Goal: Transaction & Acquisition: Subscribe to service/newsletter

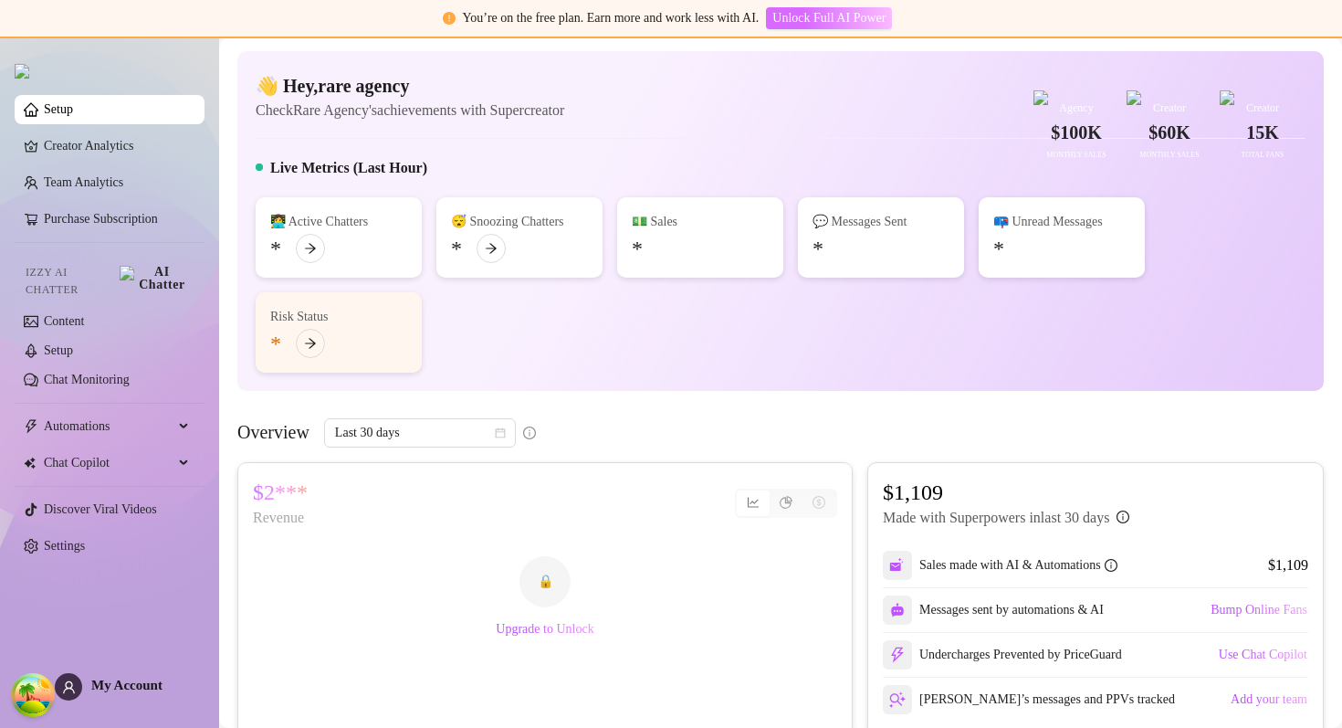
click at [859, 11] on span "Unlock Full AI Power" at bounding box center [828, 18] width 113 height 15
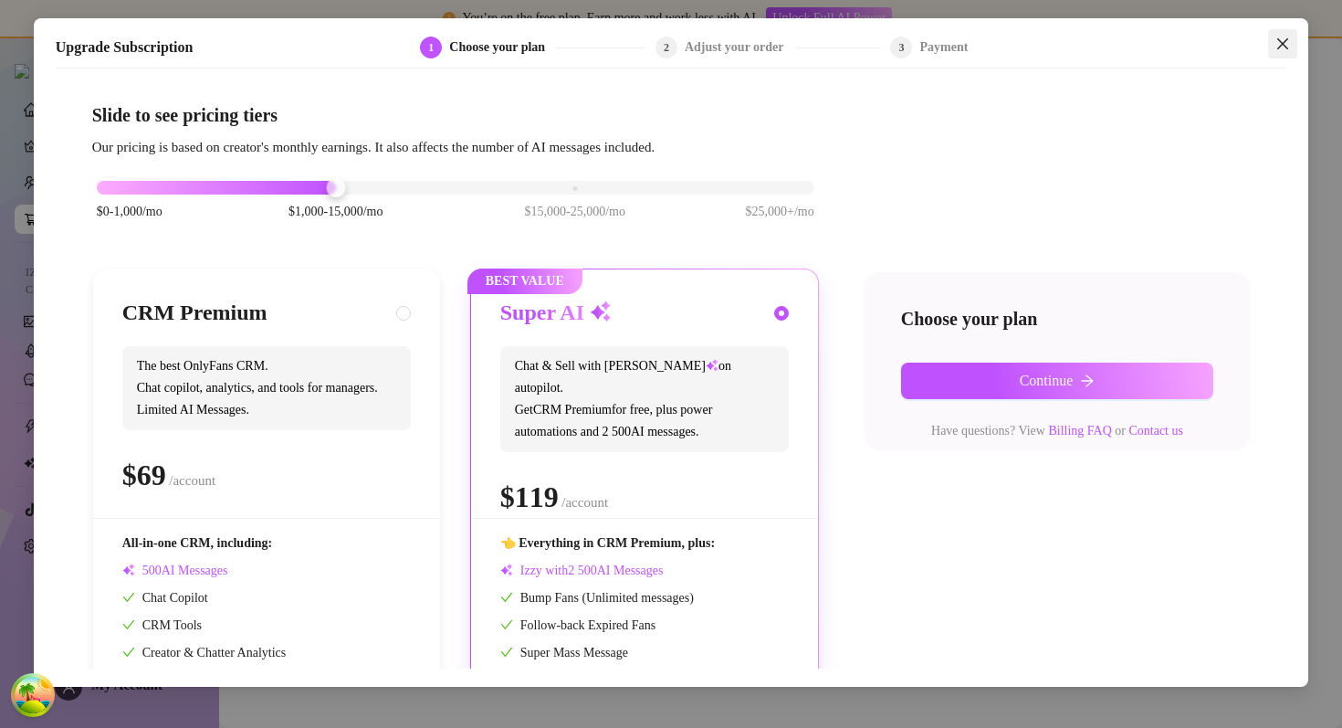
click at [1285, 43] on icon "close" at bounding box center [1282, 44] width 15 height 15
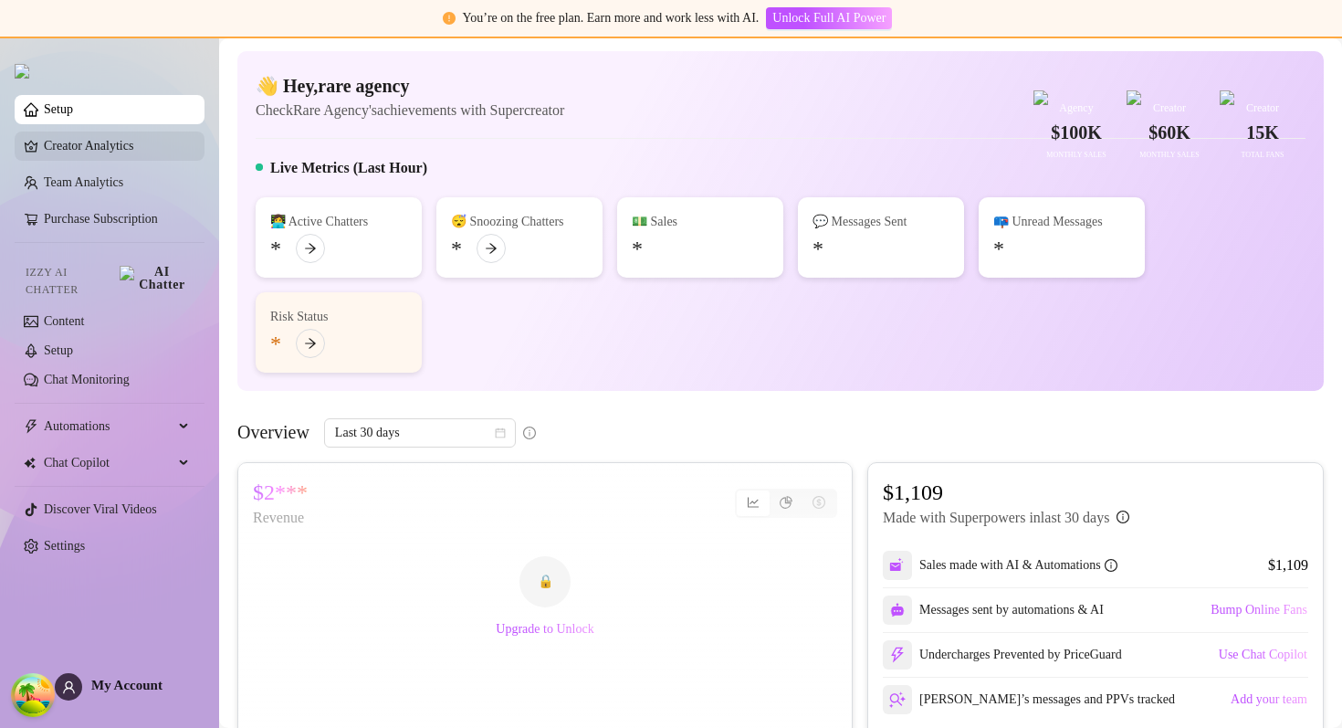
click at [96, 158] on link "Creator Analytics" at bounding box center [117, 145] width 146 height 29
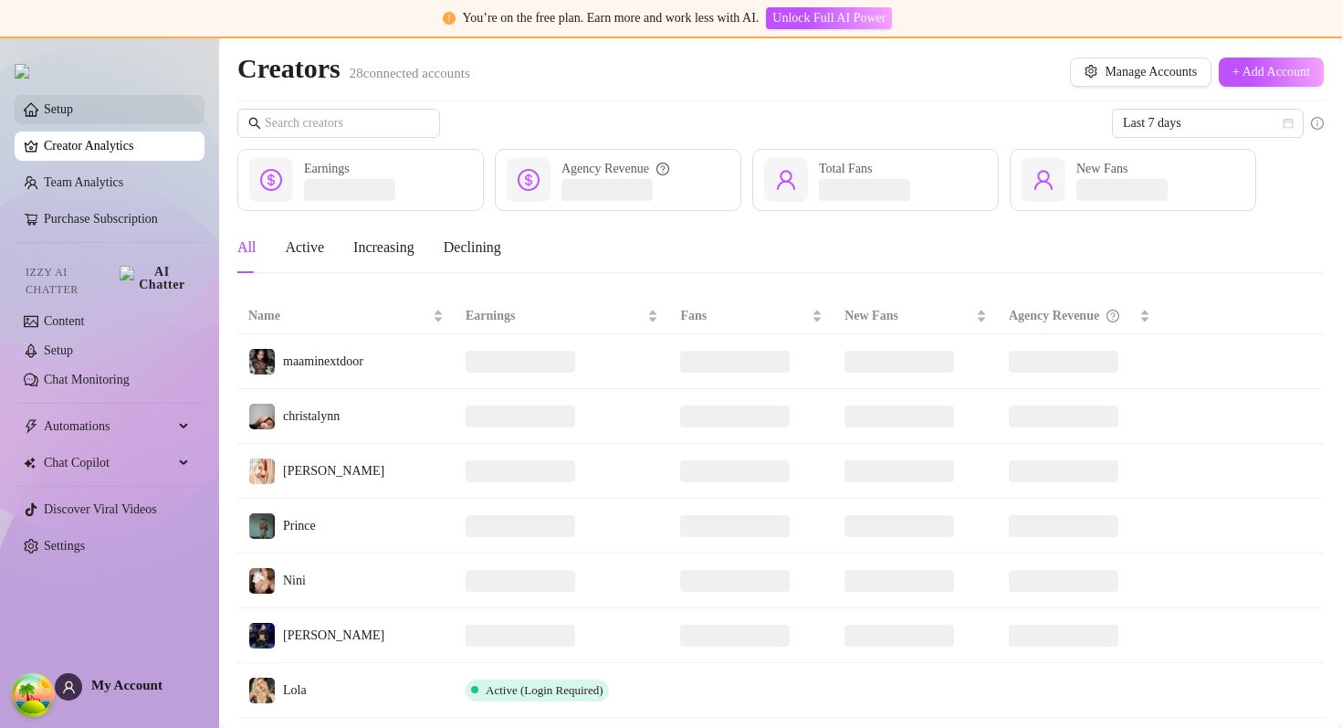
click at [73, 107] on link "Setup" at bounding box center [58, 109] width 29 height 14
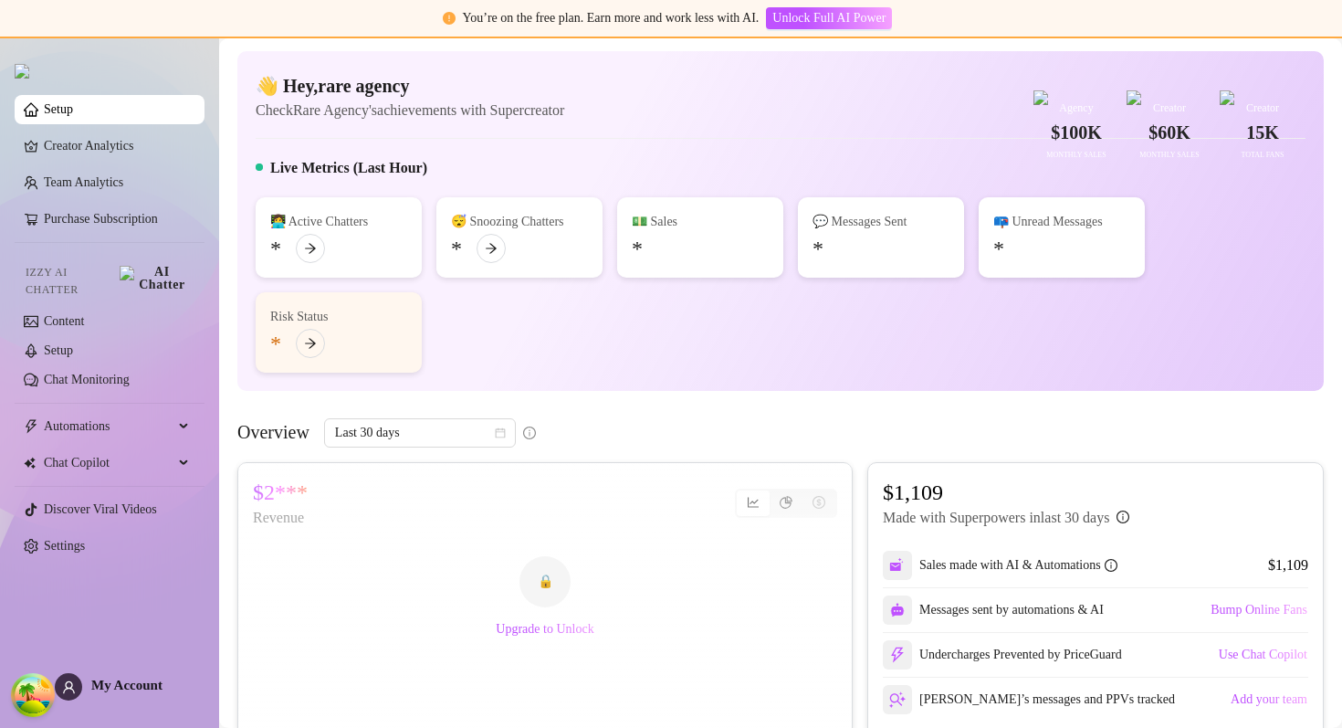
click at [690, 121] on div "👋 Hey, rare agency Check Rare Agency's achievements with Supercreator $100K Age…" at bounding box center [781, 97] width 1050 height 48
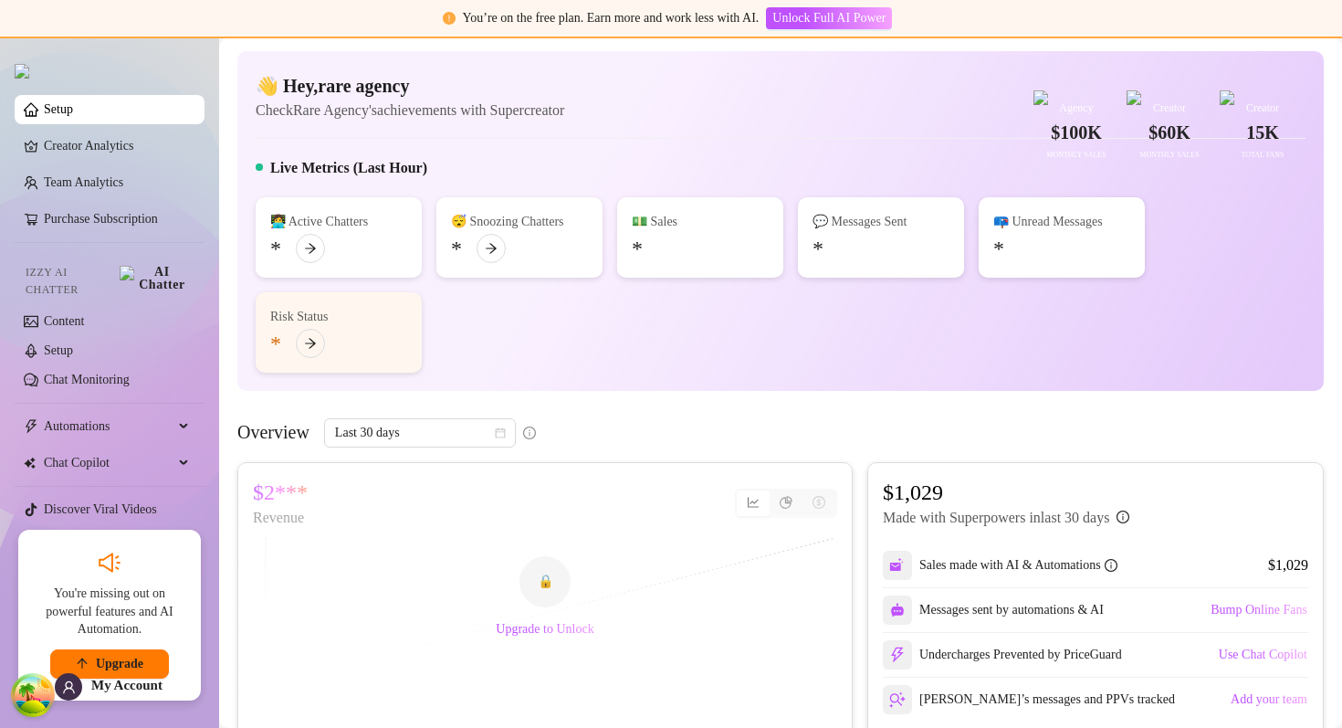
click at [750, 180] on div "👋 Hey, rare agency Check Rare Agency's achievements with Supercreator $100K Age…" at bounding box center [780, 221] width 1086 height 340
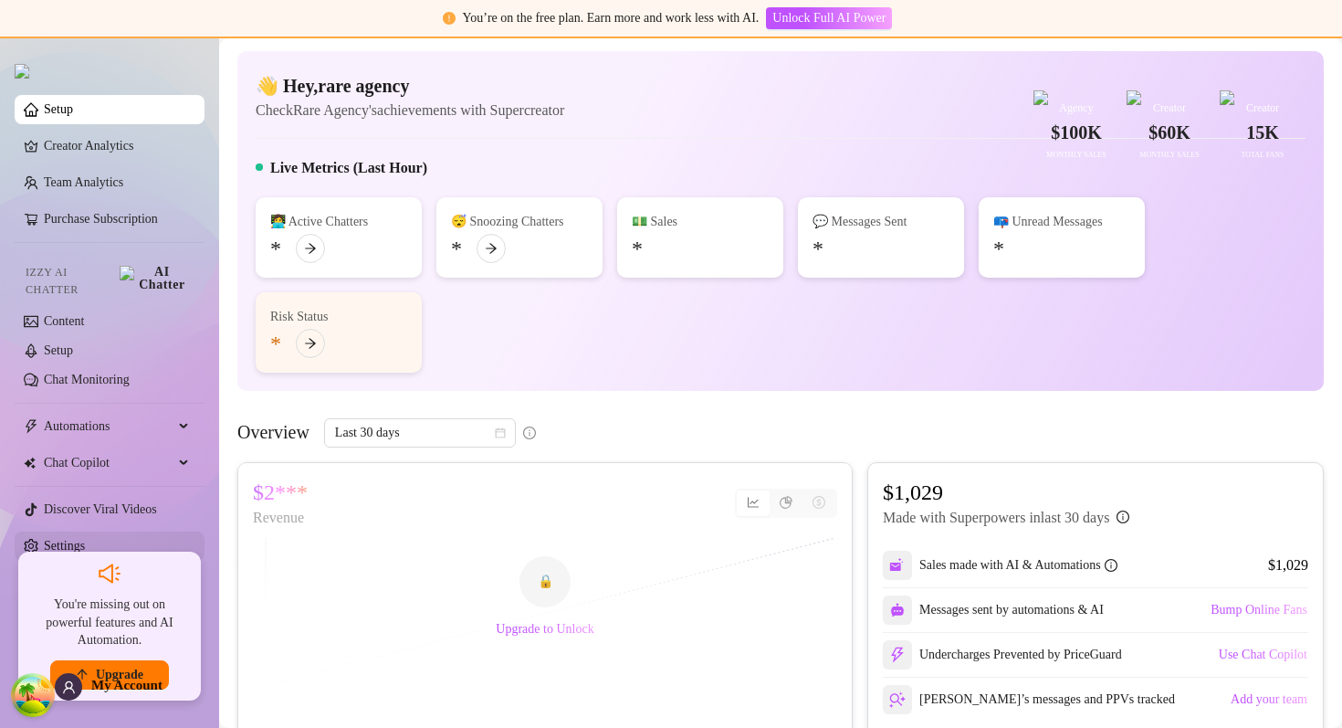
click at [85, 542] on link "Settings" at bounding box center [64, 546] width 41 height 14
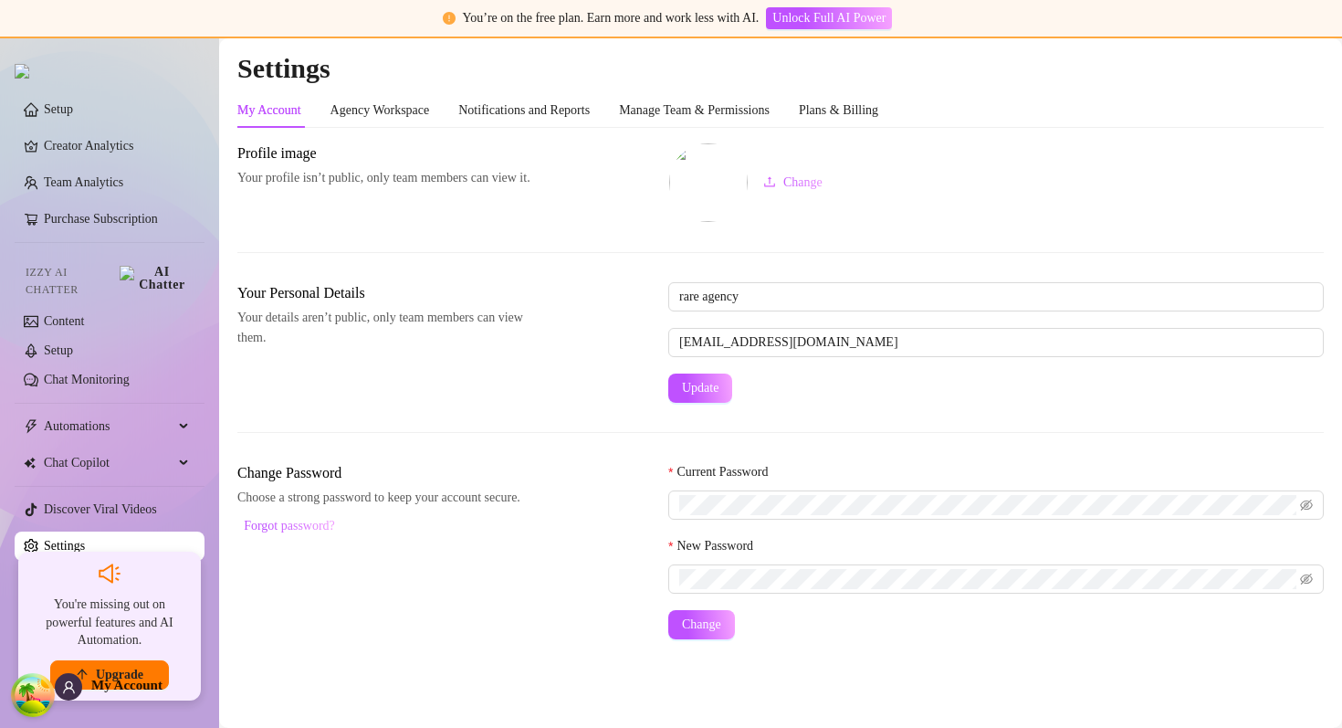
click at [924, 96] on div "My Account Agency Workspace Notifications and Reports Manage Team & Permissions…" at bounding box center [780, 110] width 1086 height 35
click at [878, 99] on div "Plans & Billing" at bounding box center [838, 110] width 79 height 35
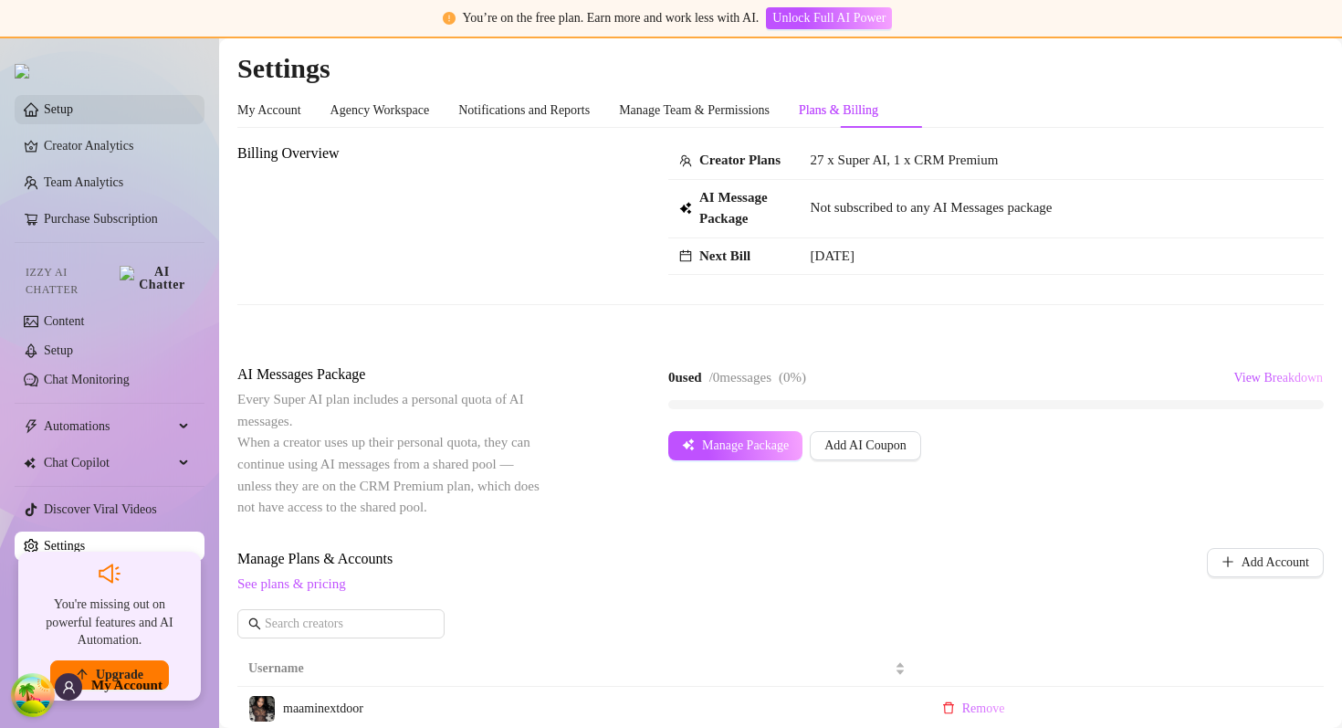
click at [73, 116] on link "Setup" at bounding box center [58, 109] width 29 height 14
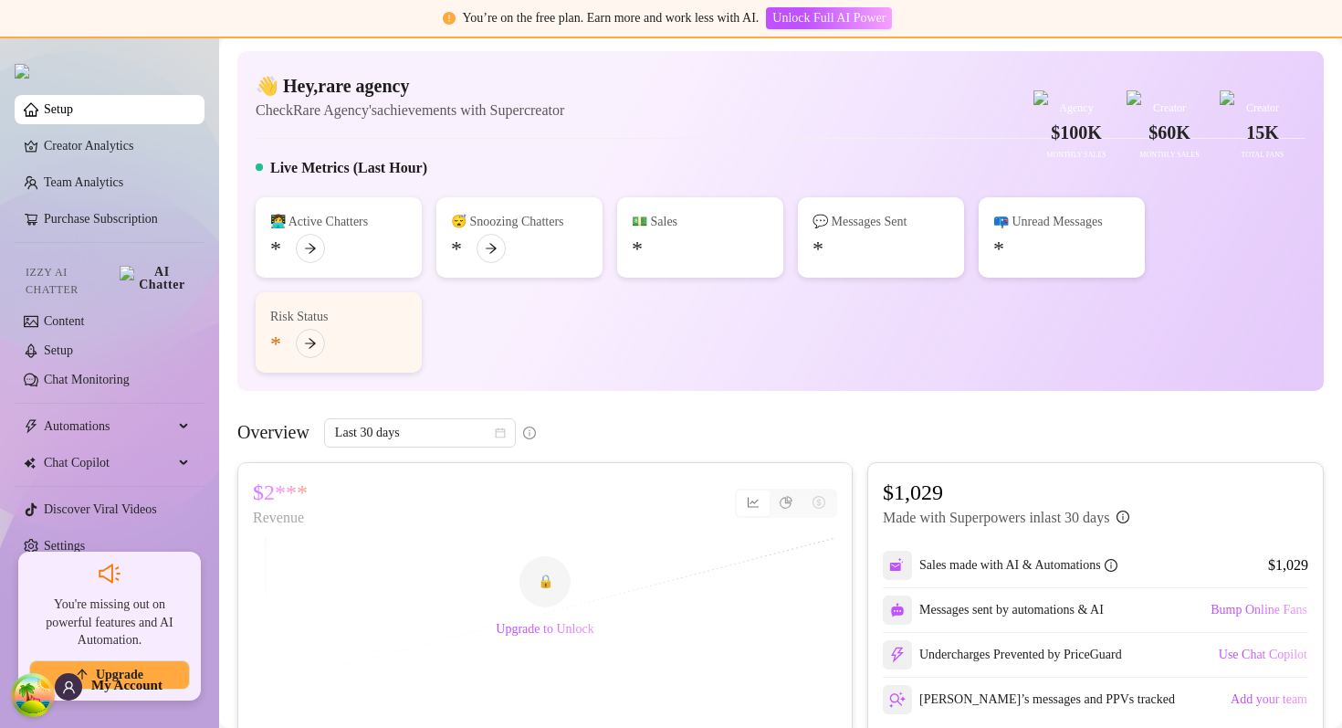
drag, startPoint x: 176, startPoint y: 676, endPoint x: 250, endPoint y: 551, distance: 145.3
click at [251, 550] on div "Setup Creator Analytics Team Analytics Purchase Subscription Izzy AI Chatter Co…" at bounding box center [671, 382] width 1342 height 689
click at [625, 121] on div "👋 Hey, rare agency Check Rare Agency's achievements with Supercreator $100K Age…" at bounding box center [781, 97] width 1050 height 48
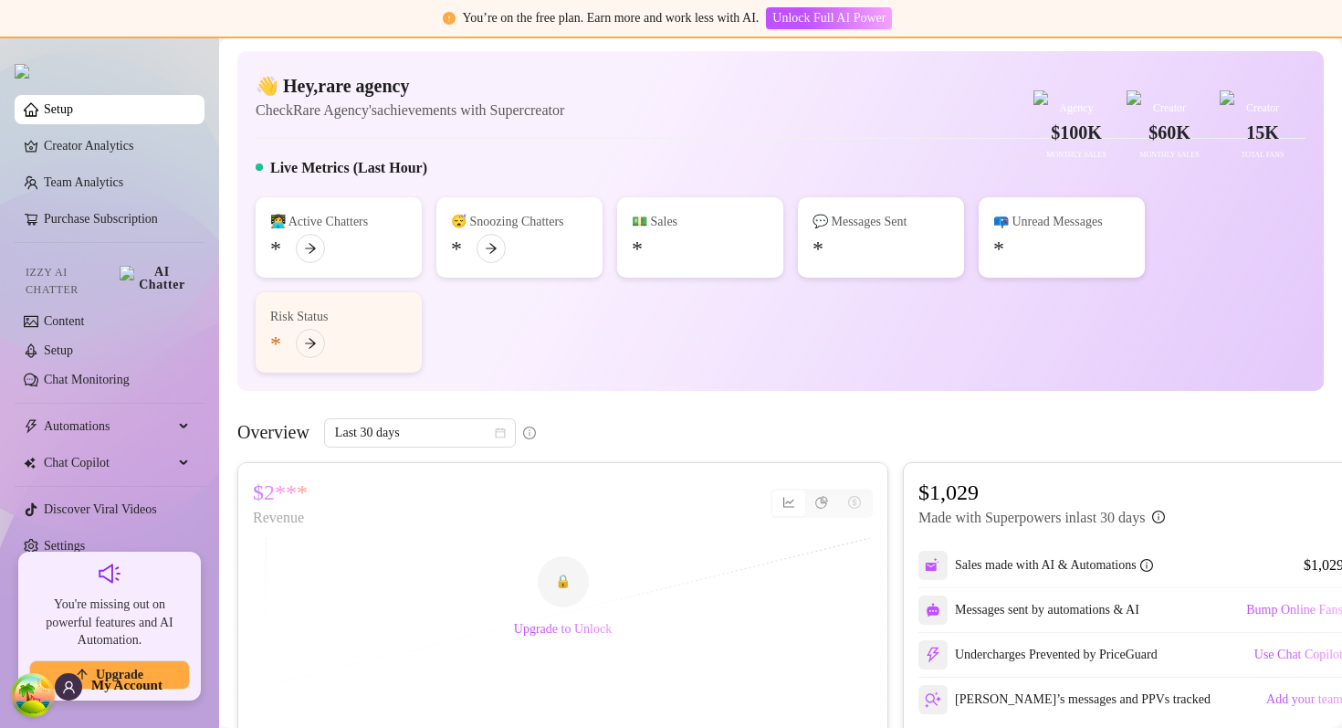
click at [540, 373] on div "👩‍💻 Active Chatters * 😴 Snoozing Chatters * 💵 Sales * 💬 Messages Sent * 📪 Unrea…" at bounding box center [781, 284] width 1050 height 175
click at [114, 574] on icon "sound" at bounding box center [110, 573] width 22 height 22
click at [119, 597] on span "You're missing out on powerful features and AI Automation." at bounding box center [109, 622] width 161 height 54
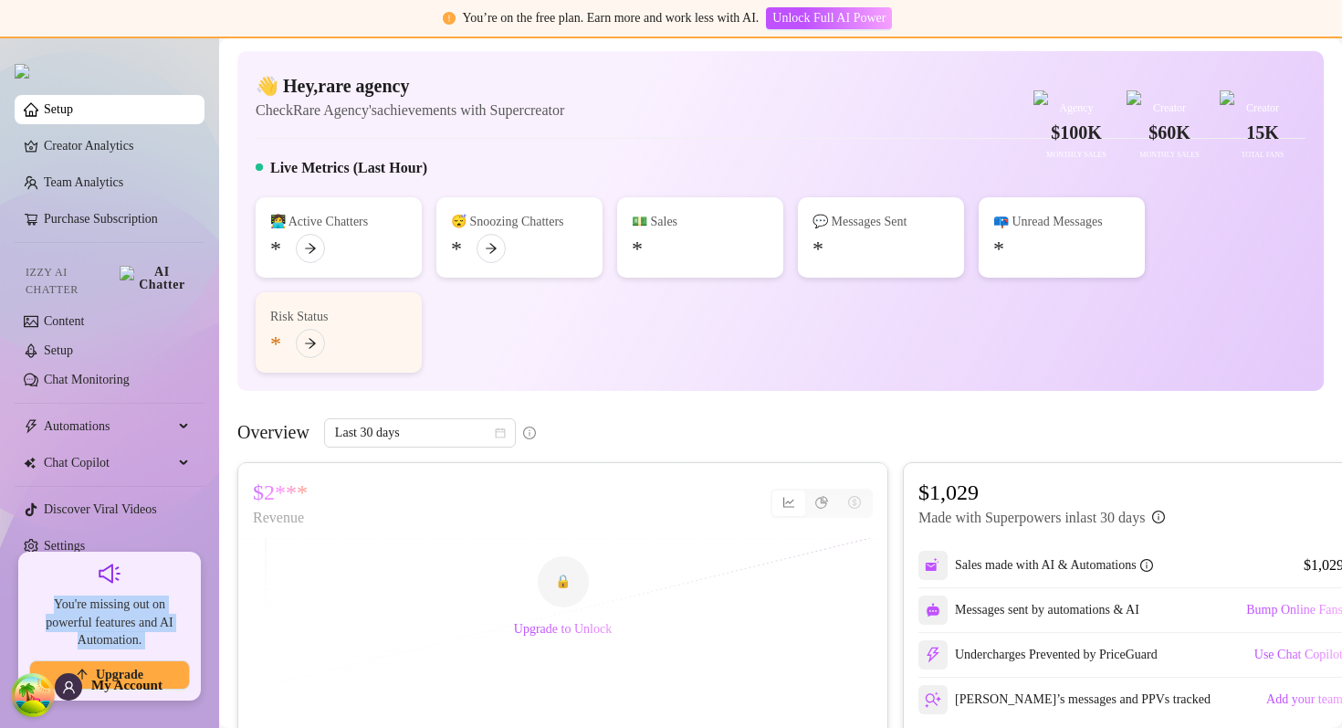
click at [119, 597] on span "You're missing out on powerful features and AI Automation." at bounding box center [109, 622] width 161 height 54
click at [119, 596] on span "You're missing out on powerful features and AI Automation." at bounding box center [109, 622] width 161 height 54
click at [561, 373] on div "👩‍💻 Active Chatters * 😴 Snoozing Chatters * 💵 Sales * 💬 Messages Sent * 📪 Unrea…" at bounding box center [781, 284] width 1050 height 175
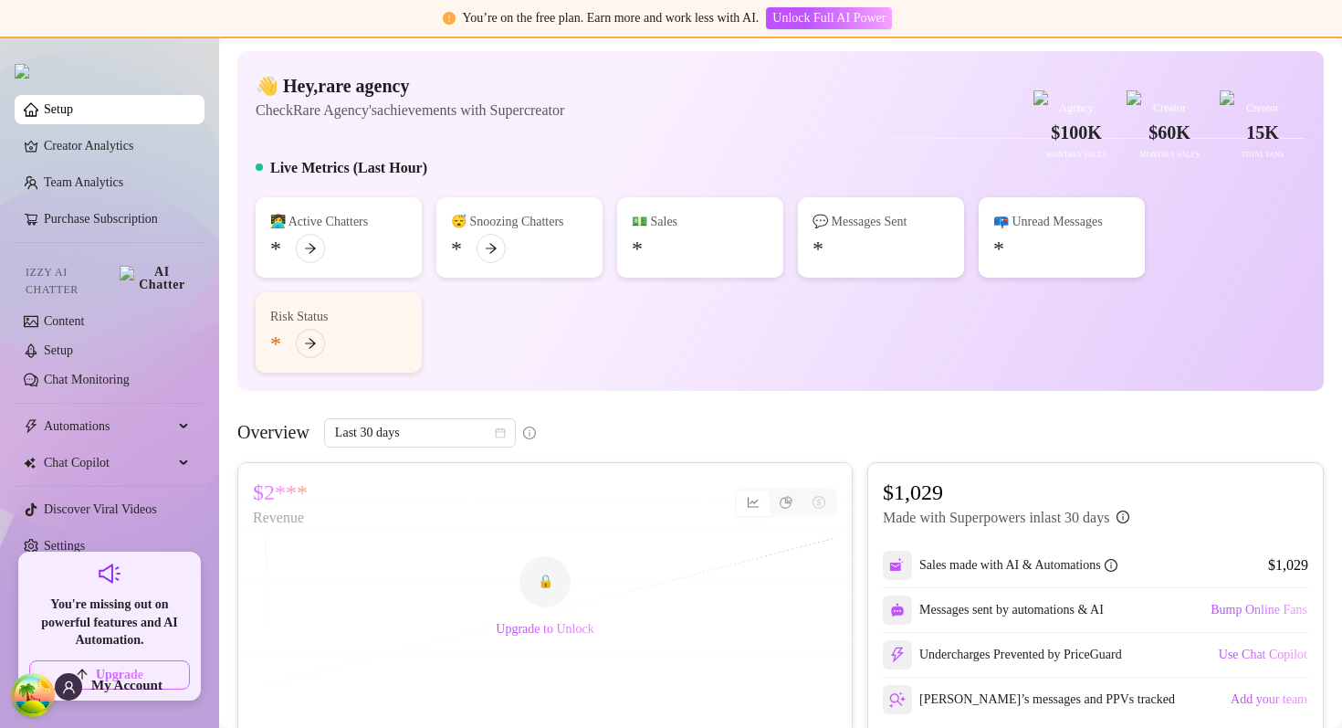
click at [169, 674] on button "Upgrade" at bounding box center [109, 674] width 161 height 29
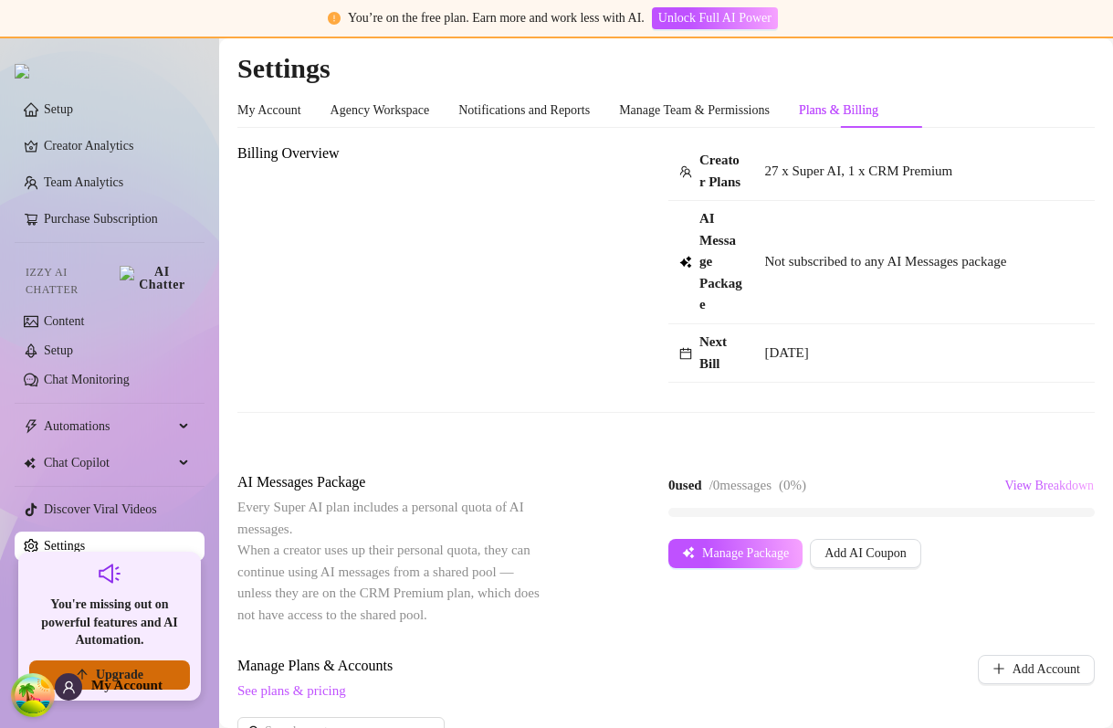
click at [158, 661] on button "Upgrade" at bounding box center [109, 674] width 161 height 29
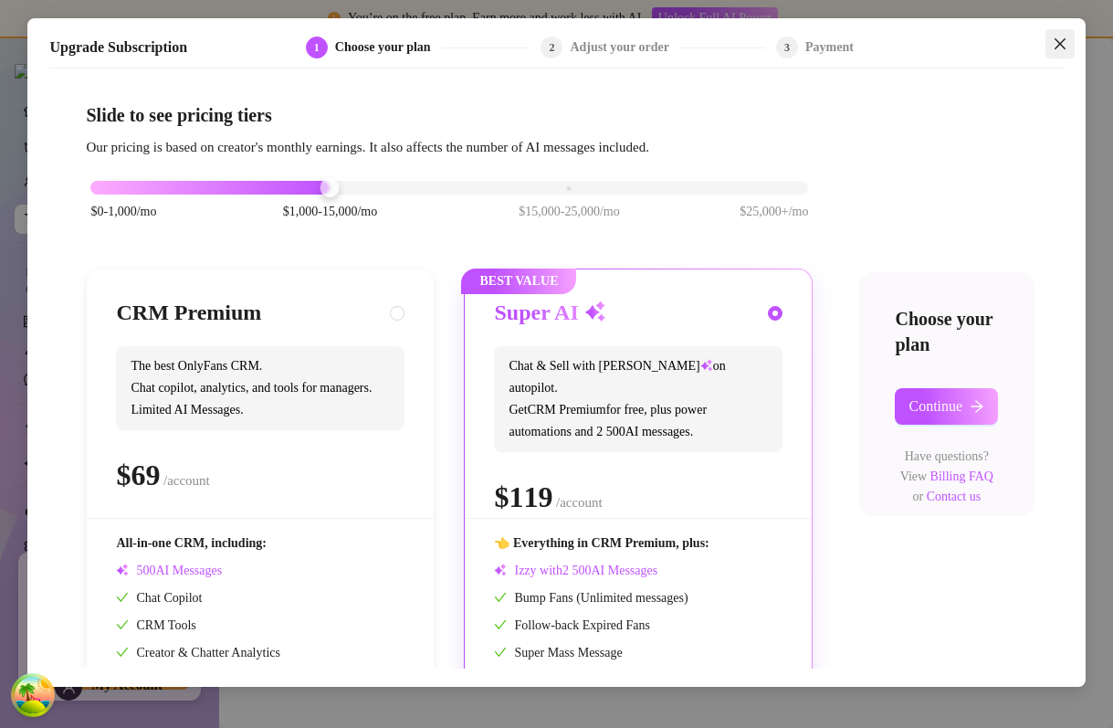
click at [1058, 36] on button "Close" at bounding box center [1059, 43] width 29 height 29
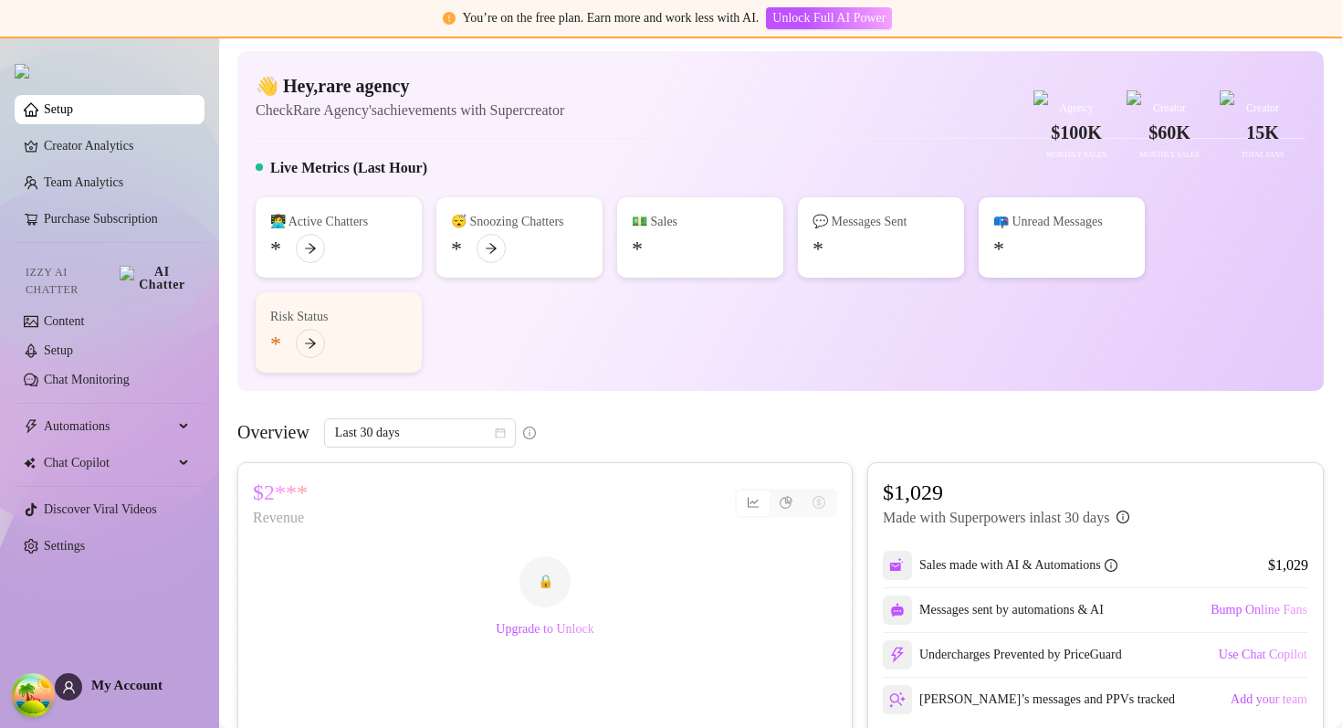
click at [112, 620] on div "Setup Creator Analytics Team Analytics Purchase Subscription Izzy AI Chatter Co…" at bounding box center [110, 374] width 190 height 675
click at [726, 173] on div "👋 Hey, rare agency Check Rare Agency's achievements with Supercreator $100K Age…" at bounding box center [780, 221] width 1086 height 340
click at [603, 121] on div "👋 Hey, rare agency Check Rare Agency's achievements with Supercreator $100K Age…" at bounding box center [781, 97] width 1050 height 48
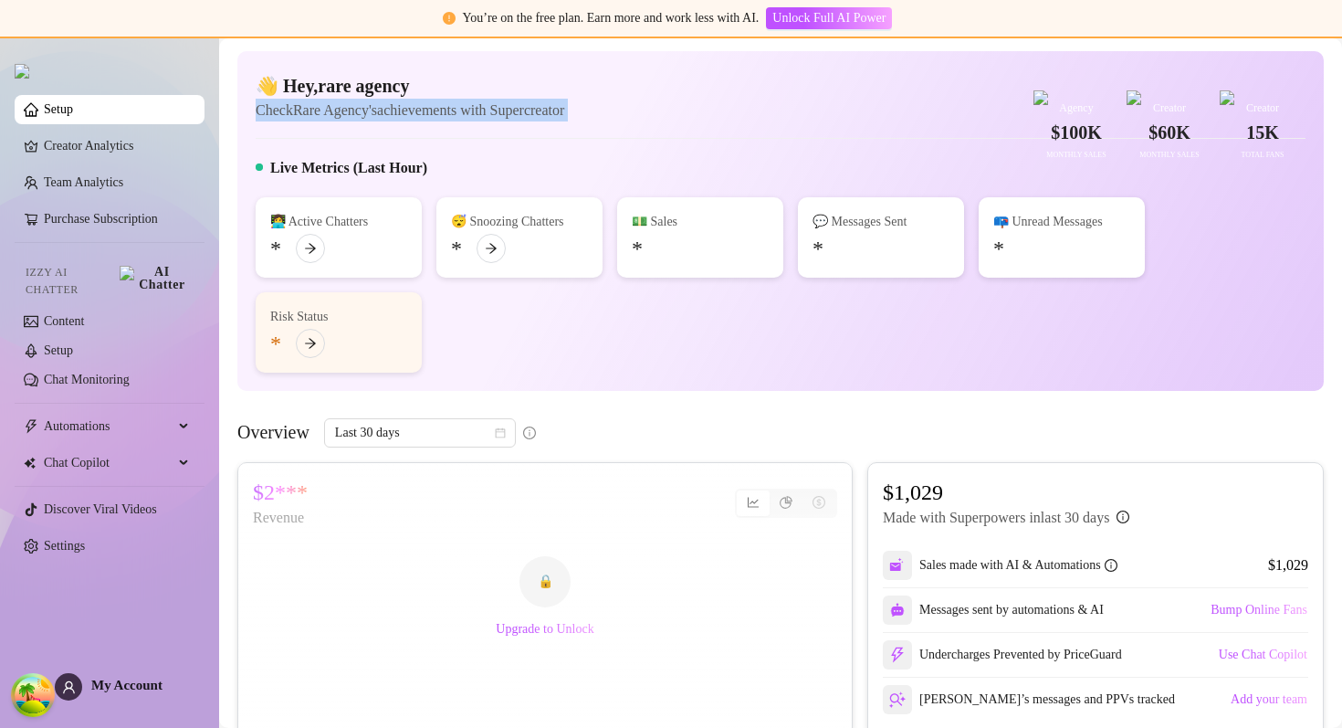
click at [603, 121] on div "👋 Hey, rare agency Check Rare Agency's achievements with Supercreator $100K Age…" at bounding box center [781, 97] width 1050 height 48
click at [620, 121] on div "👋 Hey, rare agency Check Rare Agency's achievements with Supercreator $100K Age…" at bounding box center [781, 97] width 1050 height 48
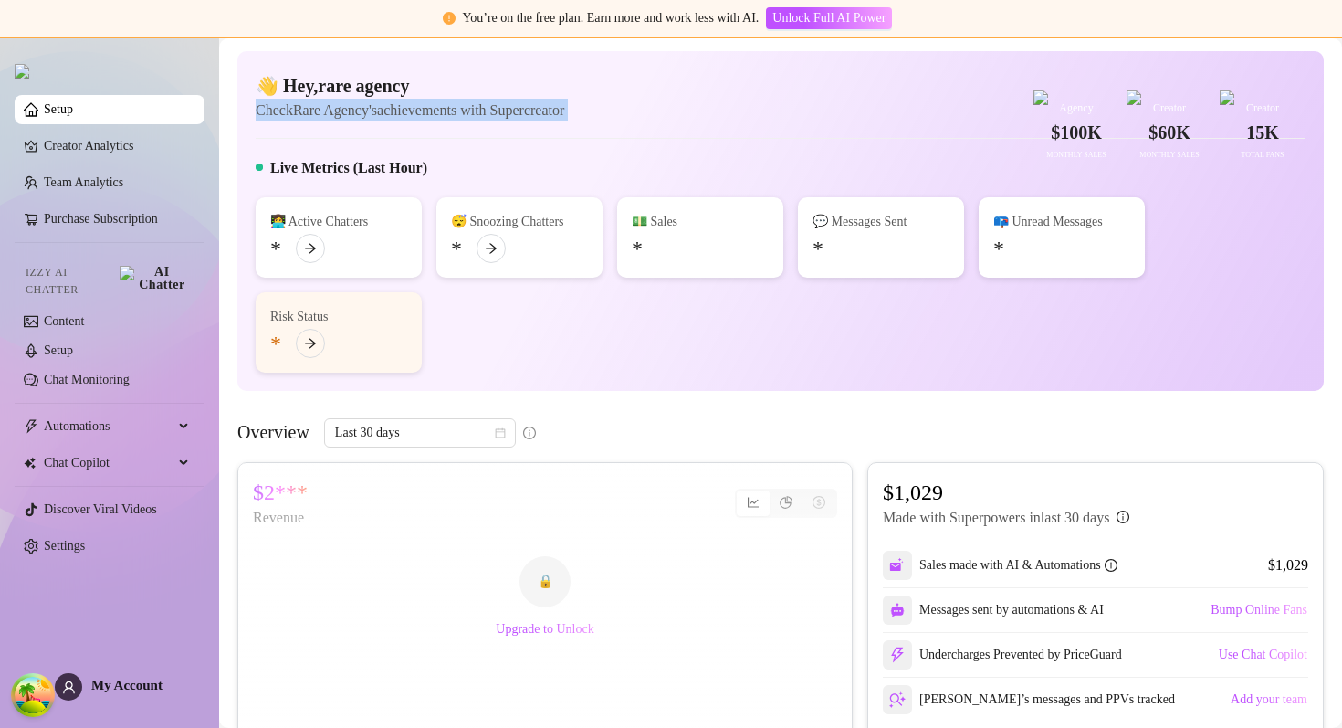
click at [620, 121] on div "👋 Hey, rare agency Check Rare Agency's achievements with Supercreator $100K Age…" at bounding box center [781, 97] width 1050 height 48
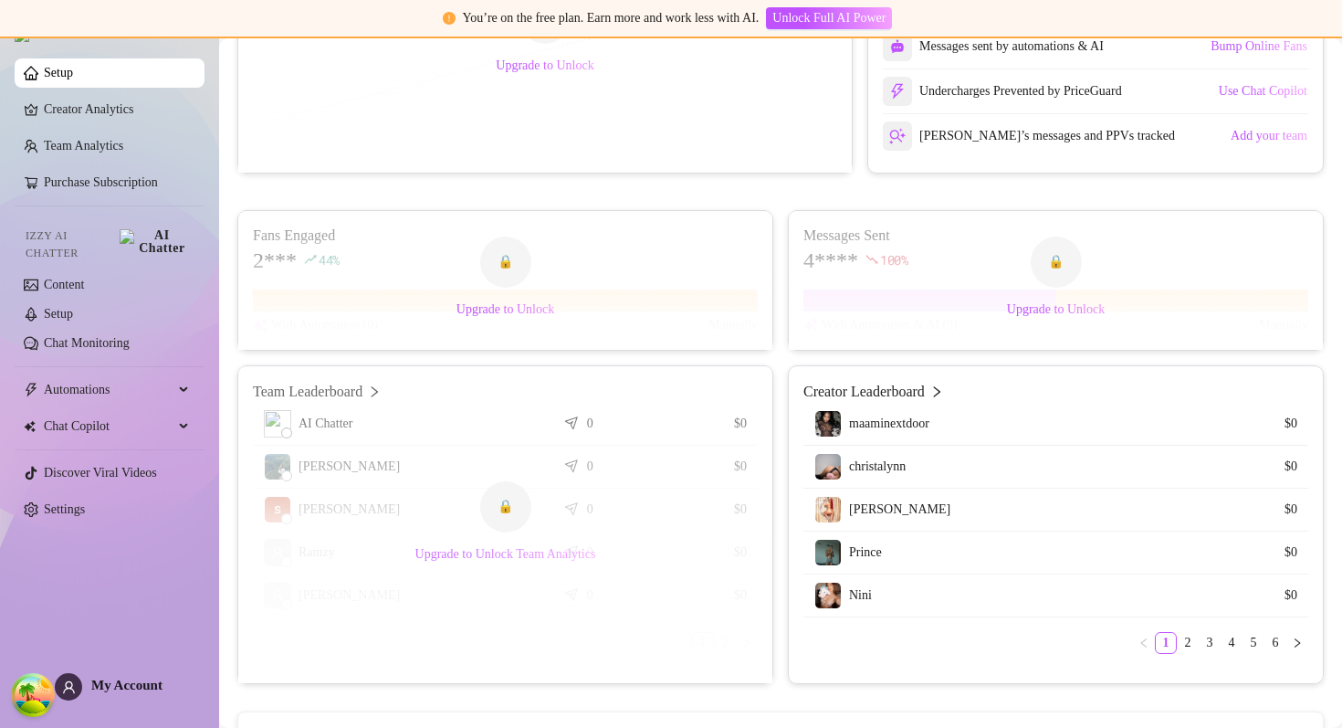
scroll to position [330, 0]
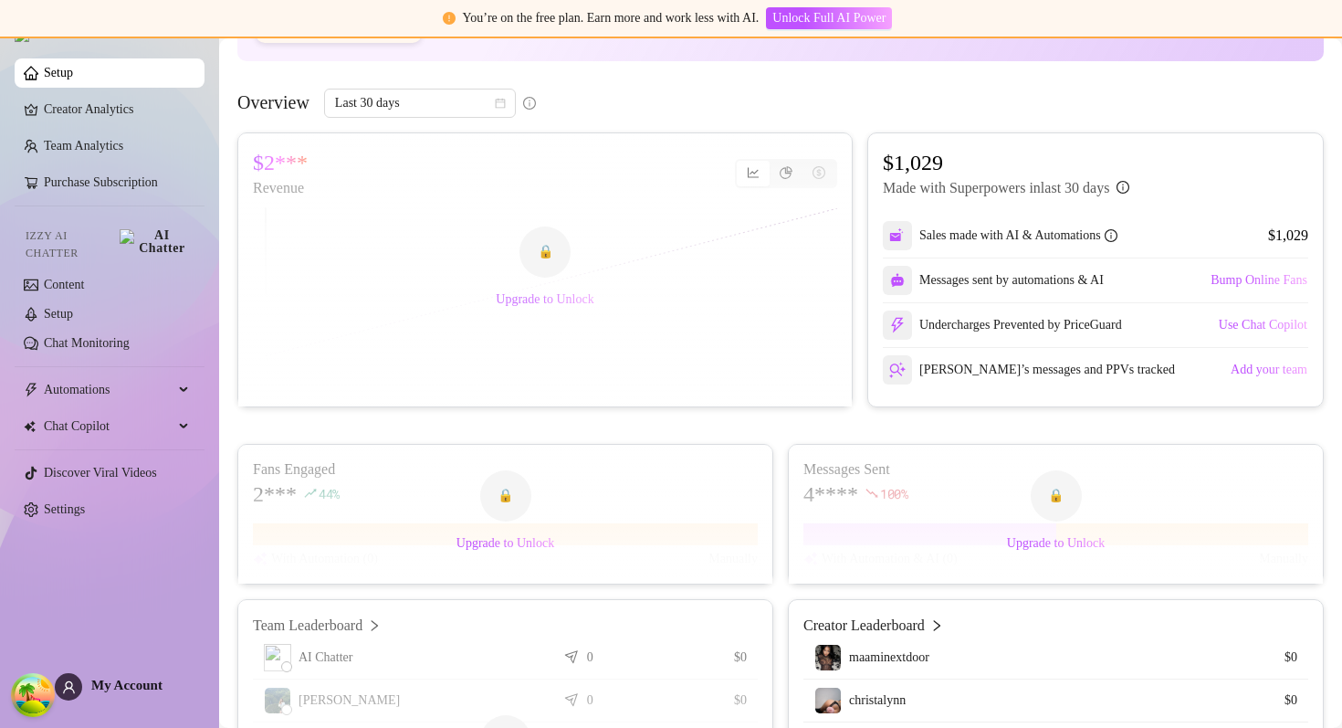
click at [569, 307] on span "Upgrade to Unlock" at bounding box center [545, 299] width 98 height 15
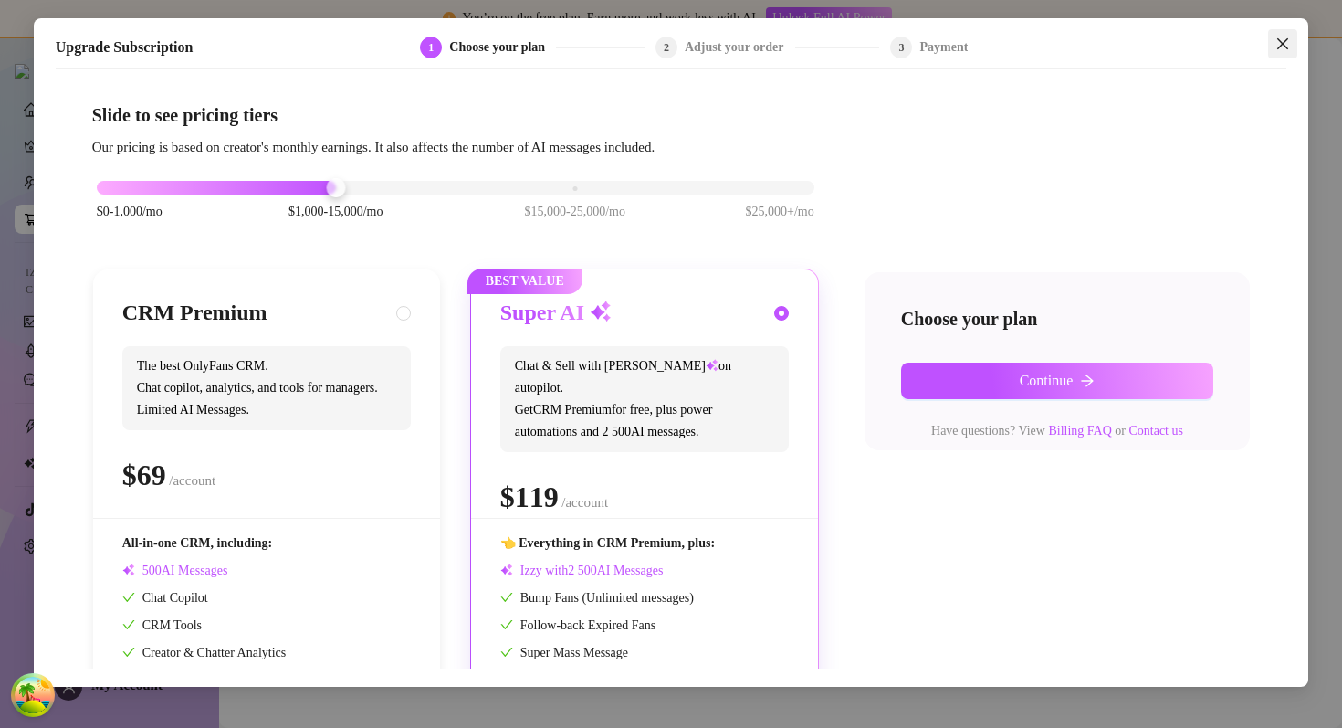
click at [1290, 45] on span "Close" at bounding box center [1282, 44] width 29 height 15
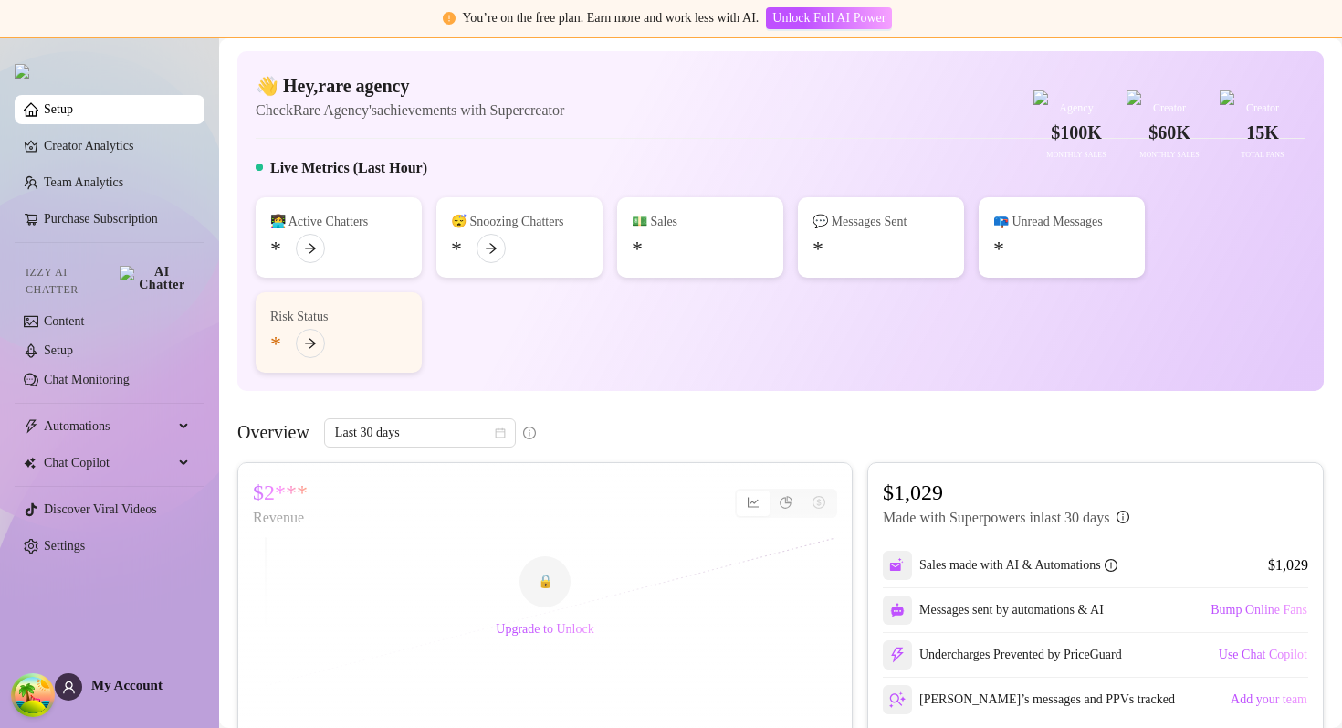
scroll to position [378, 0]
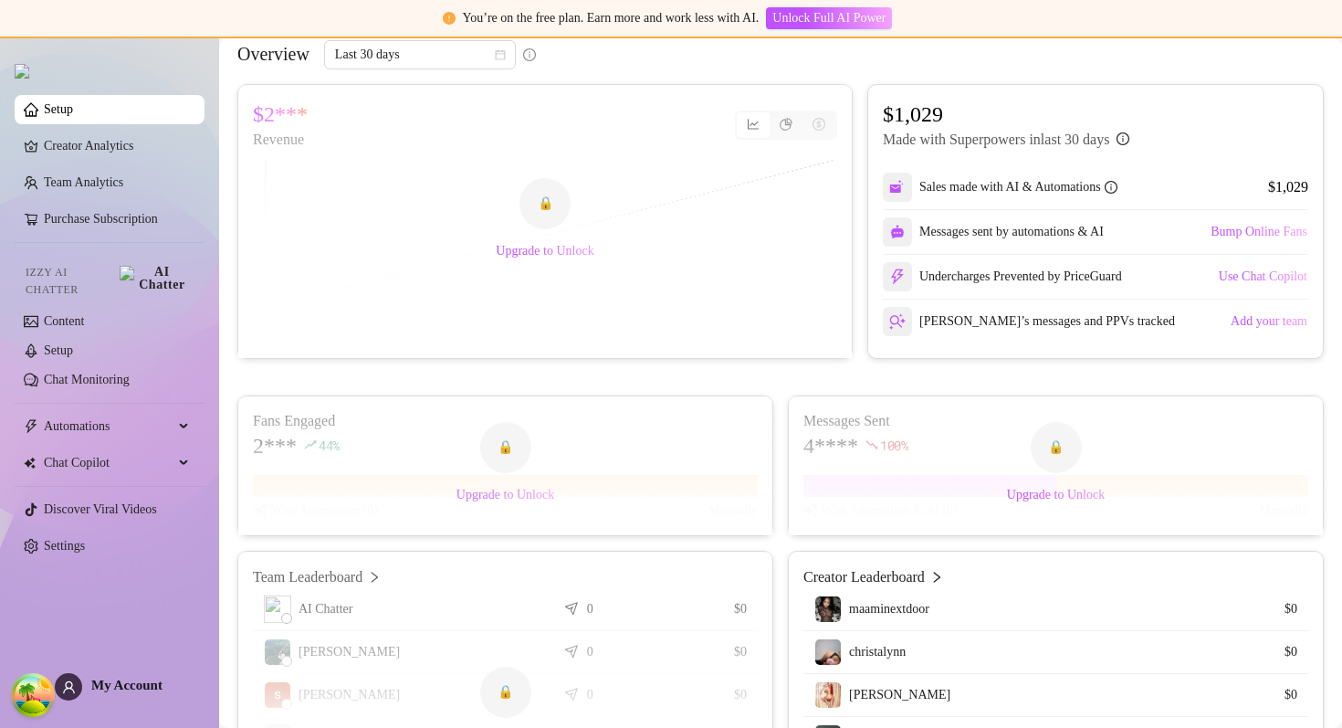
click at [551, 502] on span "Upgrade to Unlock" at bounding box center [505, 495] width 98 height 15
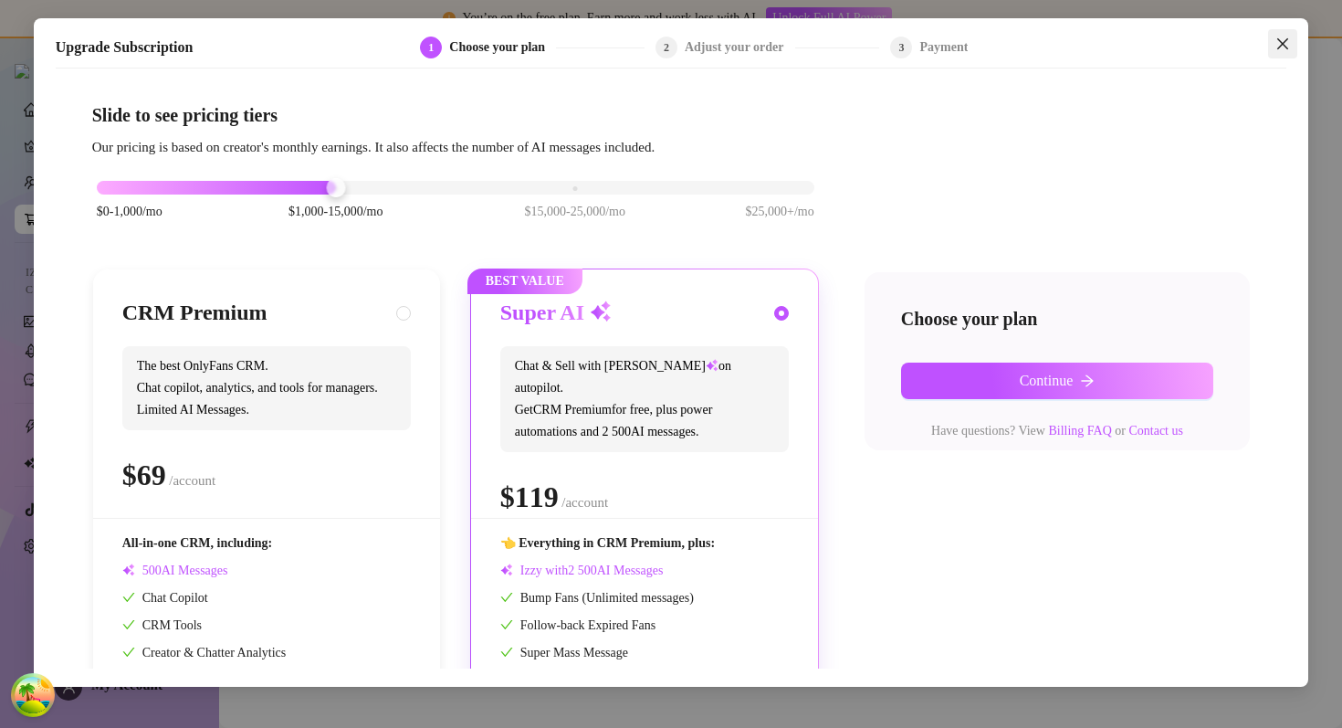
click at [1295, 30] on button "Close" at bounding box center [1282, 43] width 29 height 29
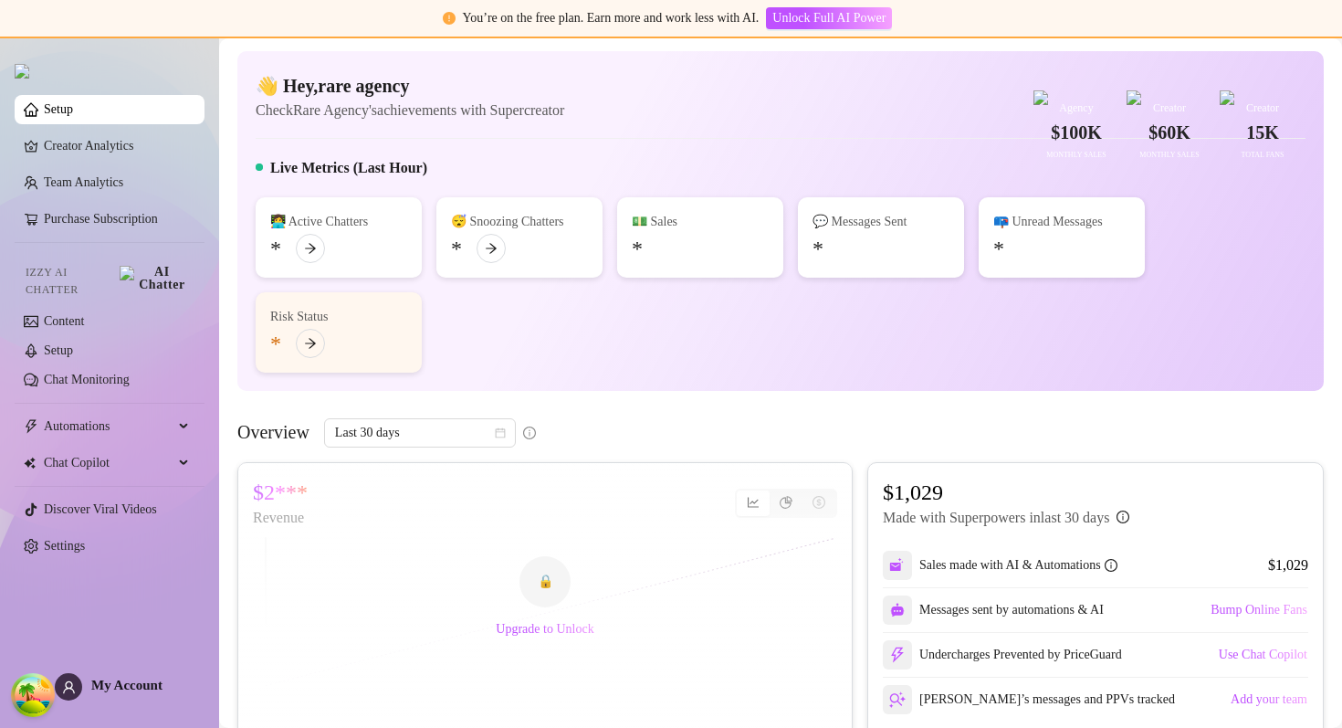
click at [712, 186] on div "Live Metrics (Last Hour)" at bounding box center [781, 171] width 1050 height 29
click at [95, 154] on link "Creator Analytics" at bounding box center [117, 145] width 146 height 29
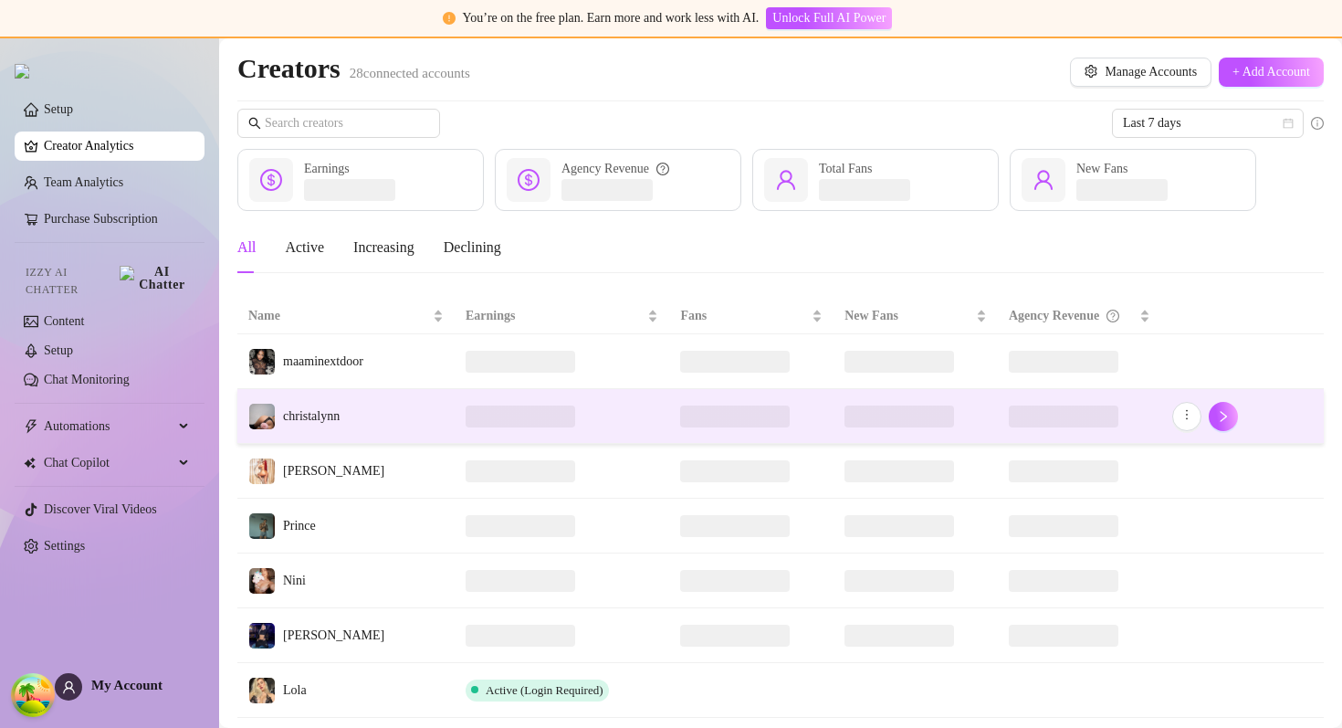
click at [417, 403] on td "christalynn" at bounding box center [345, 416] width 217 height 55
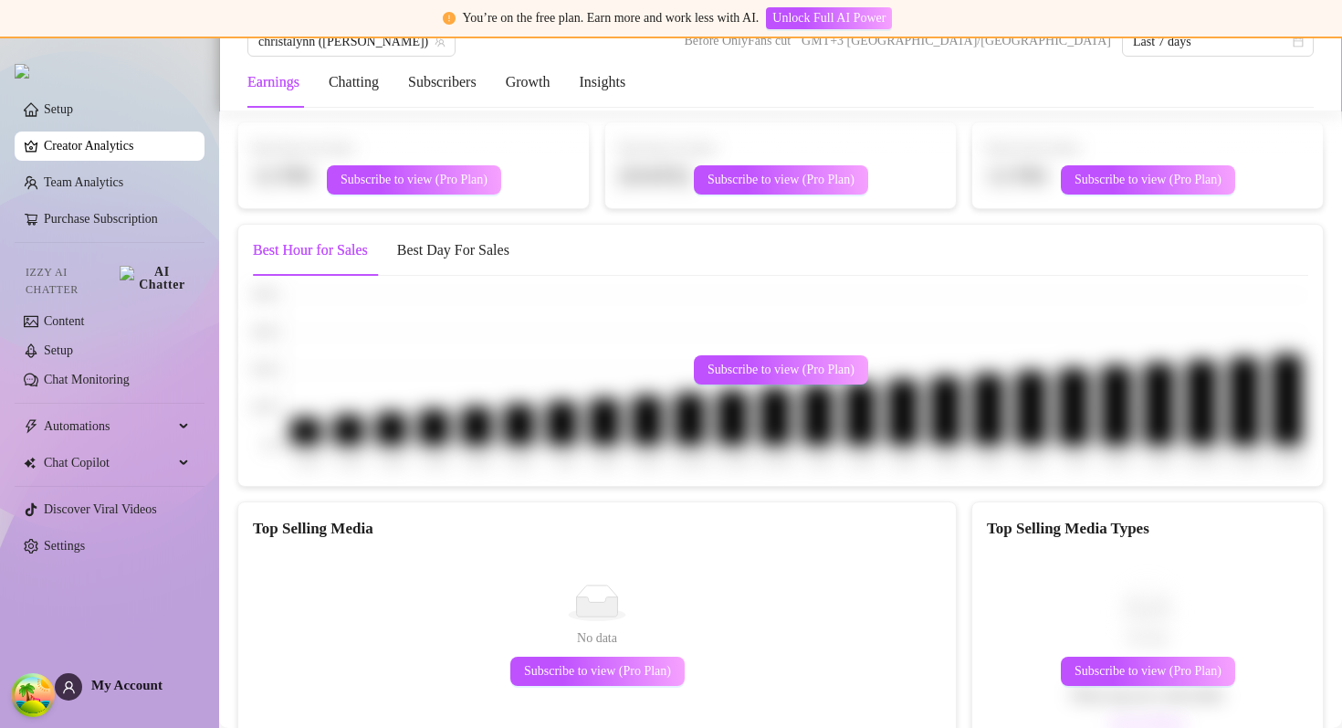
scroll to position [2591, 0]
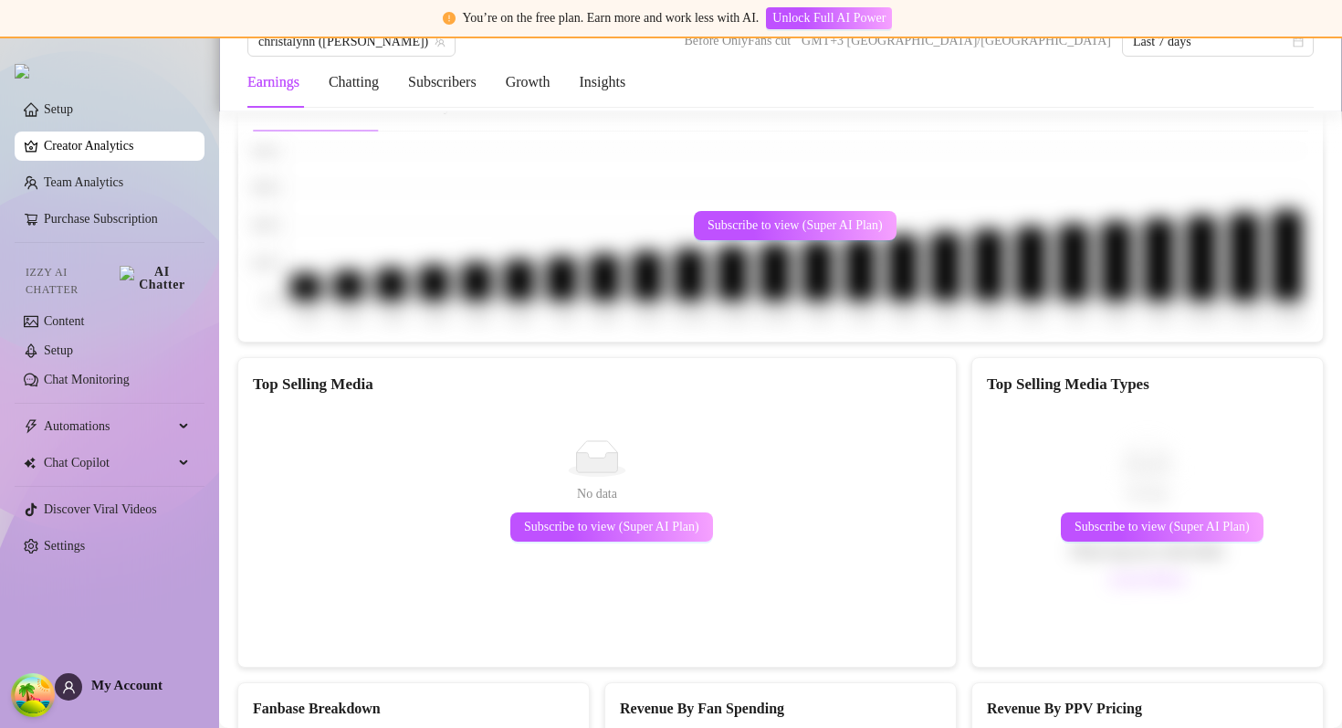
click at [456, 43] on span "Subscribe to view (Super AI Plan)" at bounding box center [428, 35] width 175 height 15
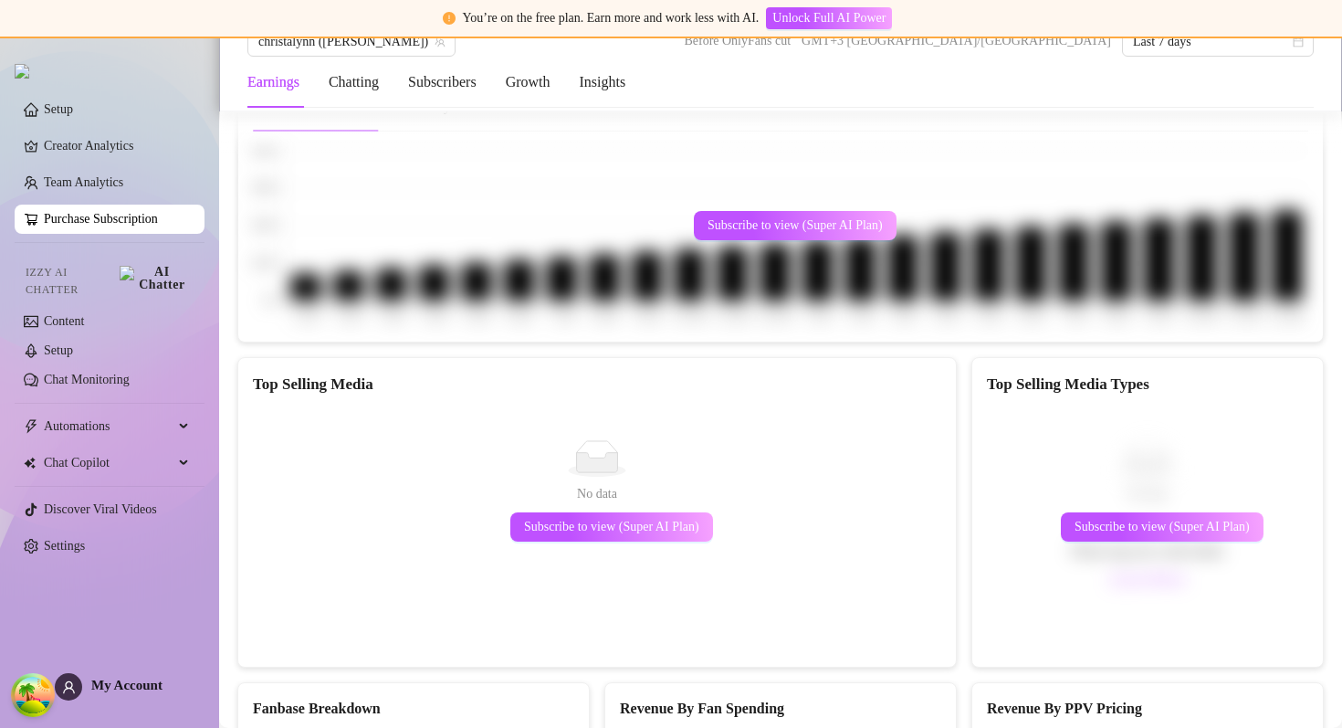
click at [477, 43] on span "Subscribe to view (Super AI Plan)" at bounding box center [428, 35] width 175 height 15
click at [790, 43] on span "Subscribe to view (Super AI Plan)" at bounding box center [795, 35] width 175 height 15
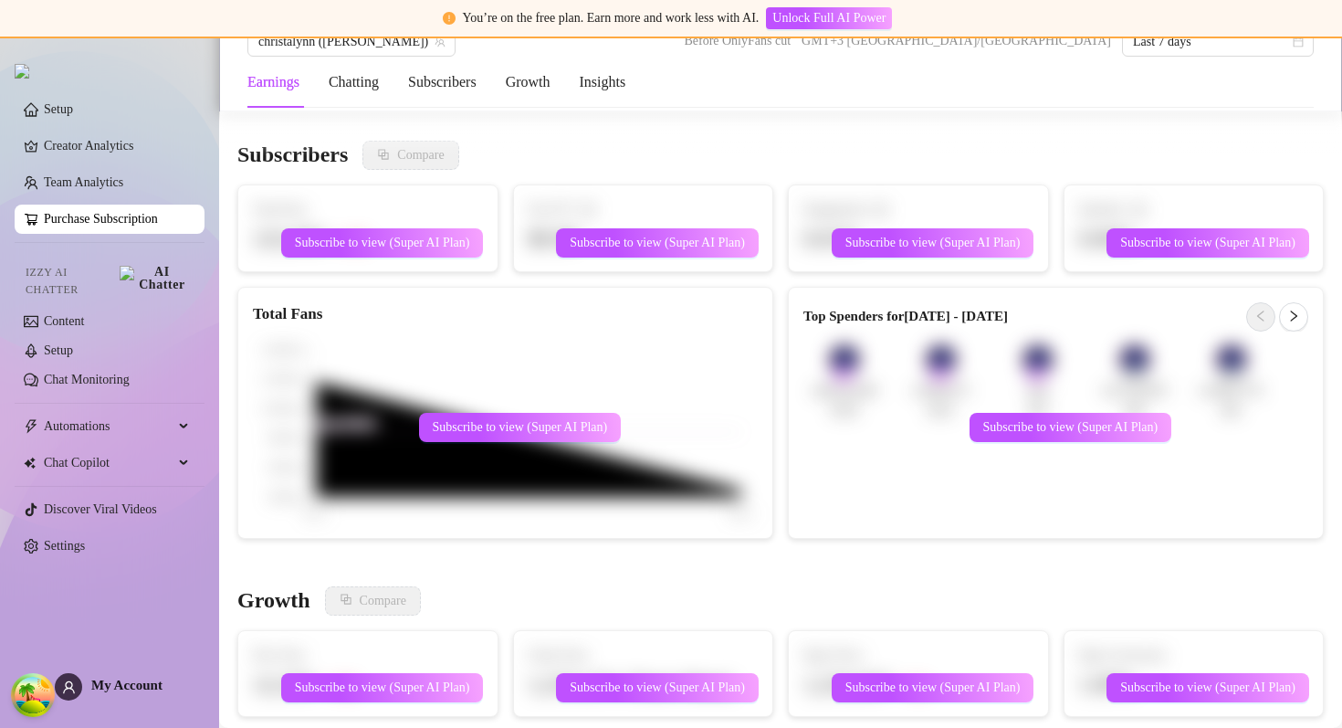
scroll to position [1021, 0]
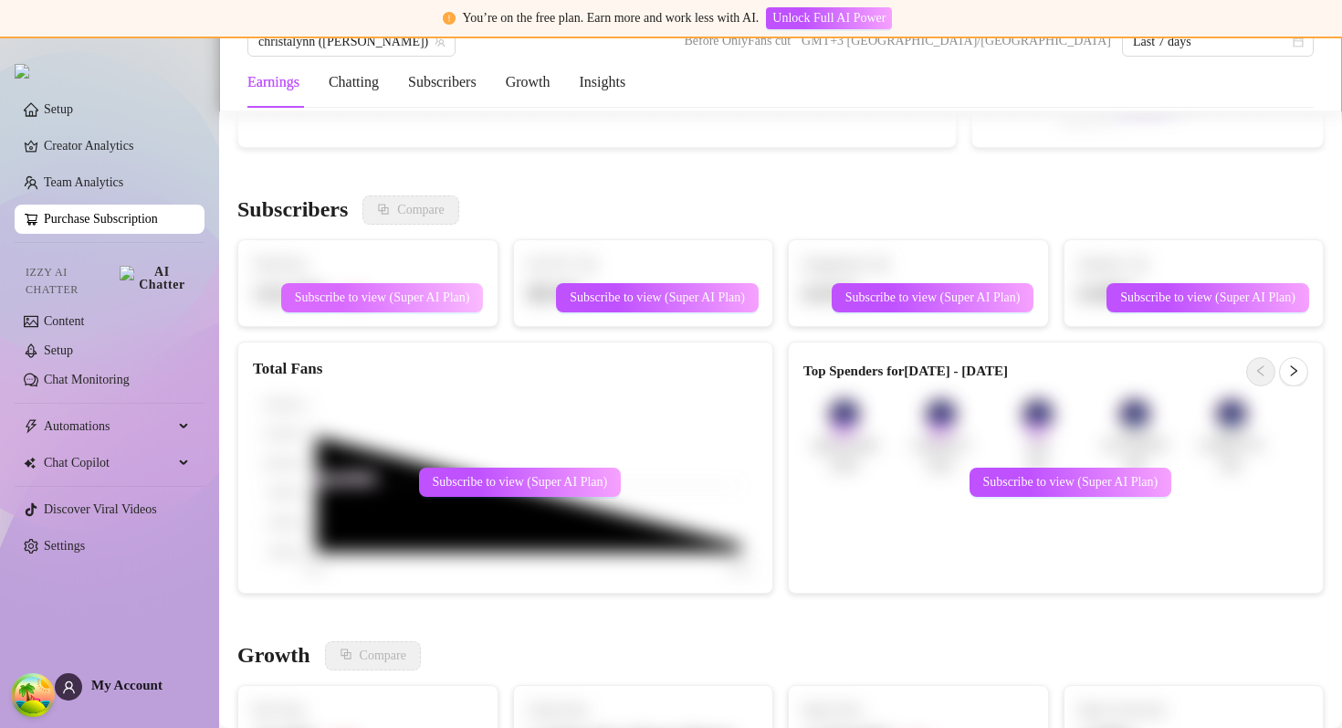
click at [411, 296] on span "Subscribe to view (Super AI Plan)" at bounding box center [382, 297] width 175 height 15
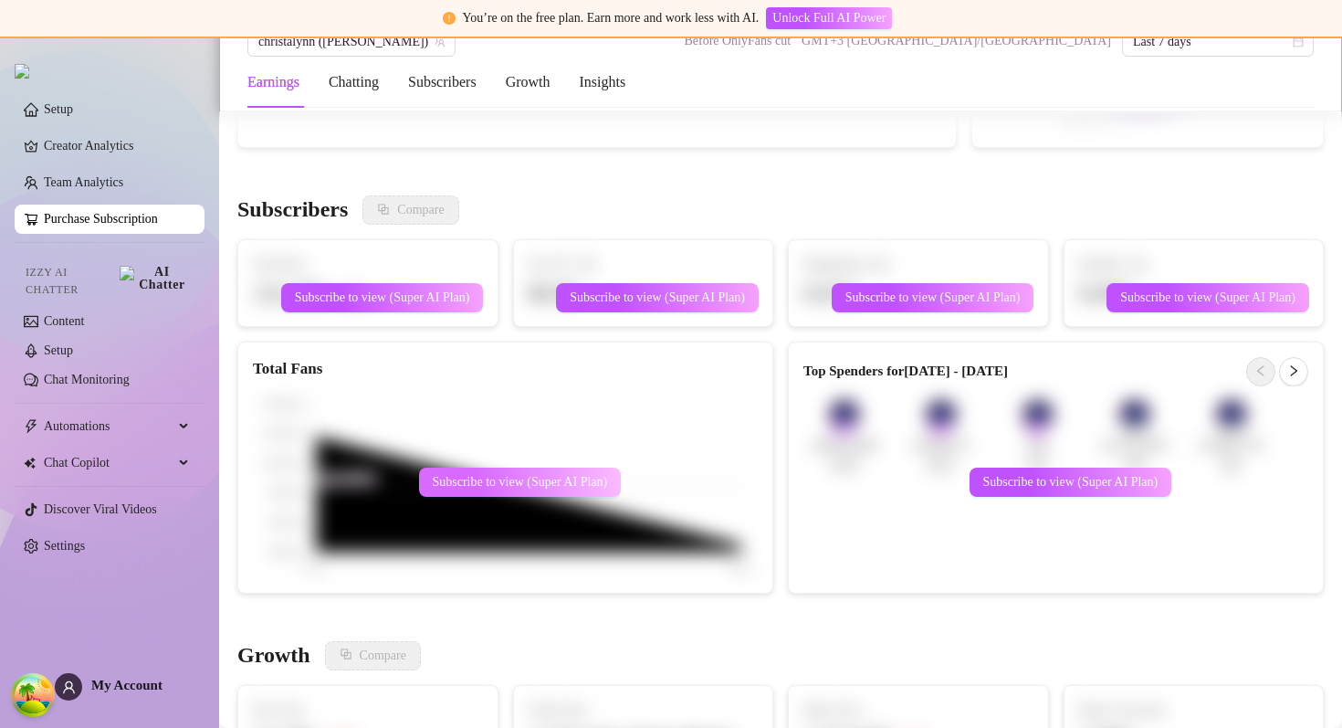
click at [589, 485] on span "Subscribe to view (Super AI Plan)" at bounding box center [520, 482] width 175 height 15
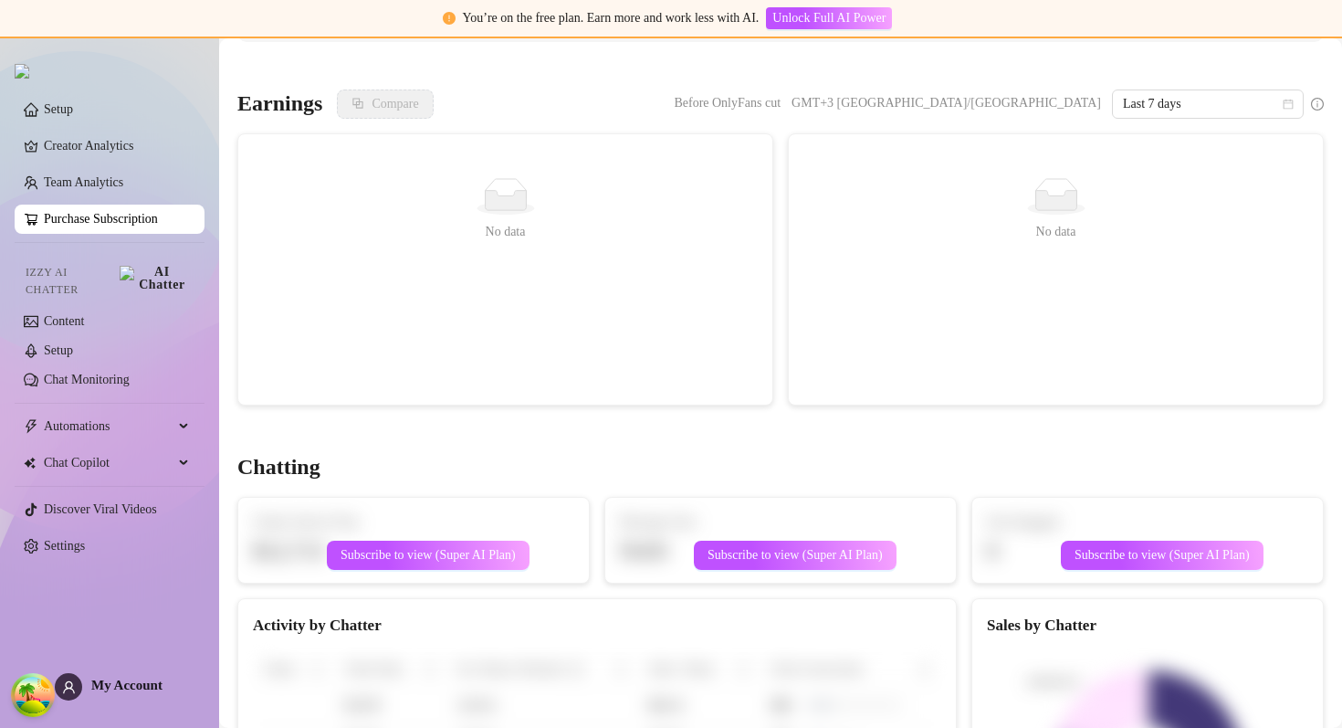
scroll to position [0, 0]
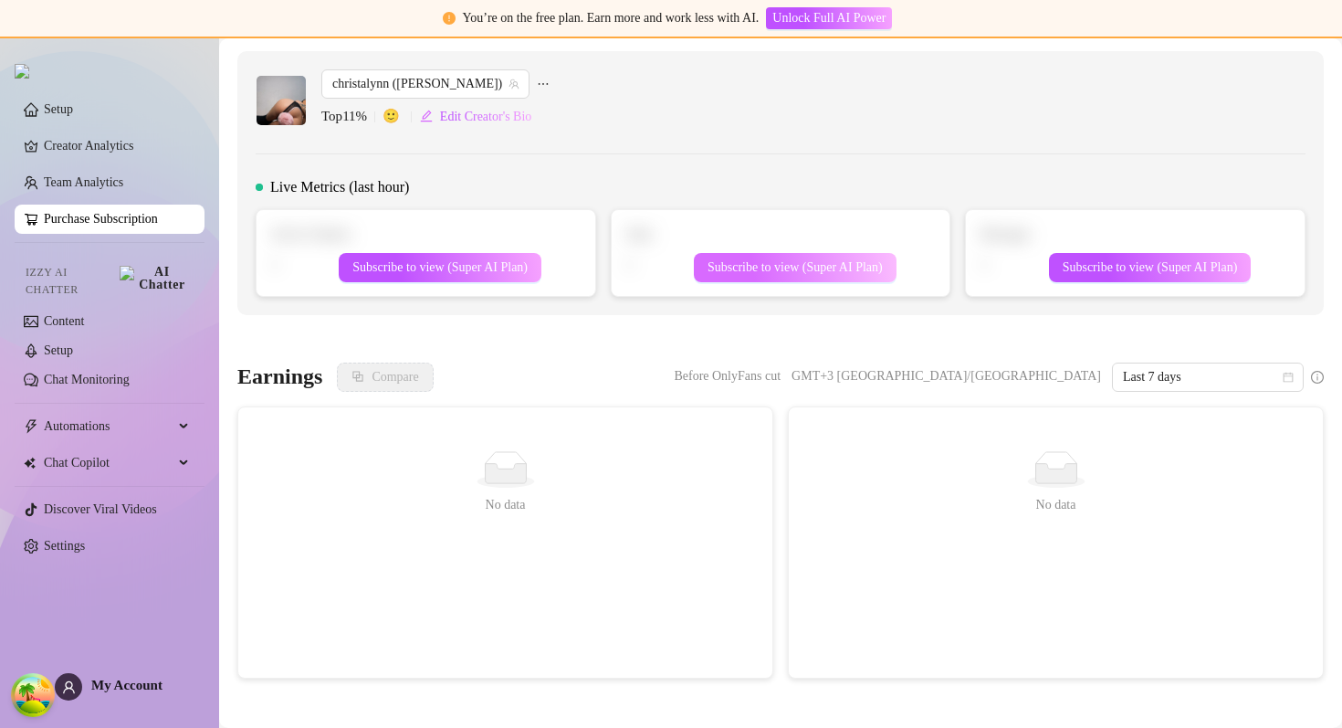
click at [784, 264] on span "Subscribe to view (Super AI Plan)" at bounding box center [795, 267] width 175 height 15
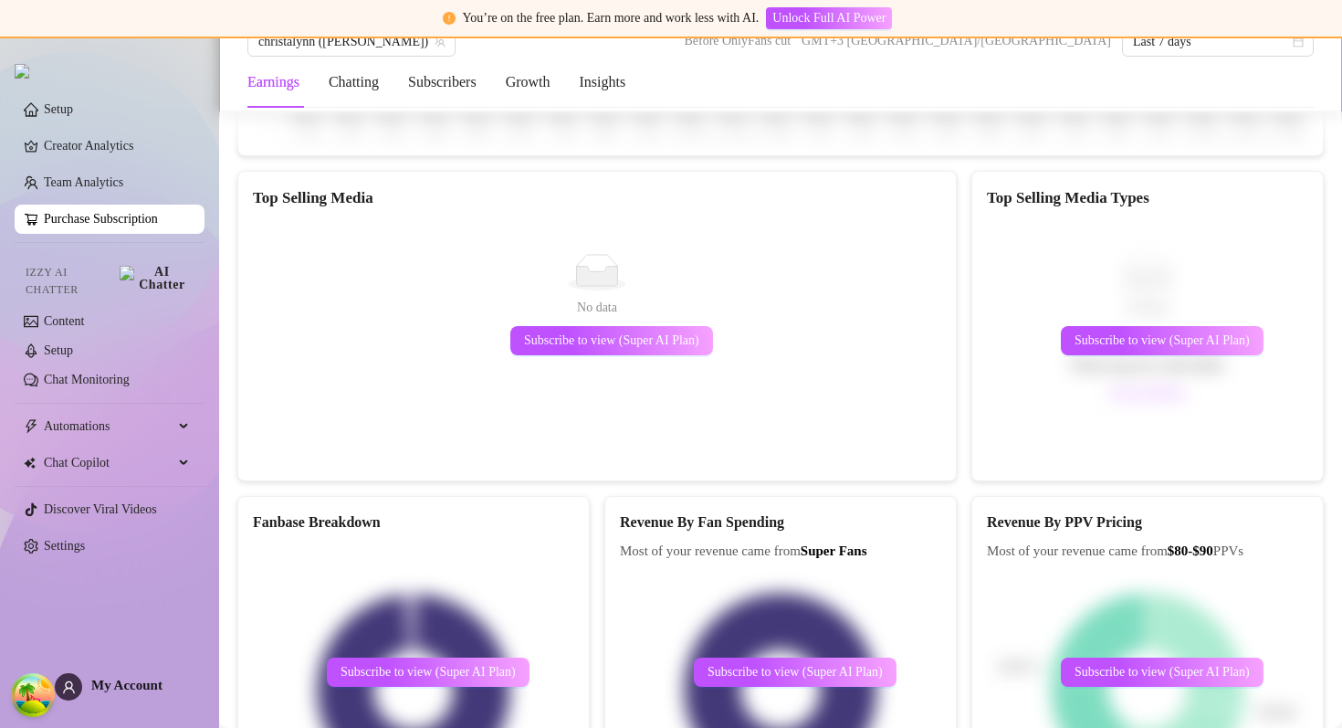
scroll to position [3365, 0]
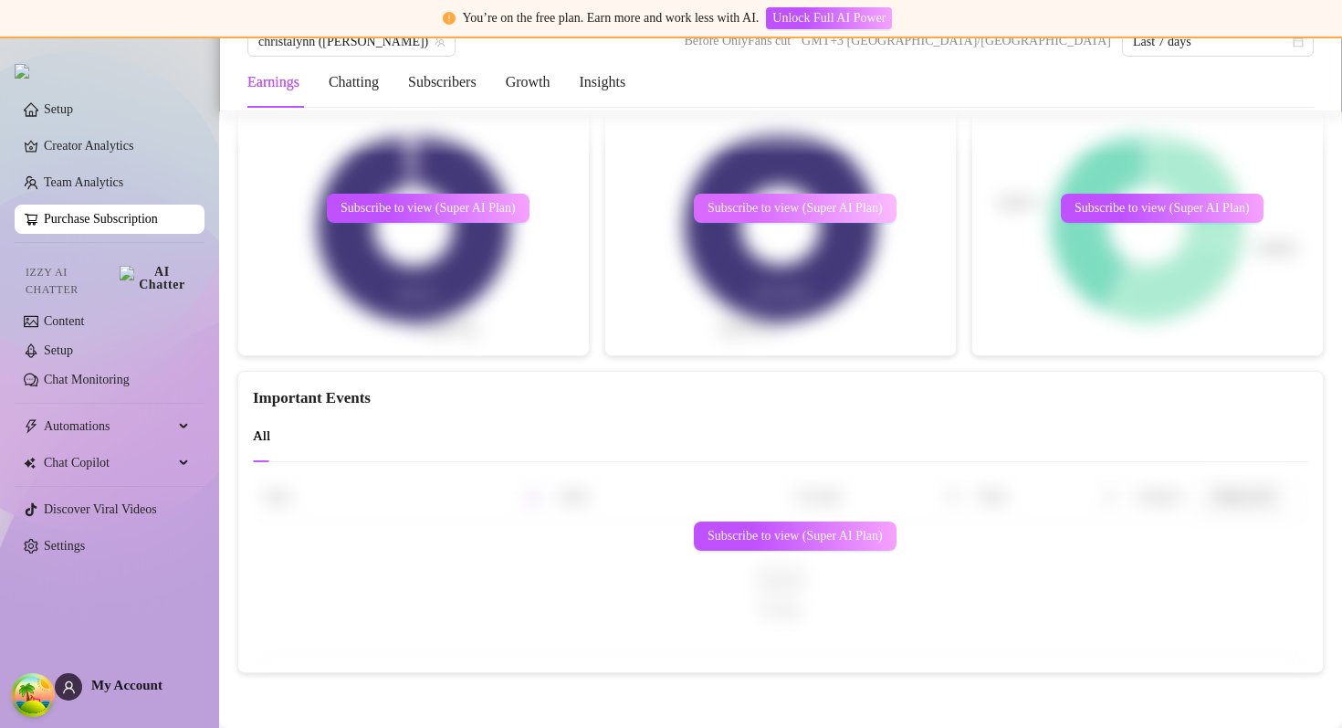
click at [762, 205] on span "Subscribe to view (Super AI Plan)" at bounding box center [795, 208] width 175 height 15
click at [484, 205] on span "Subscribe to view (Super AI Plan)" at bounding box center [428, 208] width 175 height 15
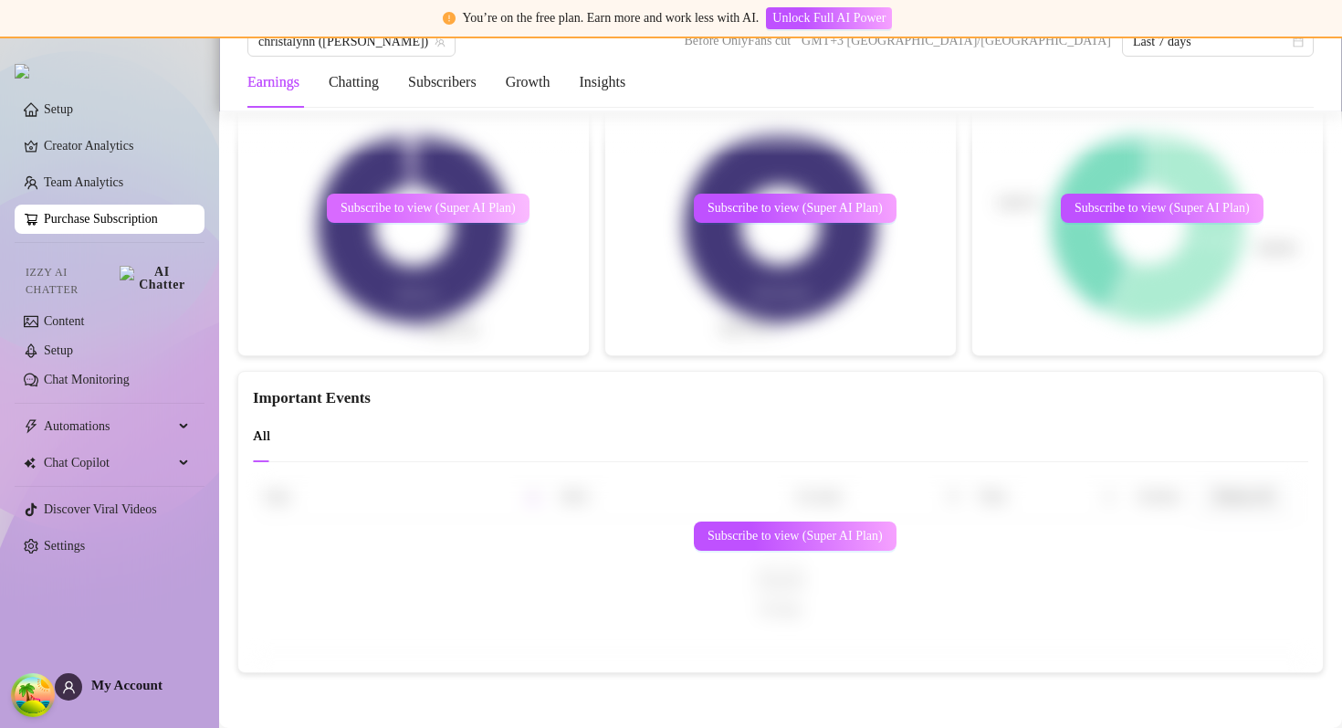
click at [484, 205] on span "Subscribe to view (Super AI Plan)" at bounding box center [428, 208] width 175 height 15
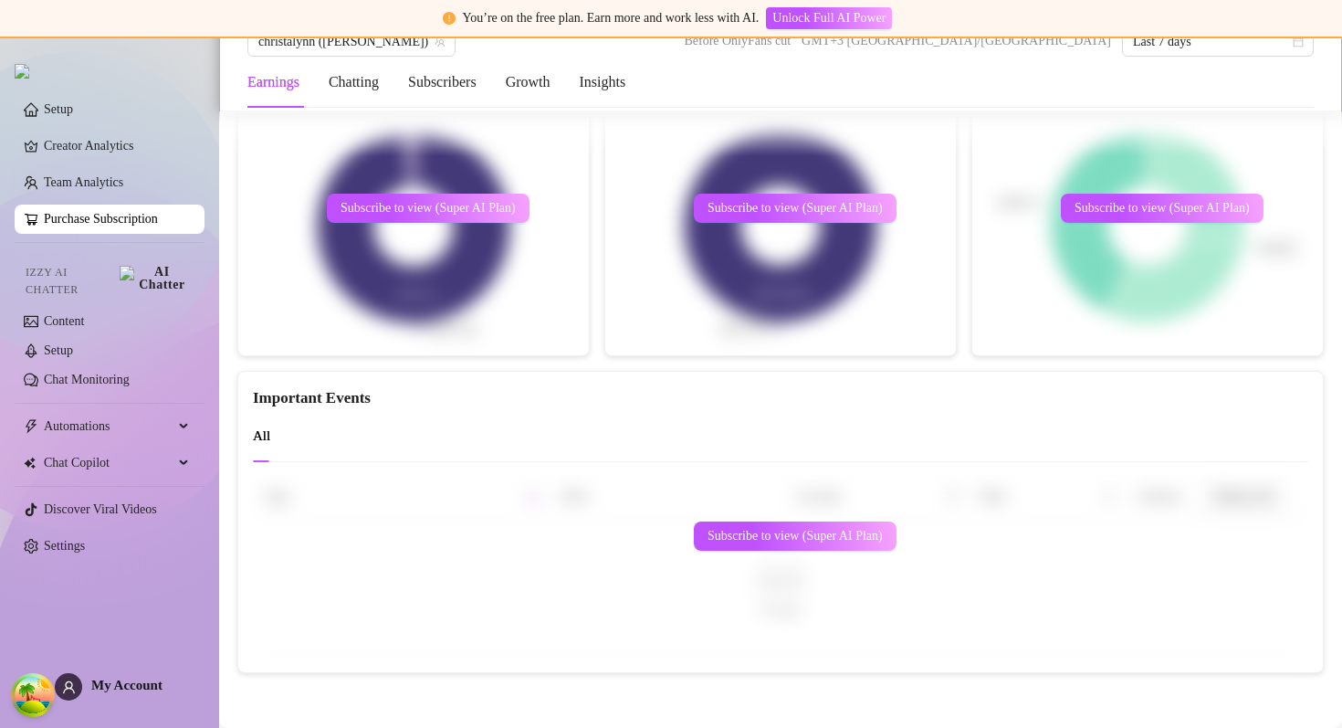
click at [158, 223] on link "Purchase Subscription" at bounding box center [101, 219] width 114 height 14
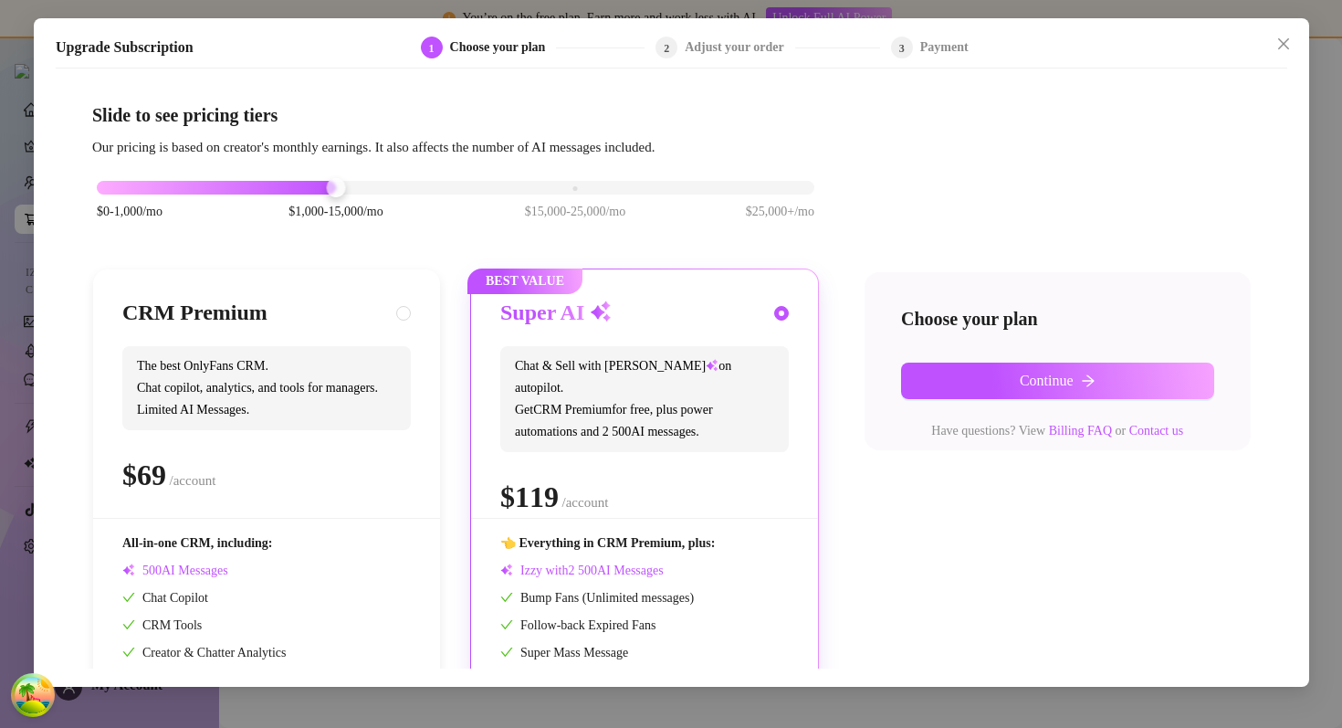
scroll to position [0, 0]
click at [1285, 35] on button "Close" at bounding box center [1282, 43] width 29 height 29
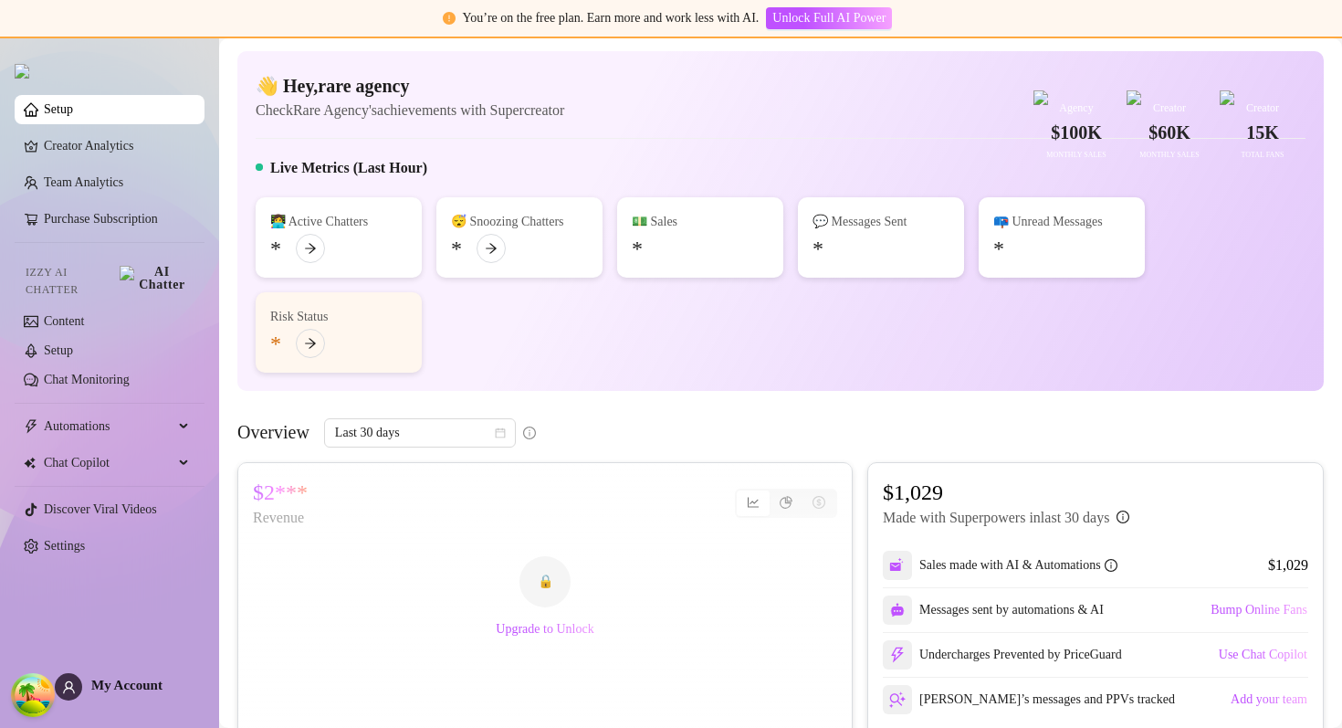
click at [100, 132] on ul "Setup Creator Analytics Team Analytics Purchase Subscription Izzy AI Chatter Co…" at bounding box center [110, 328] width 190 height 480
click at [100, 142] on link "Creator Analytics" at bounding box center [117, 145] width 146 height 29
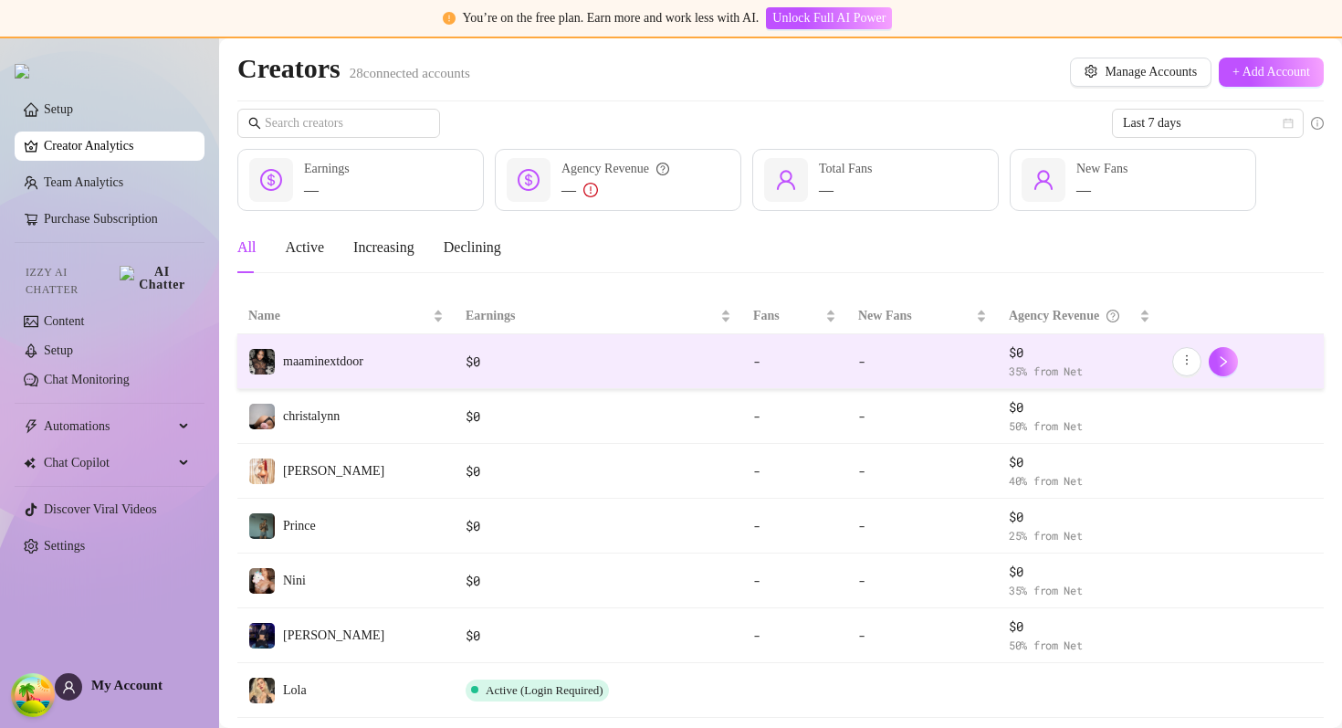
click at [406, 353] on td "maaminextdoor" at bounding box center [345, 361] width 217 height 55
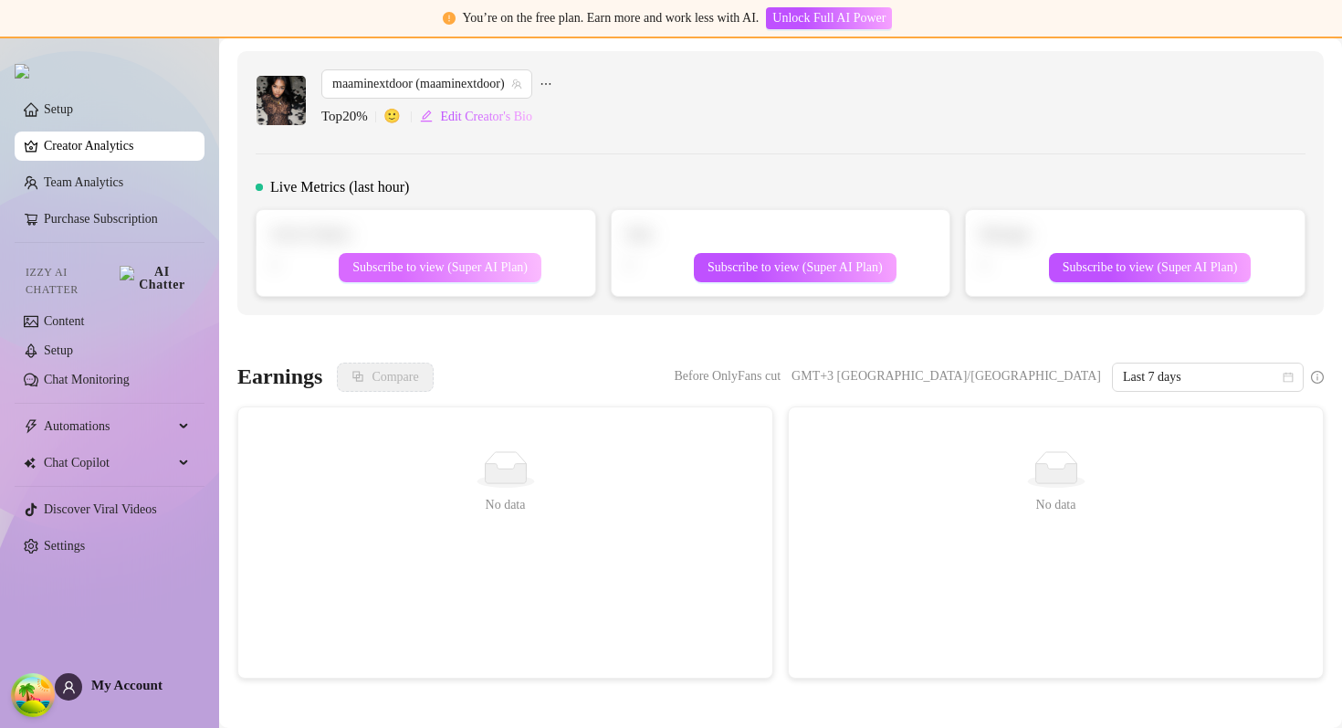
click at [450, 261] on span "Subscribe to view (Super AI Plan)" at bounding box center [439, 267] width 175 height 15
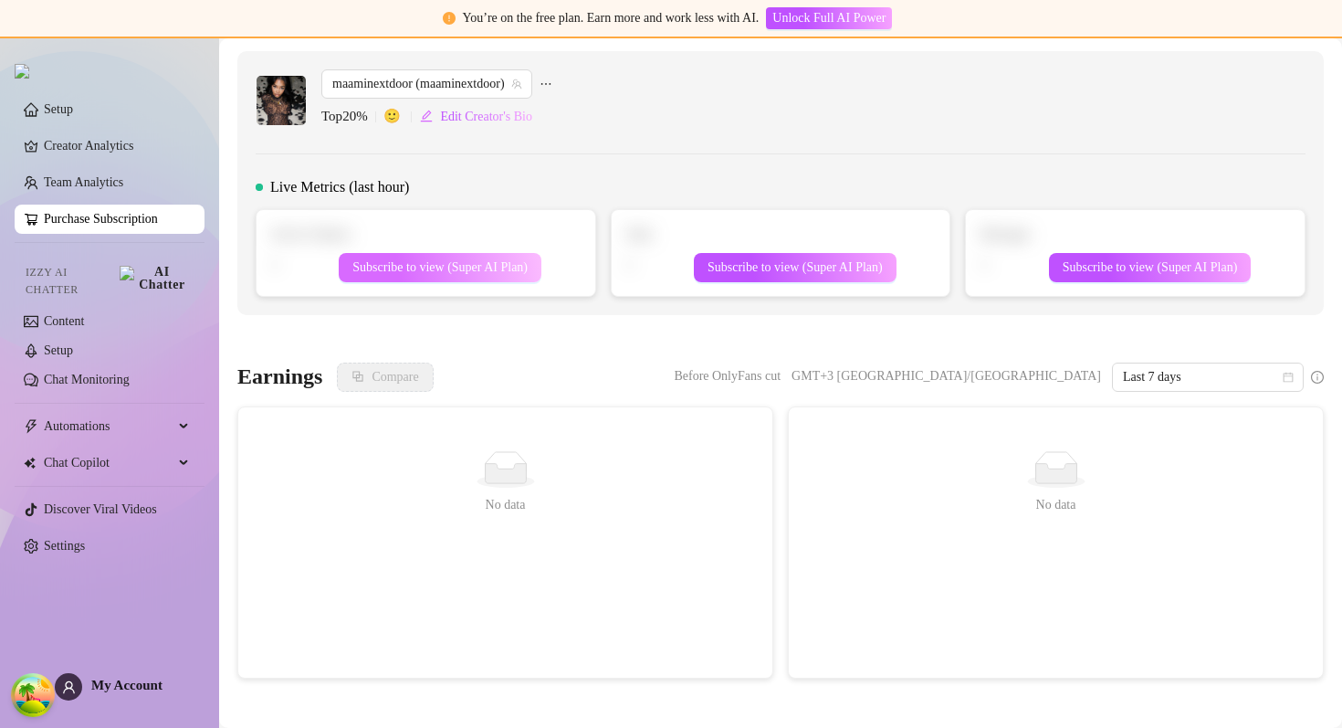
click at [450, 261] on span "Subscribe to view (Super AI Plan)" at bounding box center [439, 267] width 175 height 15
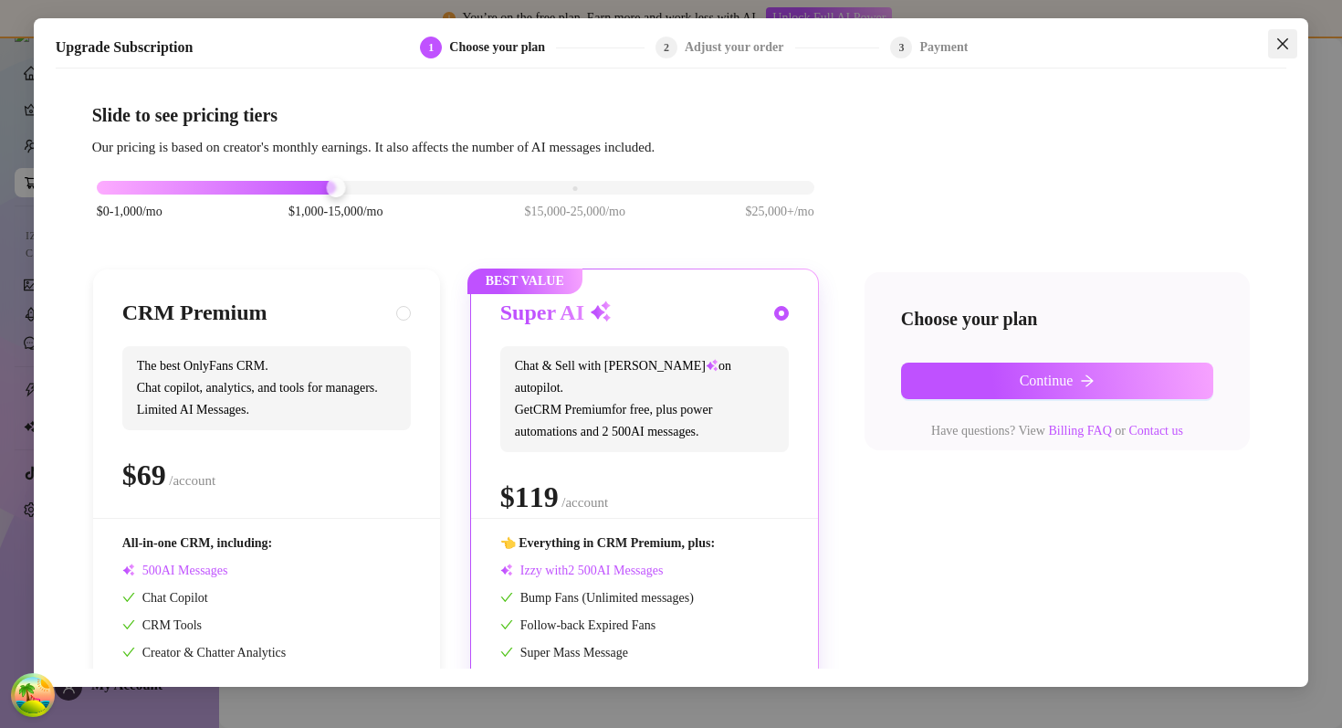
click at [1286, 33] on button "Close" at bounding box center [1282, 43] width 29 height 29
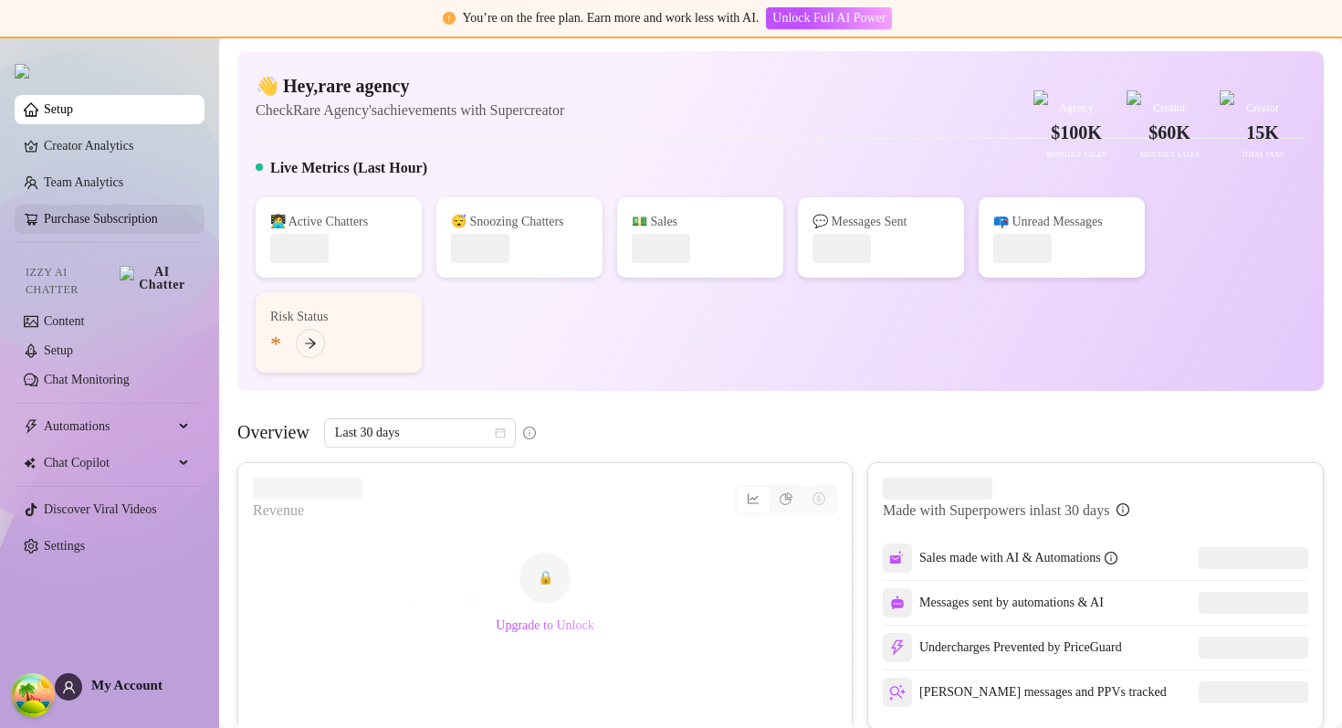
click at [158, 226] on link "Purchase Subscription" at bounding box center [101, 219] width 114 height 14
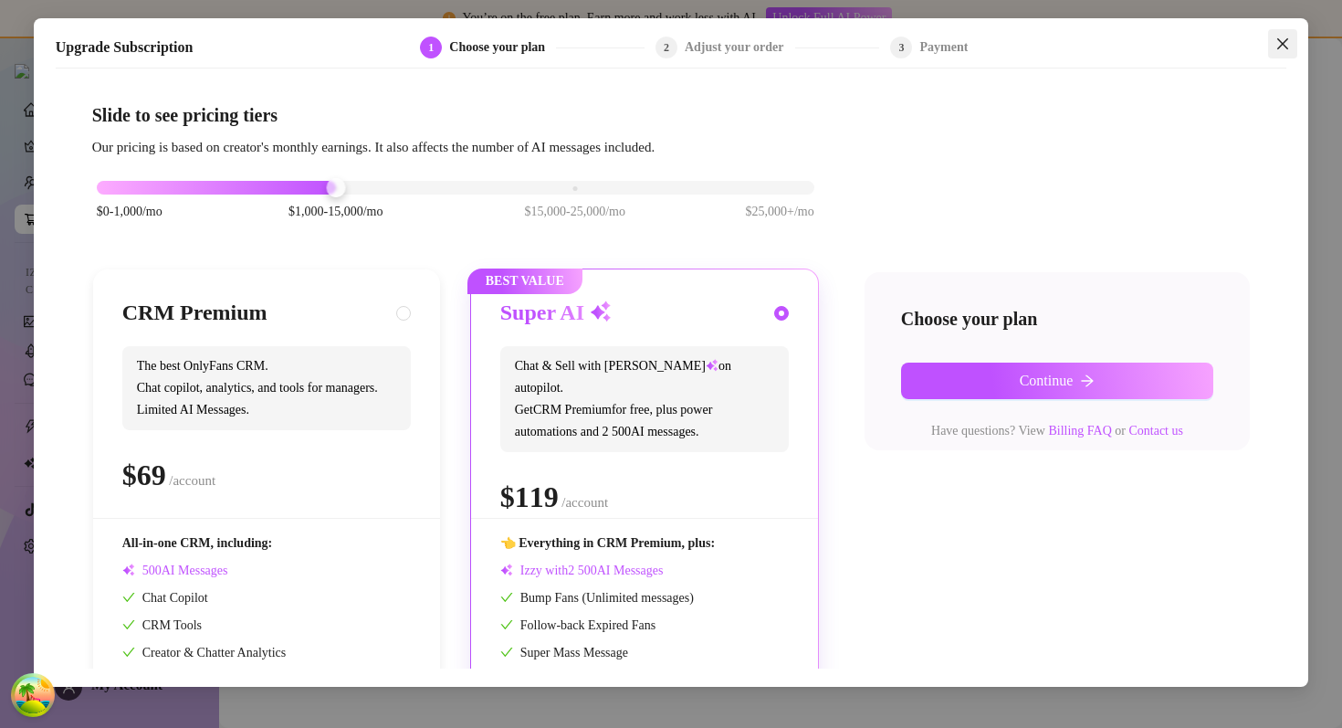
click at [1288, 43] on icon "close" at bounding box center [1282, 44] width 15 height 15
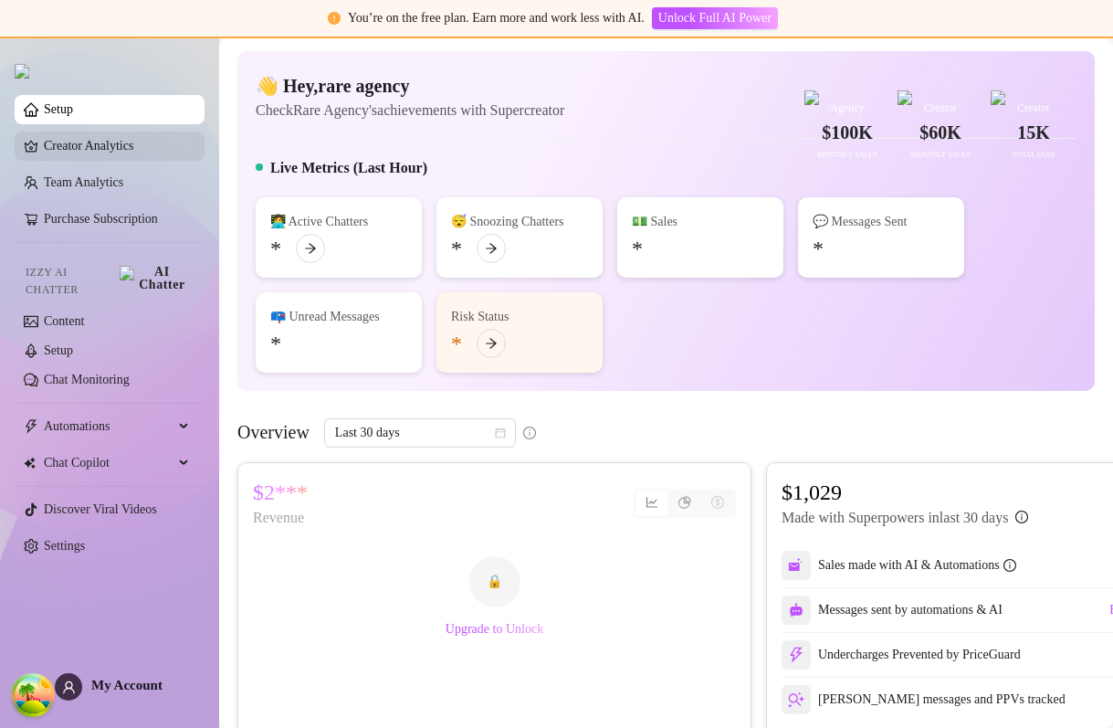
click at [121, 152] on link "Creator Analytics" at bounding box center [117, 145] width 146 height 29
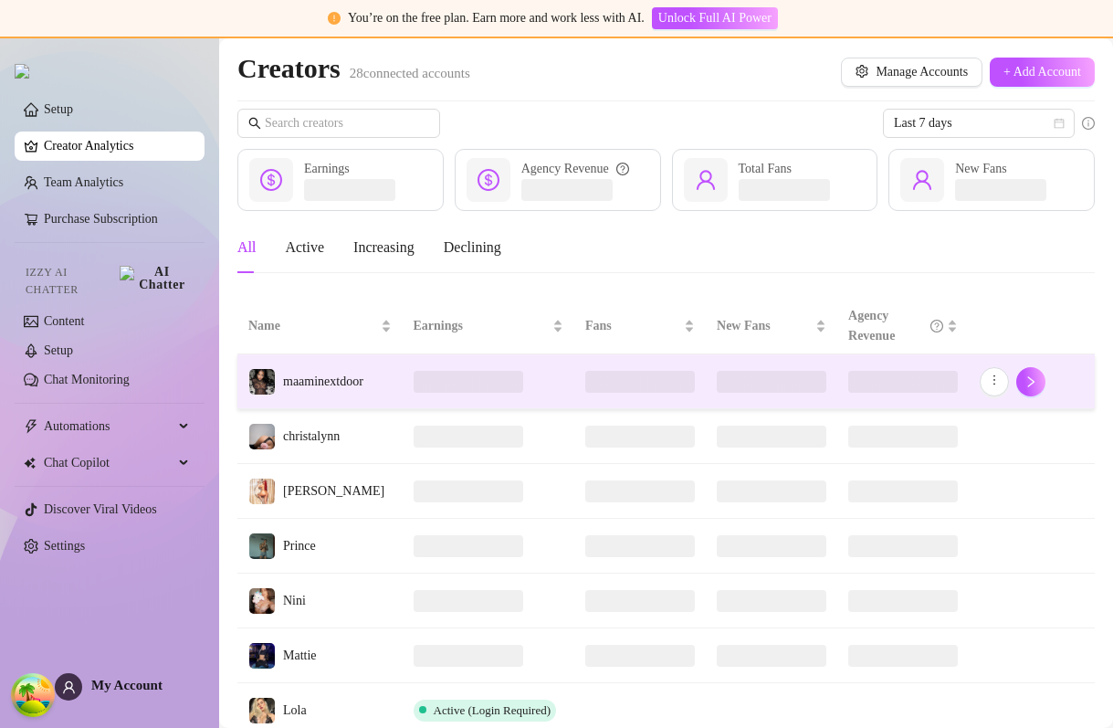
click at [362, 394] on td "maaminextdoor" at bounding box center [319, 381] width 165 height 55
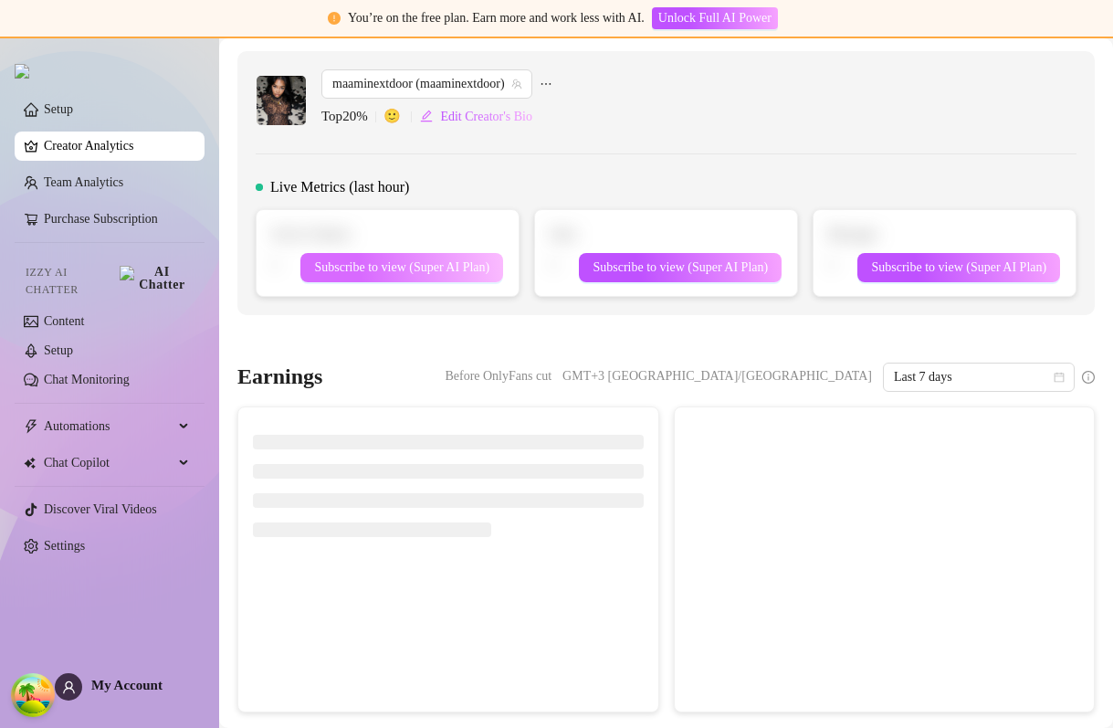
click at [446, 271] on span "Subscribe to view (Super AI Plan)" at bounding box center [401, 267] width 175 height 15
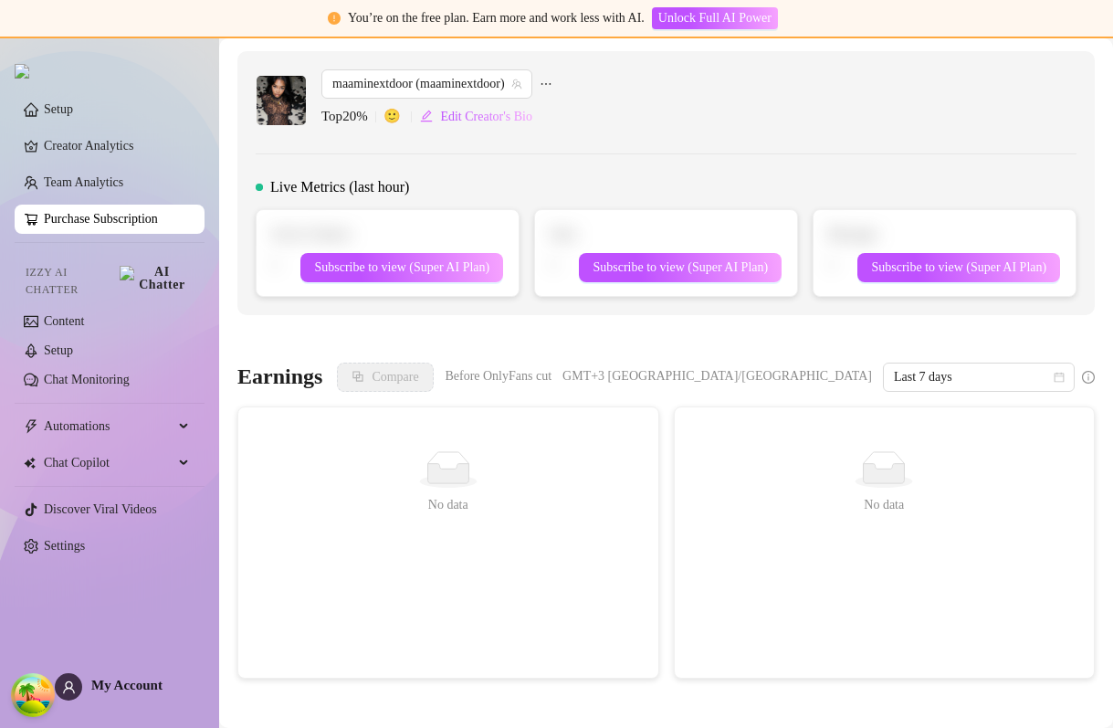
click at [148, 218] on link "Purchase Subscription" at bounding box center [101, 219] width 114 height 14
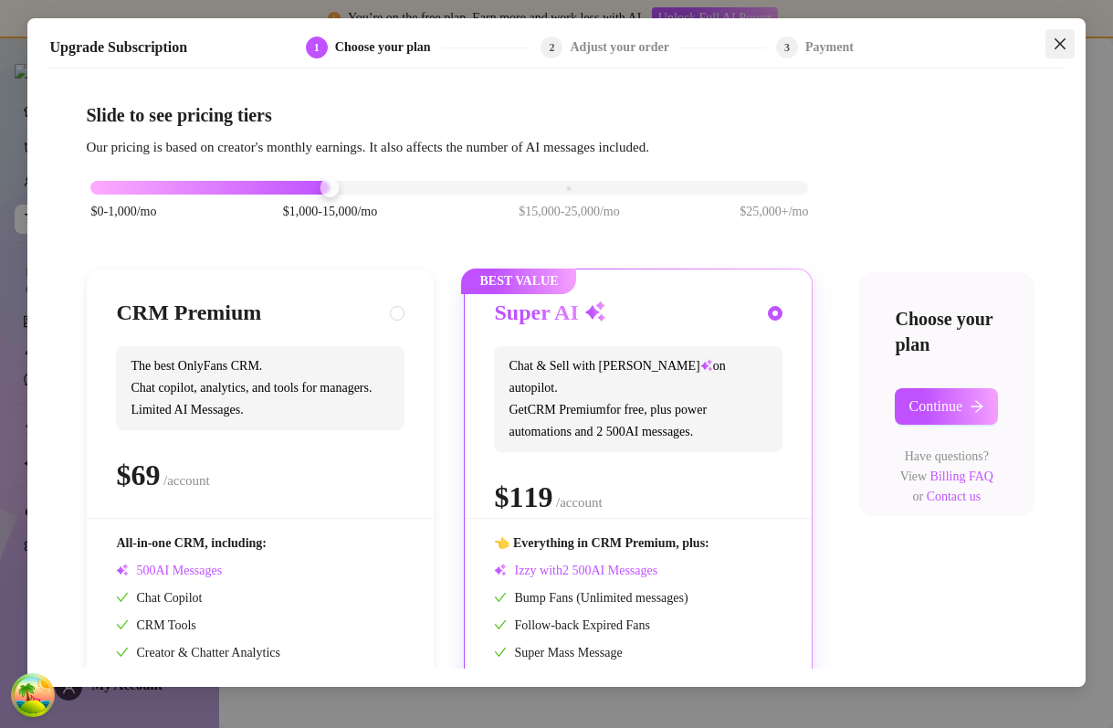
click at [1064, 42] on icon "close" at bounding box center [1060, 44] width 15 height 15
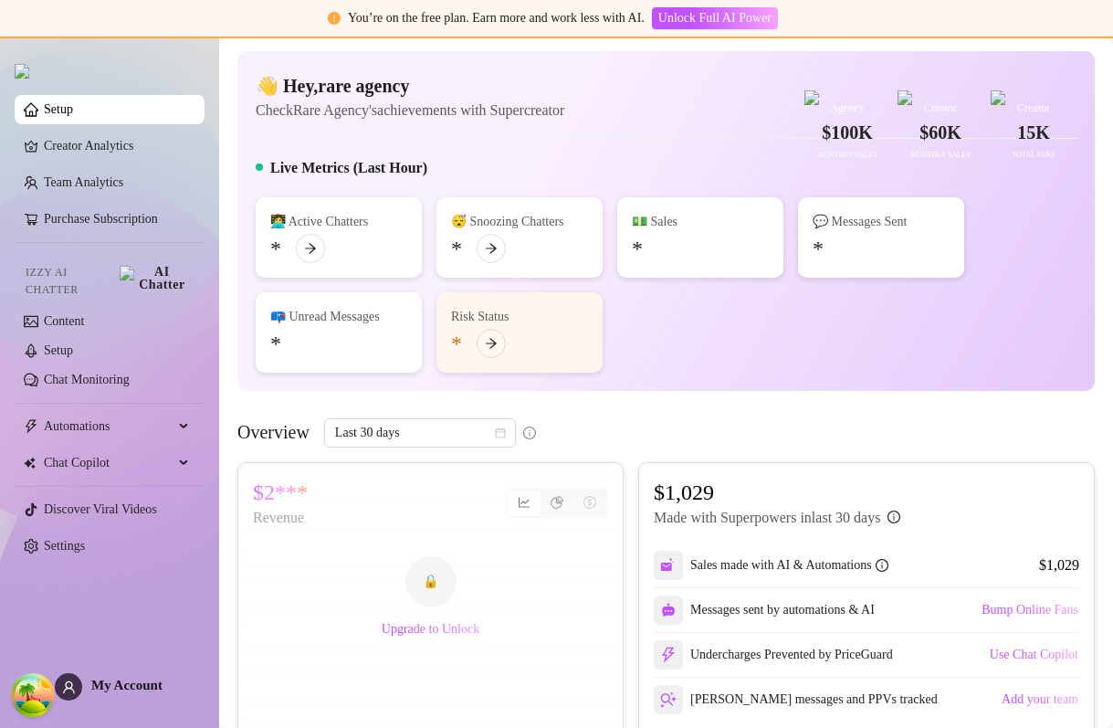
click at [703, 189] on div "👋 Hey, rare agency Check Rare Agency's achievements with Supercreator $100K Age…" at bounding box center [665, 221] width 857 height 340
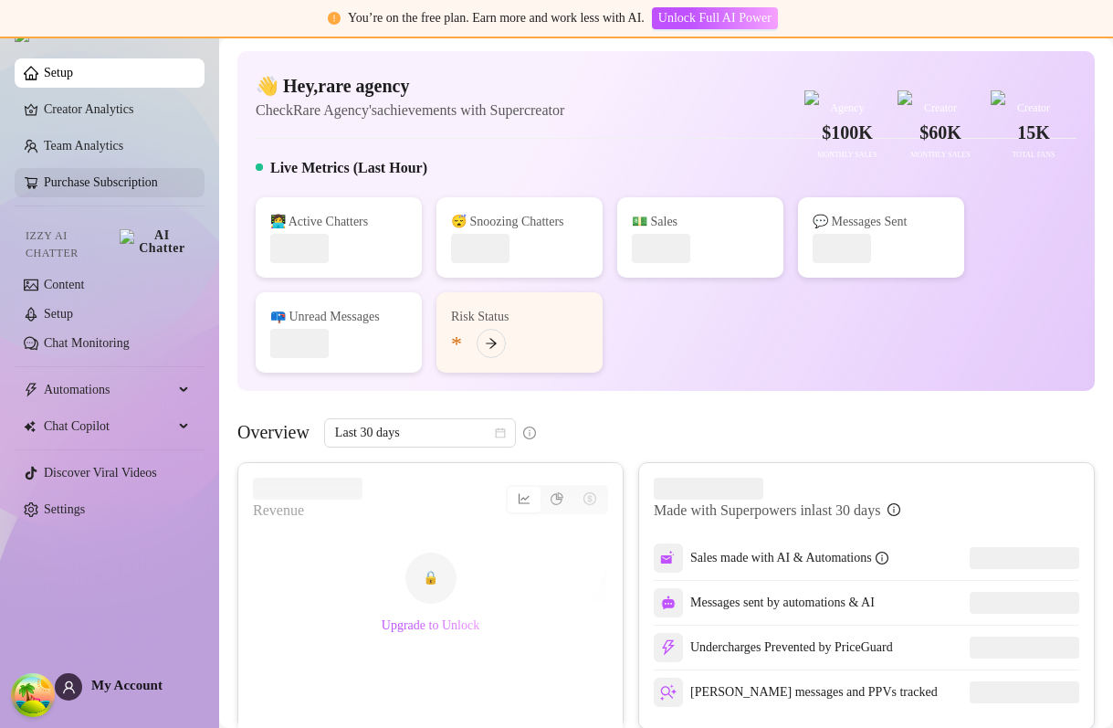
click at [105, 180] on link "Purchase Subscription" at bounding box center [101, 182] width 114 height 14
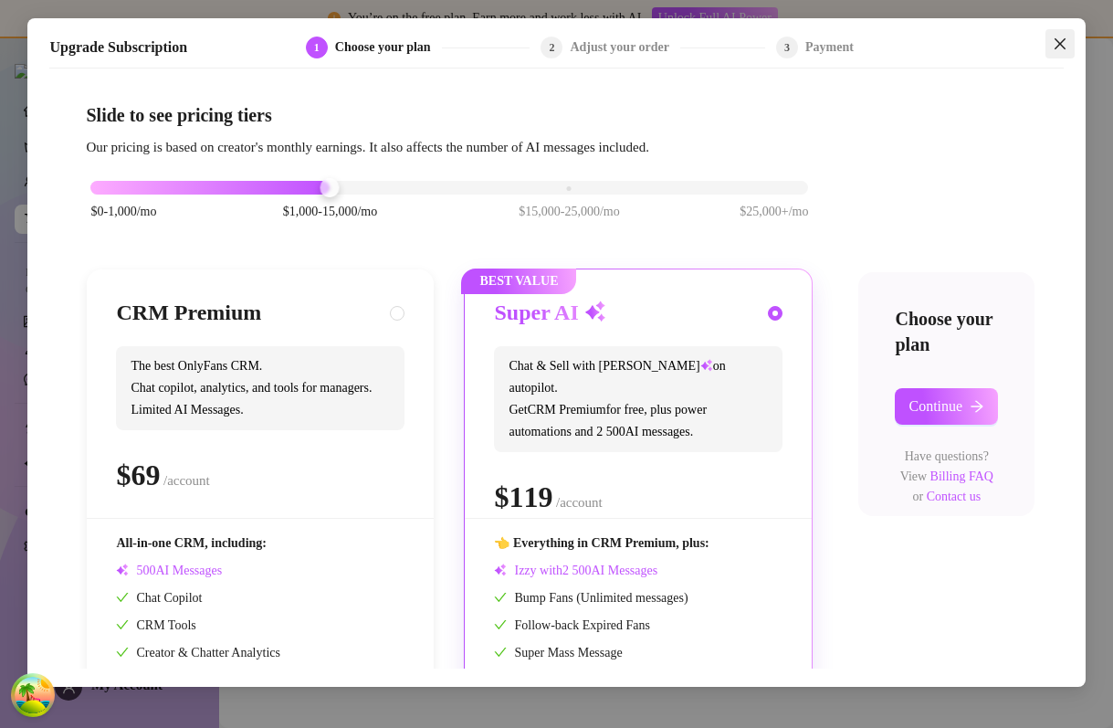
click at [1057, 42] on icon "close" at bounding box center [1059, 43] width 11 height 11
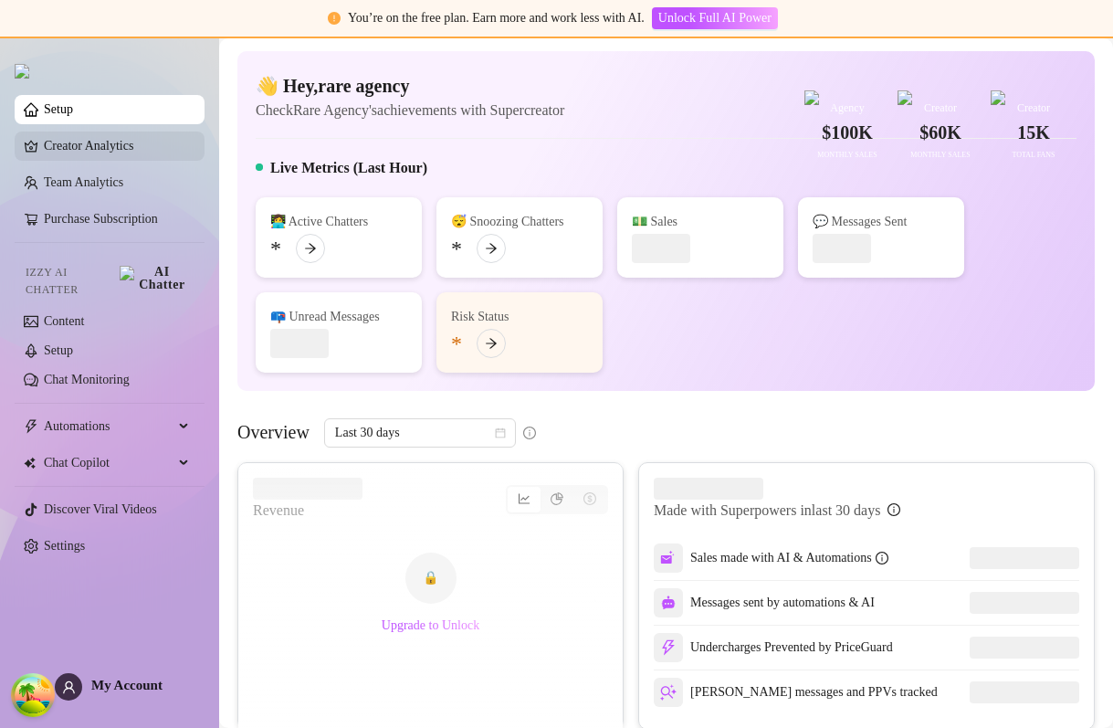
click at [152, 146] on link "Creator Analytics" at bounding box center [117, 145] width 146 height 29
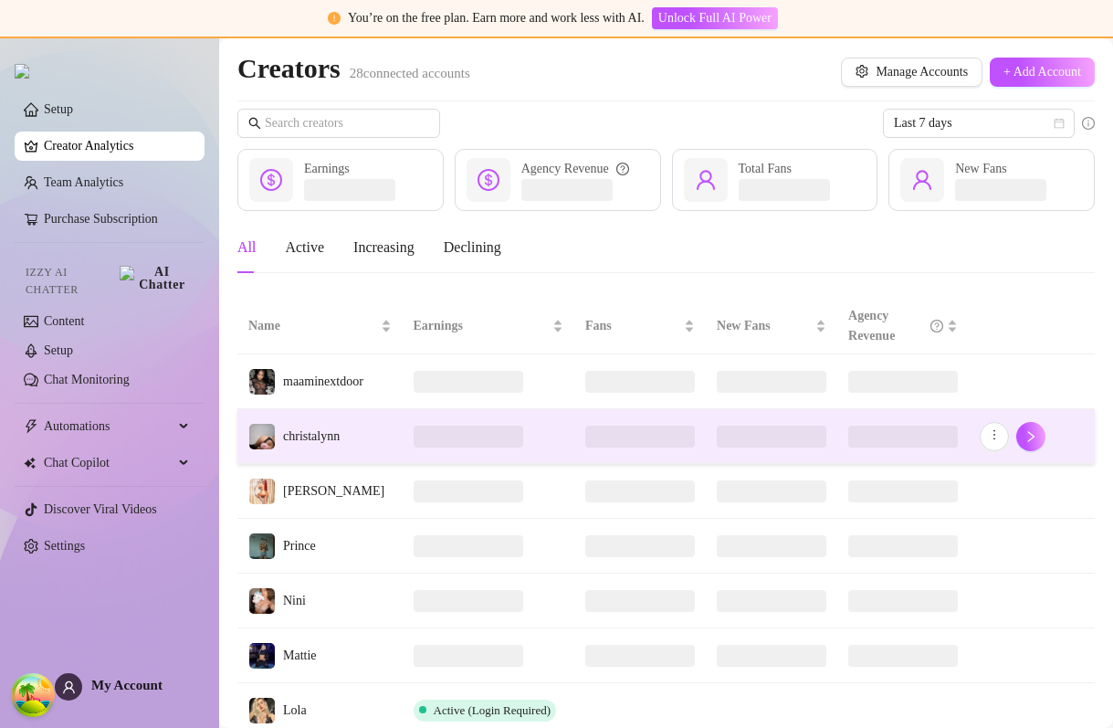
click at [403, 435] on td at bounding box center [489, 436] width 173 height 55
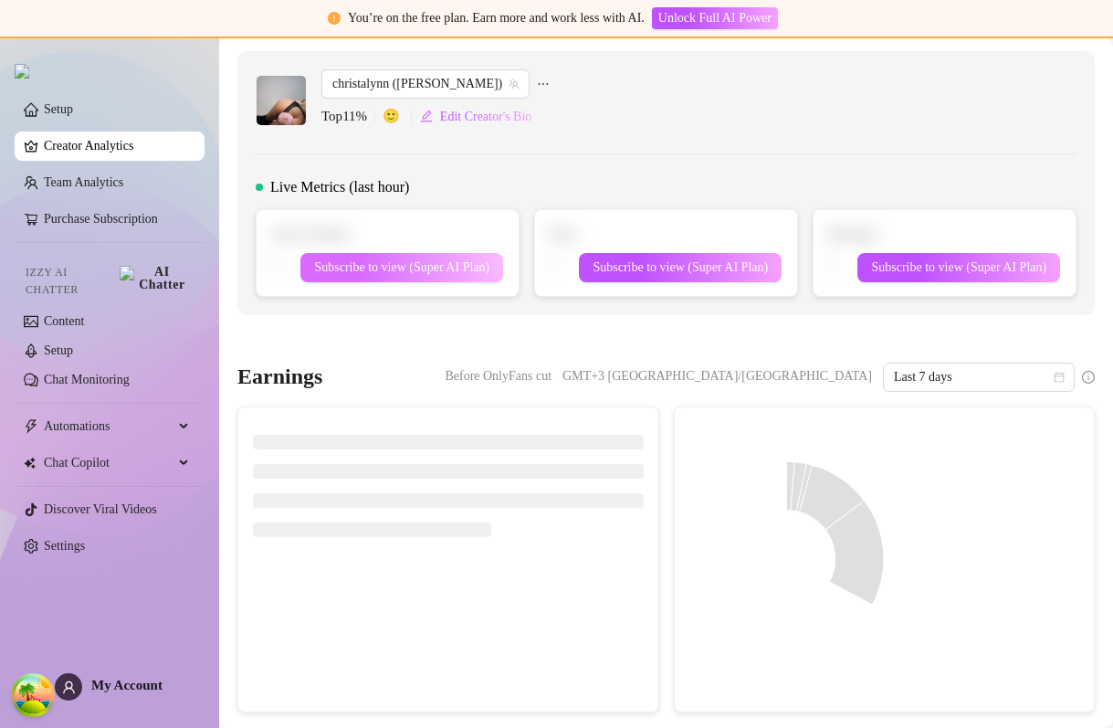
click at [421, 271] on span "Subscribe to view (Super AI Plan)" at bounding box center [401, 267] width 175 height 15
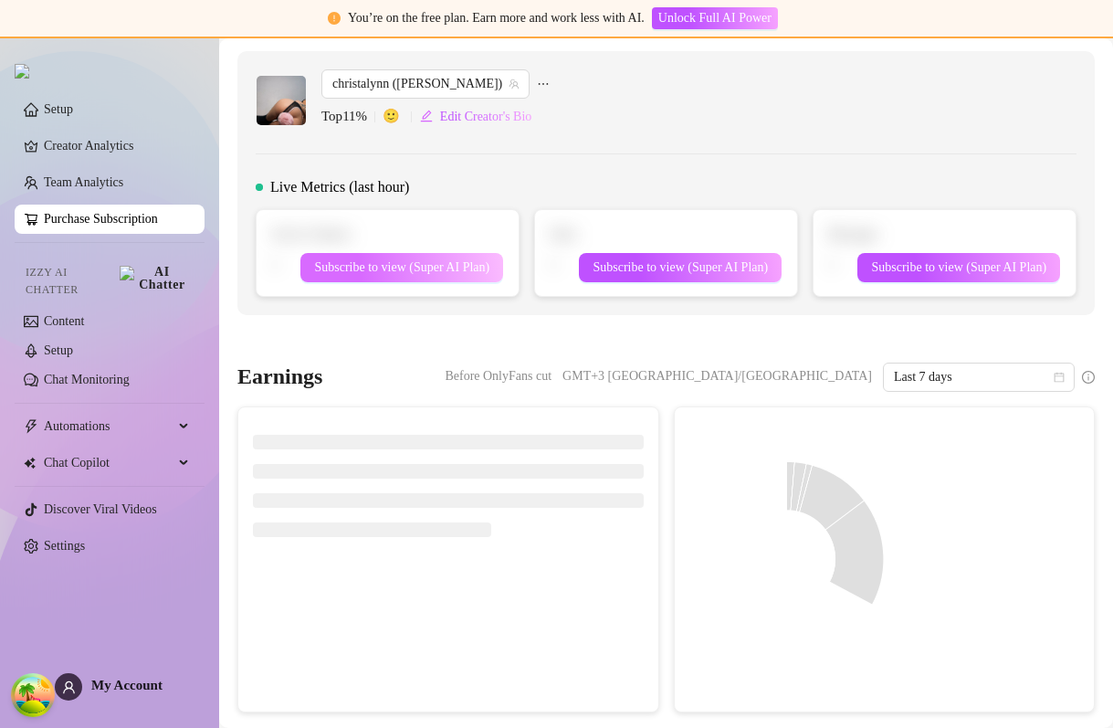
click at [422, 272] on span "Subscribe to view (Super AI Plan)" at bounding box center [401, 267] width 175 height 15
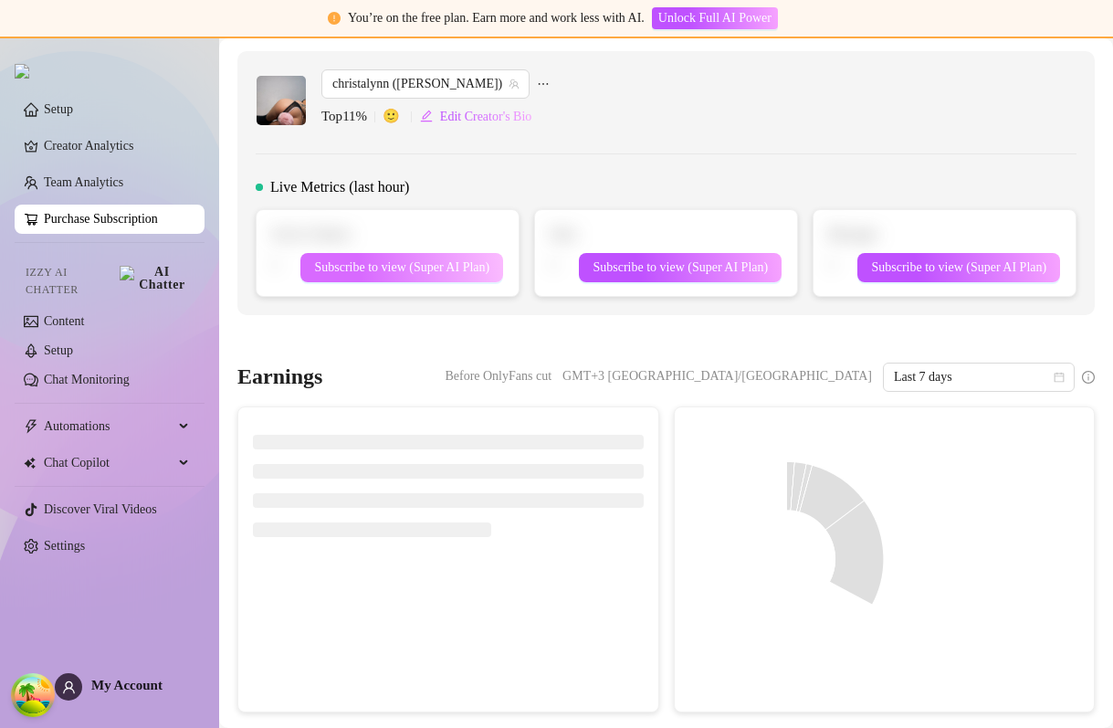
click at [422, 272] on span "Subscribe to view (Super AI Plan)" at bounding box center [401, 267] width 175 height 15
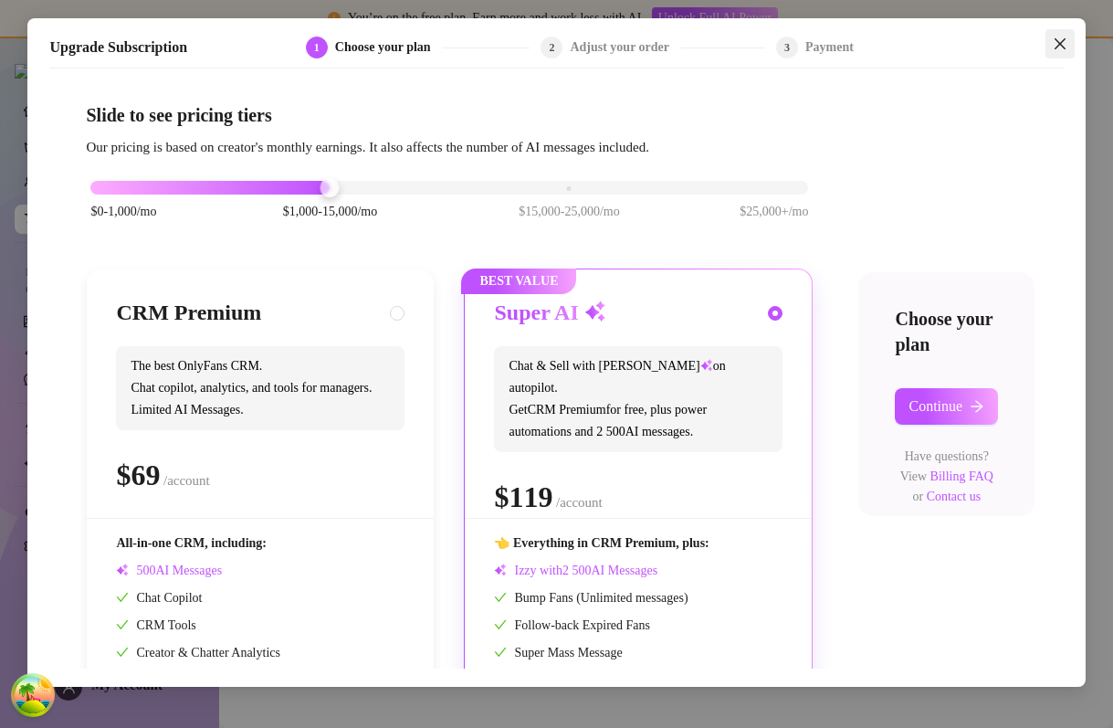
click at [1068, 37] on span "Close" at bounding box center [1059, 44] width 29 height 15
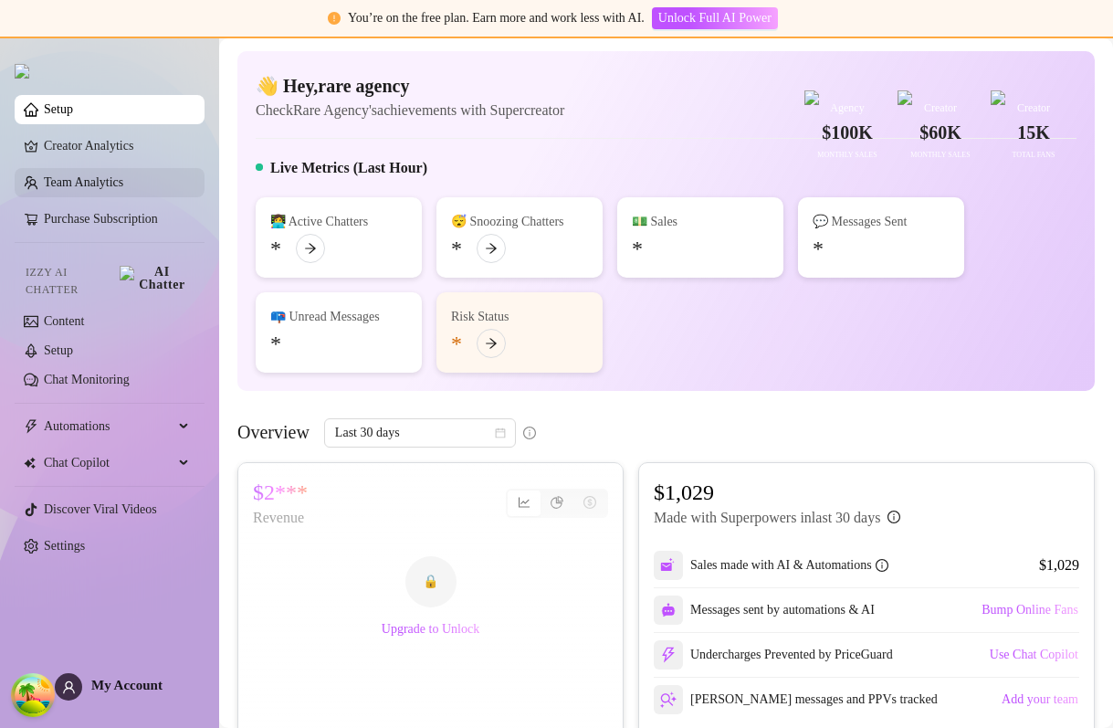
click at [123, 175] on link "Team Analytics" at bounding box center [83, 182] width 79 height 14
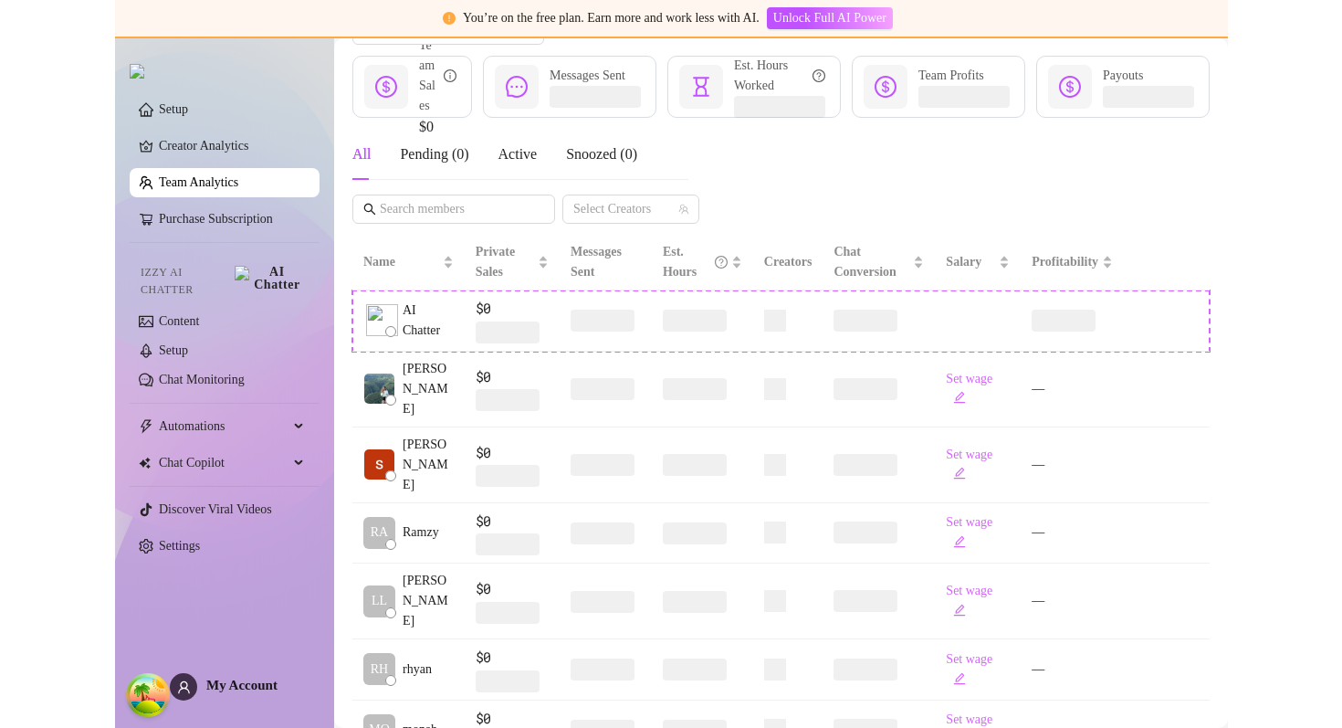
scroll to position [239, 0]
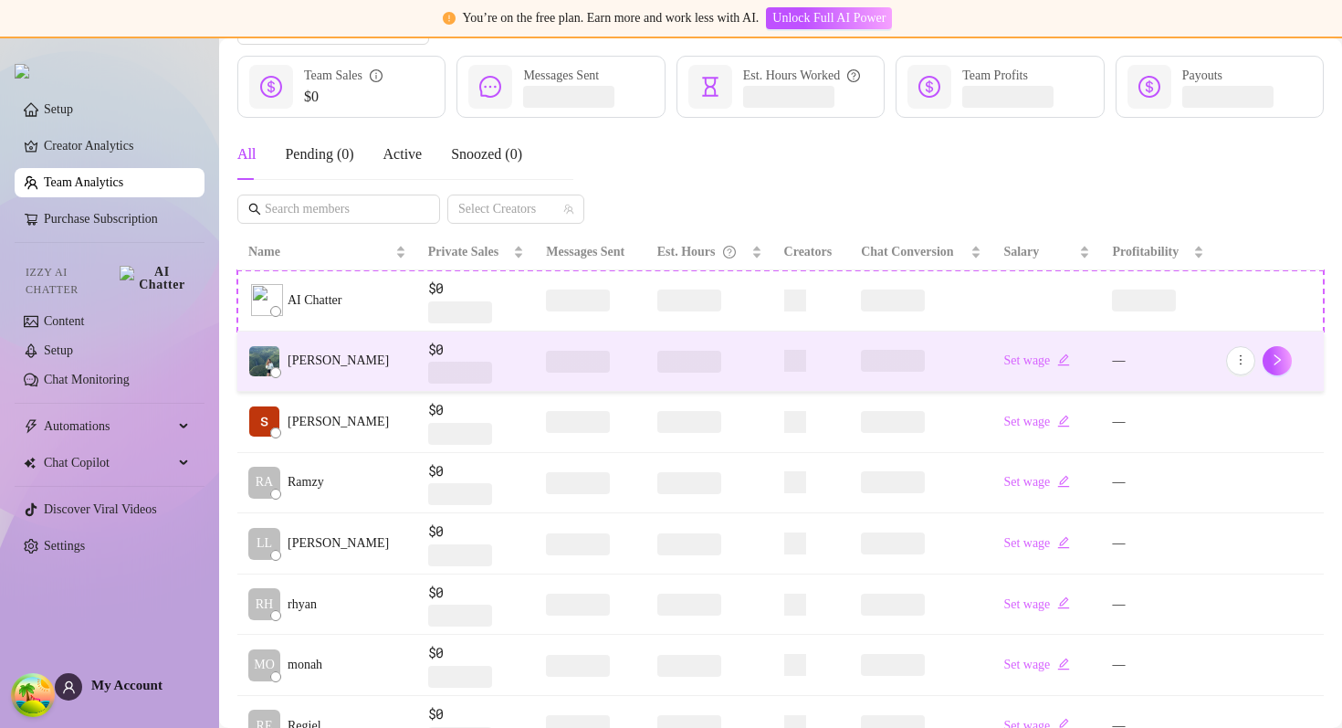
click at [417, 358] on td "$0" at bounding box center [476, 361] width 119 height 61
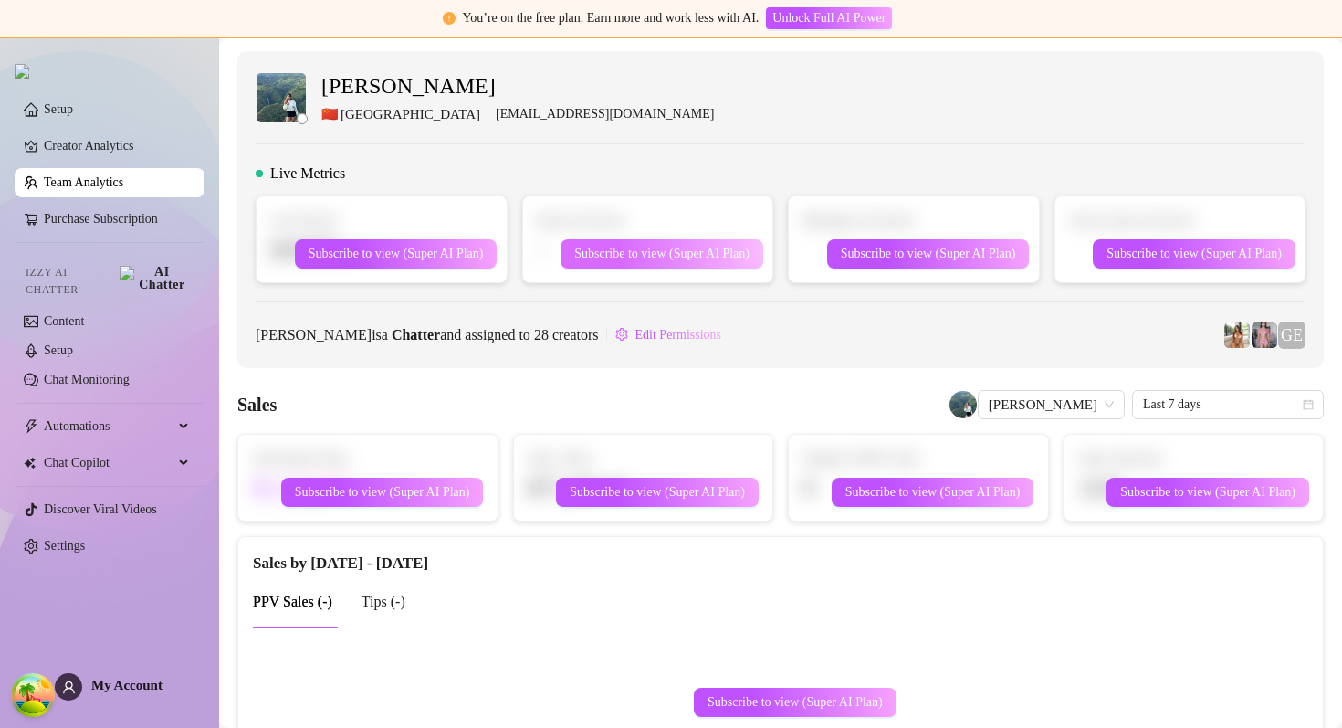
click at [699, 255] on span "Subscribe to view (Super AI Plan)" at bounding box center [661, 254] width 175 height 15
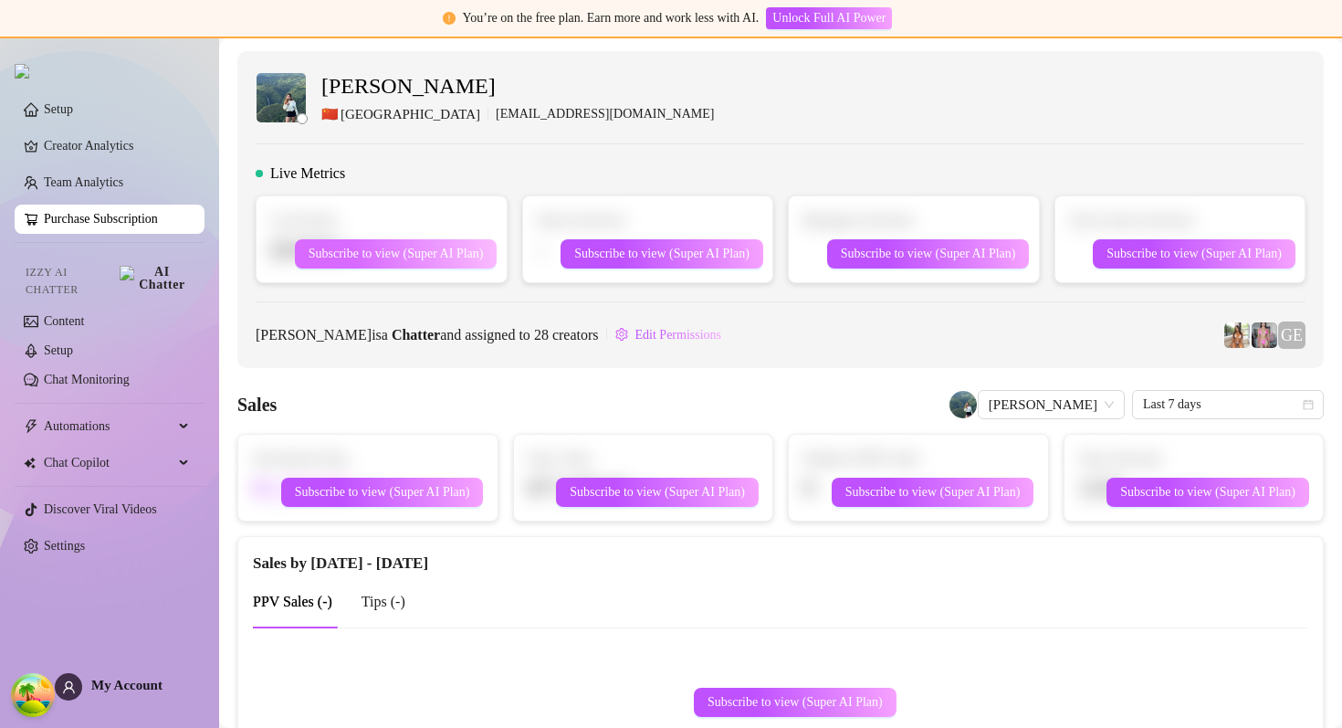
click at [428, 255] on span "Subscribe to view (Super AI Plan)" at bounding box center [396, 254] width 175 height 15
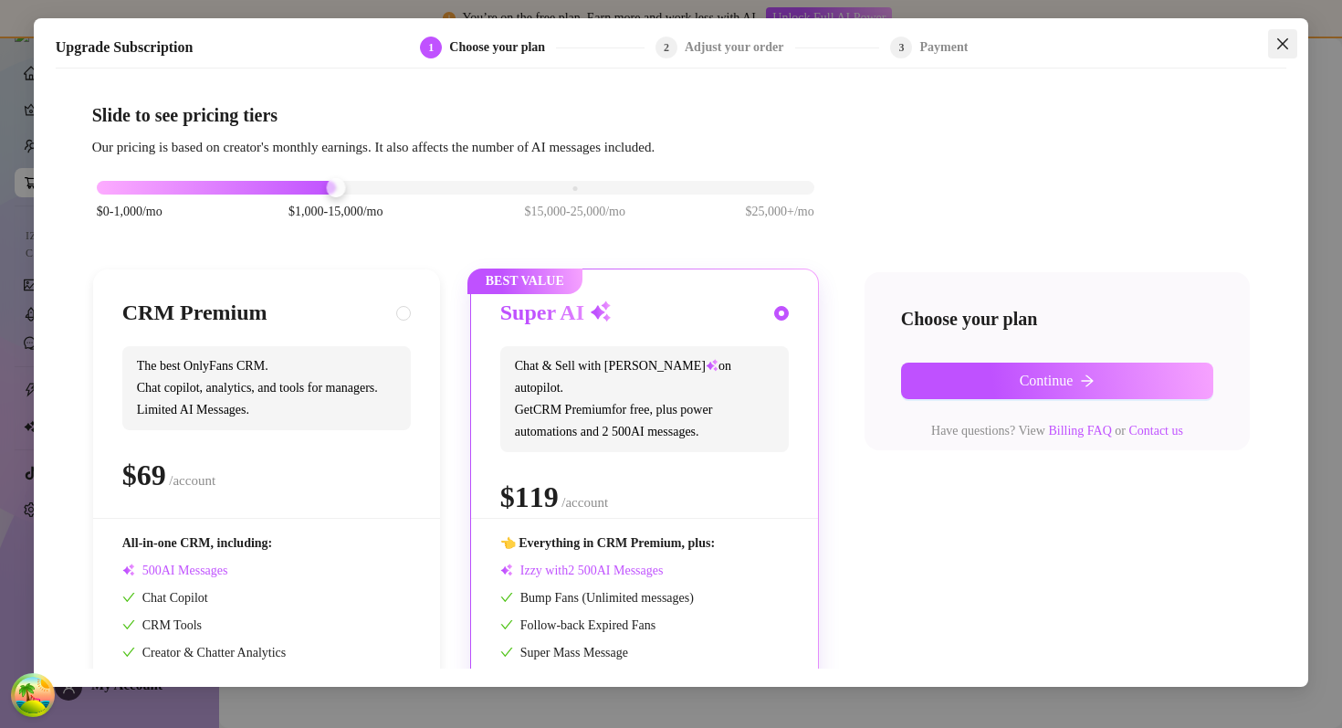
click at [1285, 47] on icon "close" at bounding box center [1282, 44] width 15 height 15
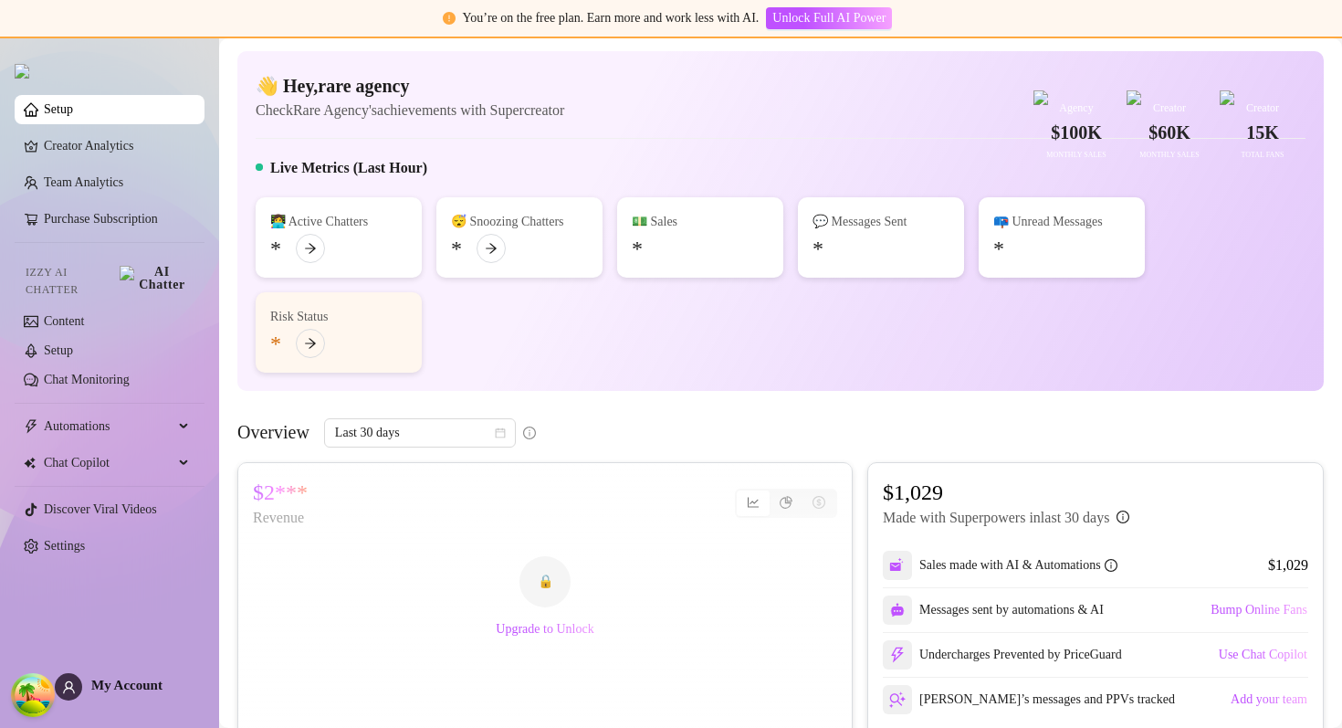
click at [656, 194] on div "👋 Hey, rare agency Check Rare Agency's achievements with Supercreator $100K Age…" at bounding box center [780, 221] width 1086 height 340
click at [102, 143] on link "Creator Analytics" at bounding box center [117, 145] width 146 height 29
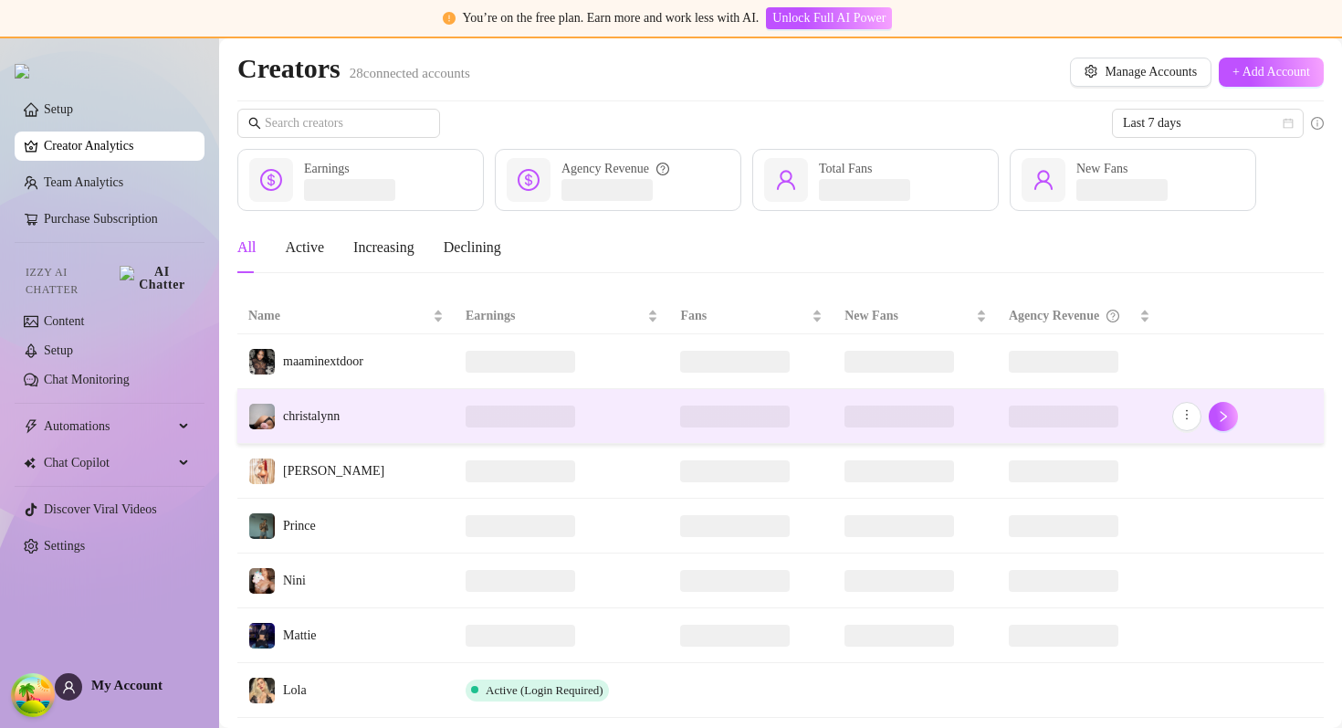
click at [449, 403] on td "christalynn" at bounding box center [345, 416] width 217 height 55
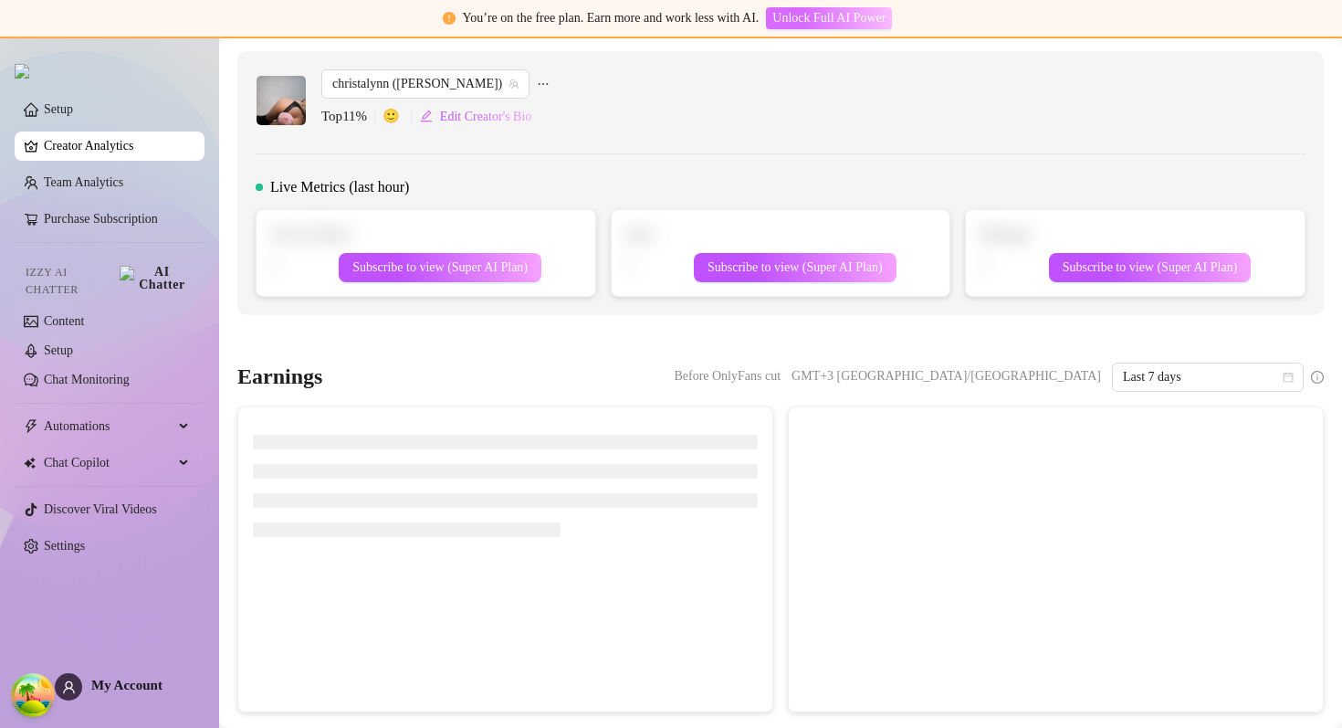
click at [837, 21] on span "Unlock Full AI Power" at bounding box center [828, 18] width 113 height 15
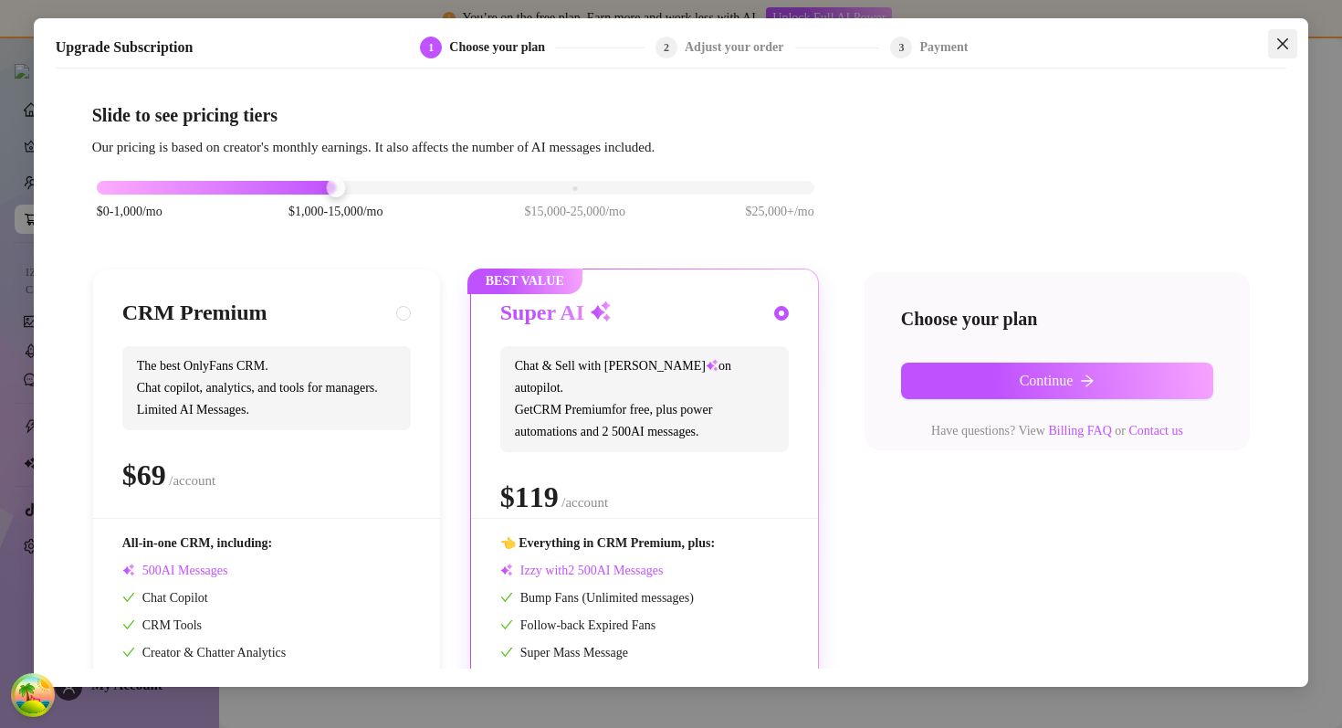
click at [1288, 45] on icon "close" at bounding box center [1282, 44] width 15 height 15
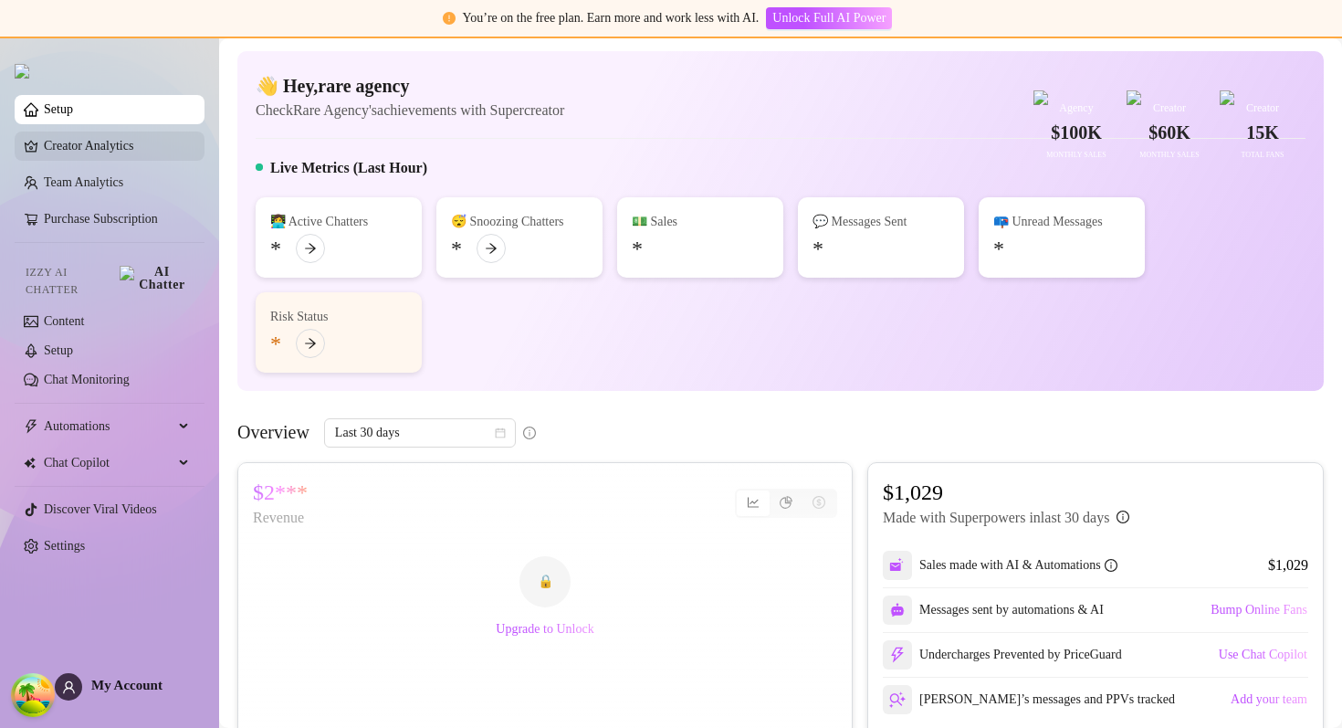
click at [151, 138] on link "Creator Analytics" at bounding box center [117, 145] width 146 height 29
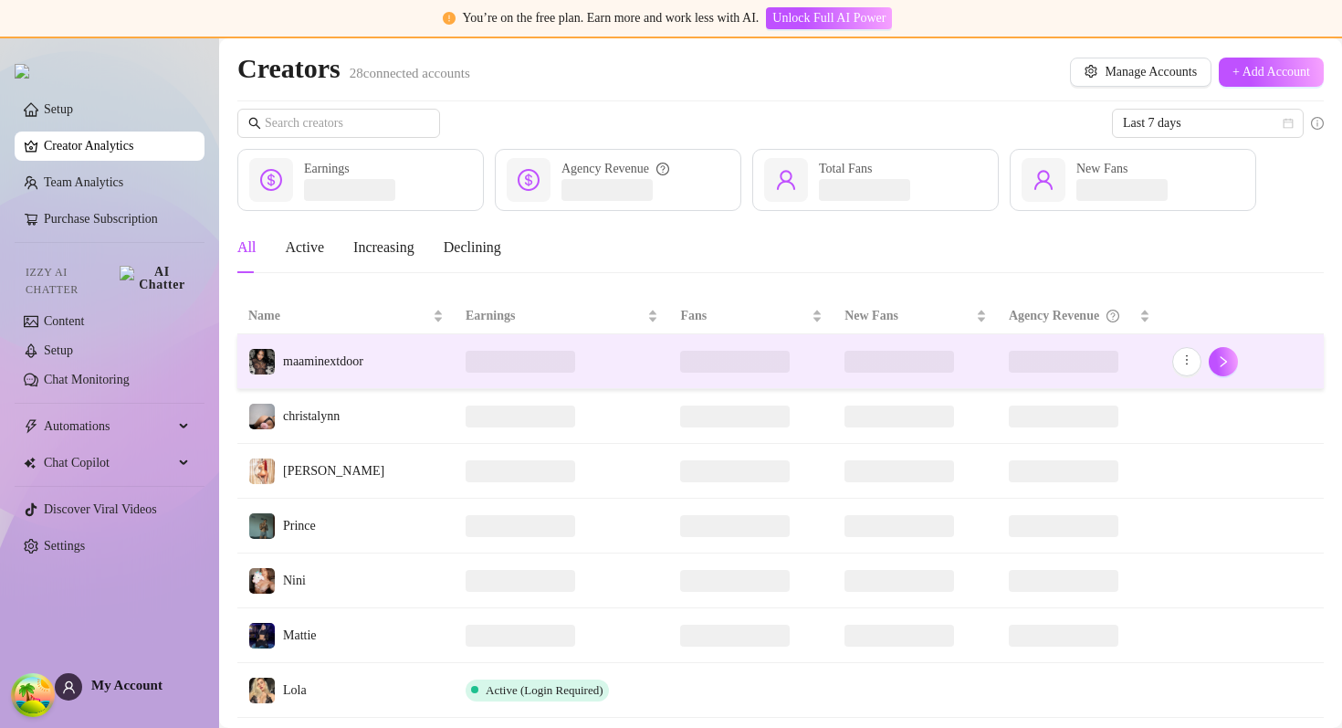
click at [408, 383] on td "maaminextdoor" at bounding box center [345, 361] width 217 height 55
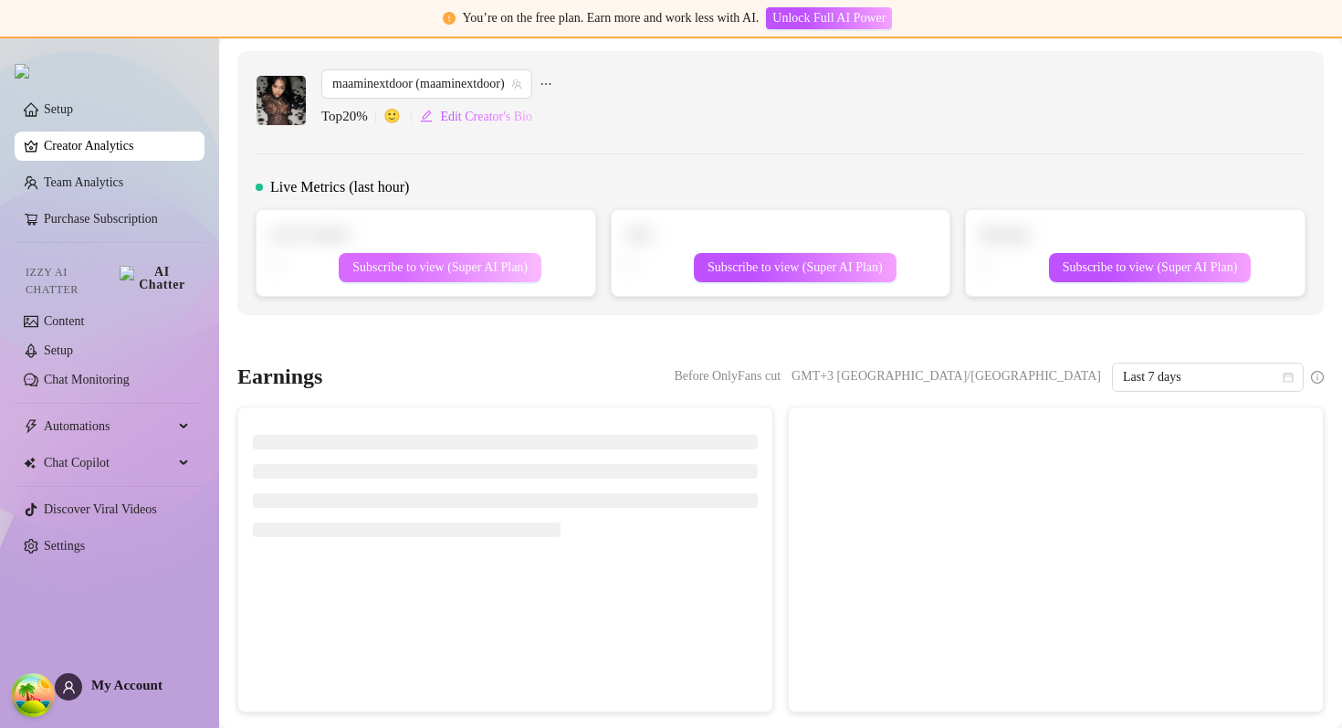
click at [506, 265] on span "Subscribe to view (Super AI Plan)" at bounding box center [439, 267] width 175 height 15
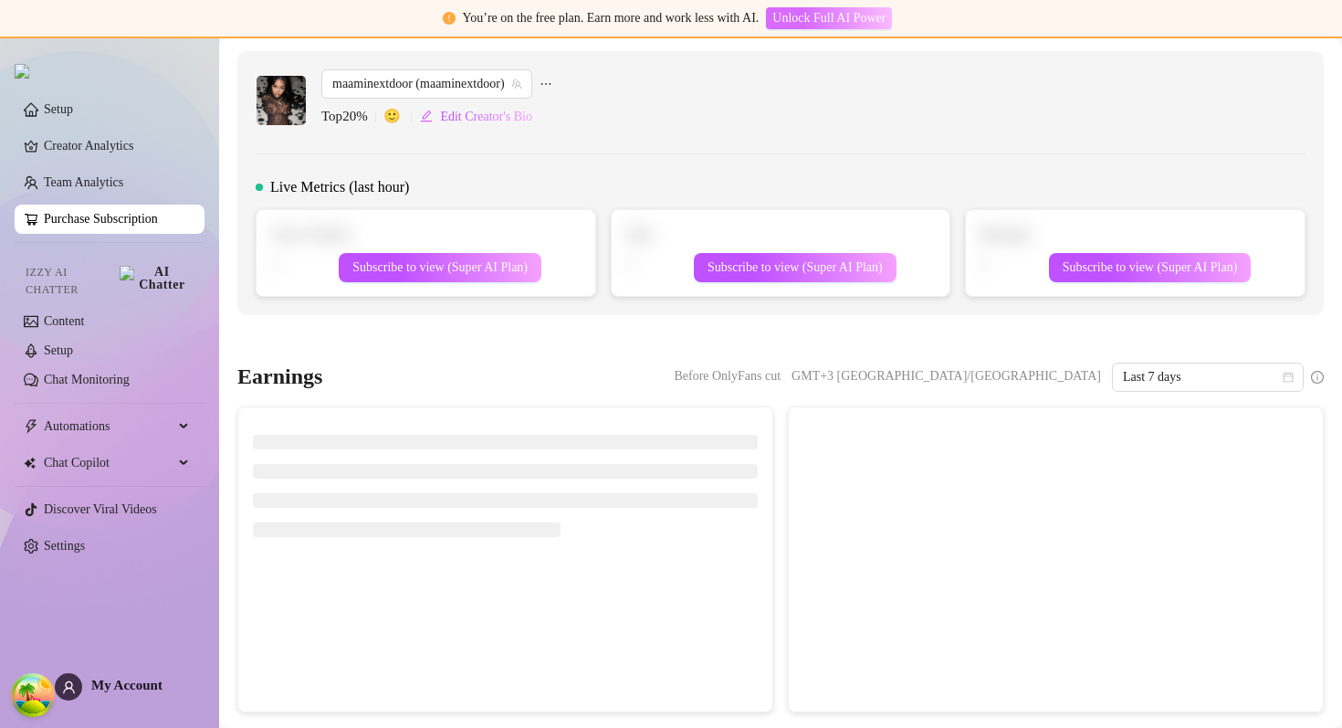
click at [803, 26] on span "Unlock Full AI Power" at bounding box center [828, 18] width 113 height 15
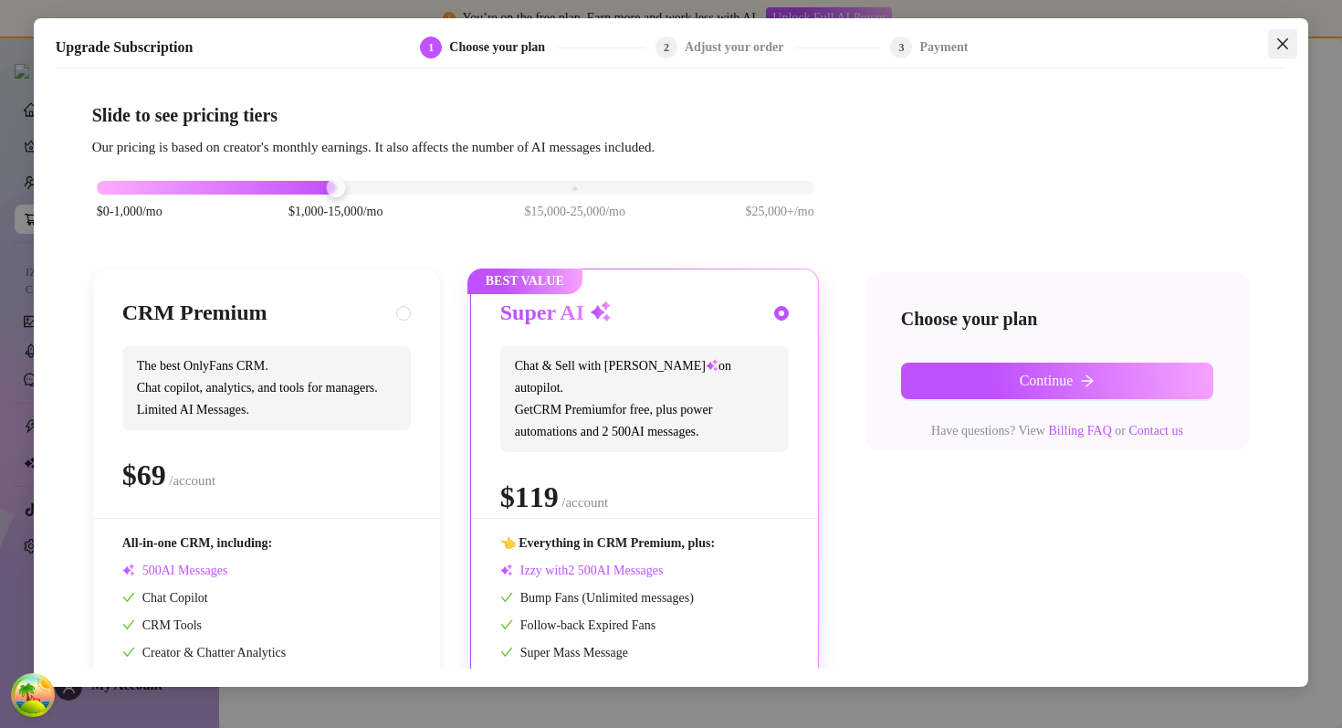
click at [1277, 37] on icon "close" at bounding box center [1282, 44] width 15 height 15
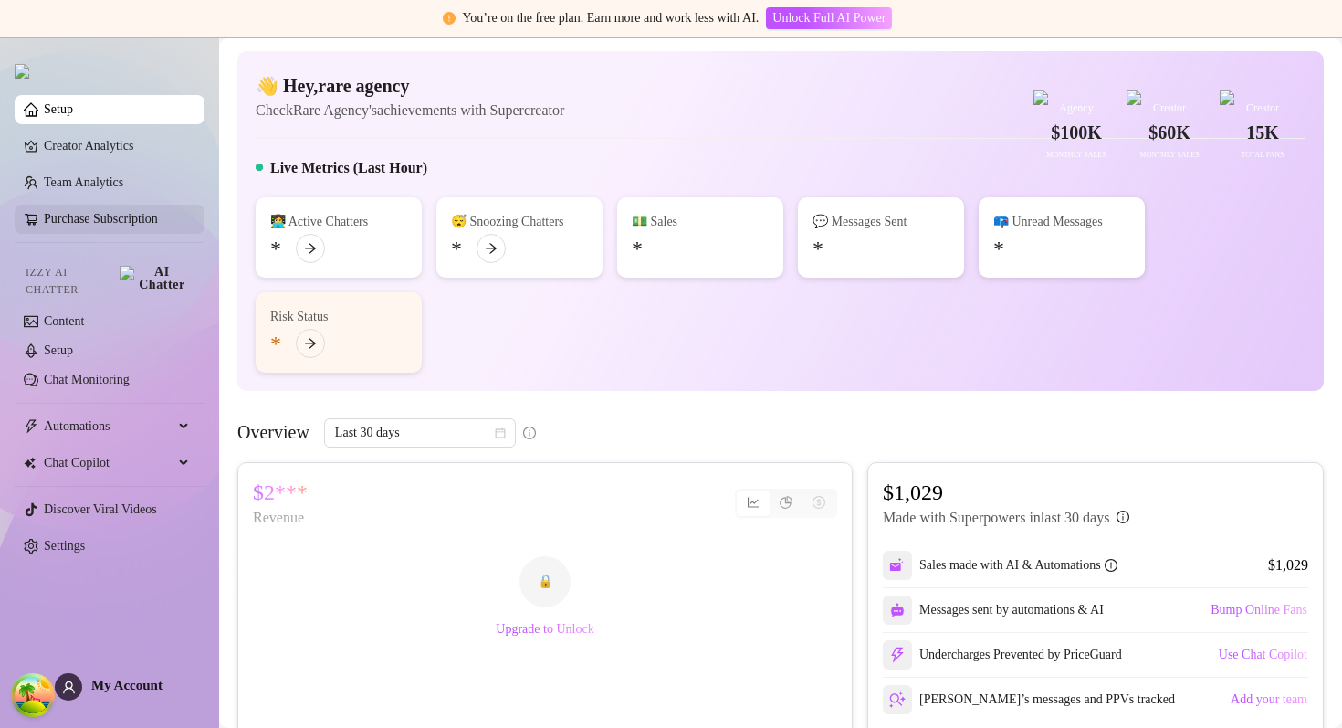
click at [113, 219] on link "Purchase Subscription" at bounding box center [101, 219] width 114 height 14
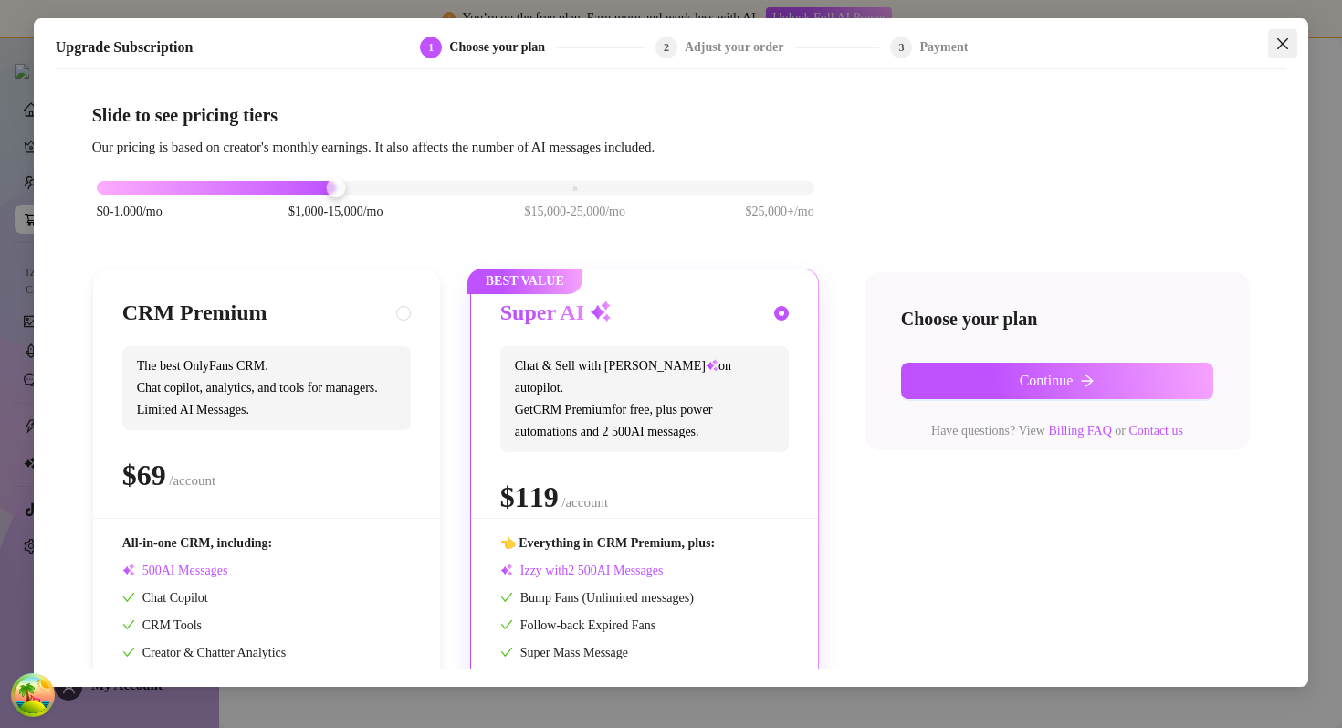
click at [1275, 50] on span "Close" at bounding box center [1282, 44] width 29 height 15
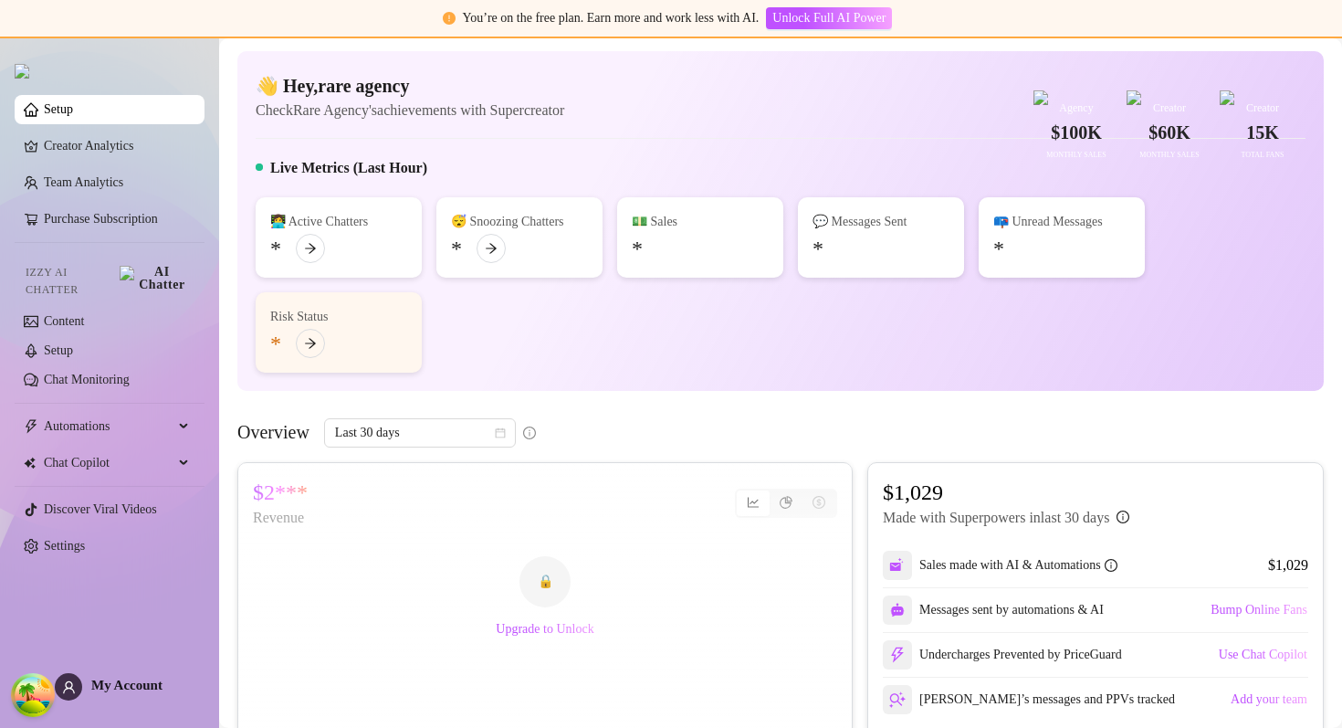
click at [744, 121] on div "👋 Hey, rare agency Check Rare Agency's achievements with Supercreator $100K Age…" at bounding box center [781, 97] width 1050 height 48
click at [73, 344] on link "Setup" at bounding box center [58, 350] width 29 height 14
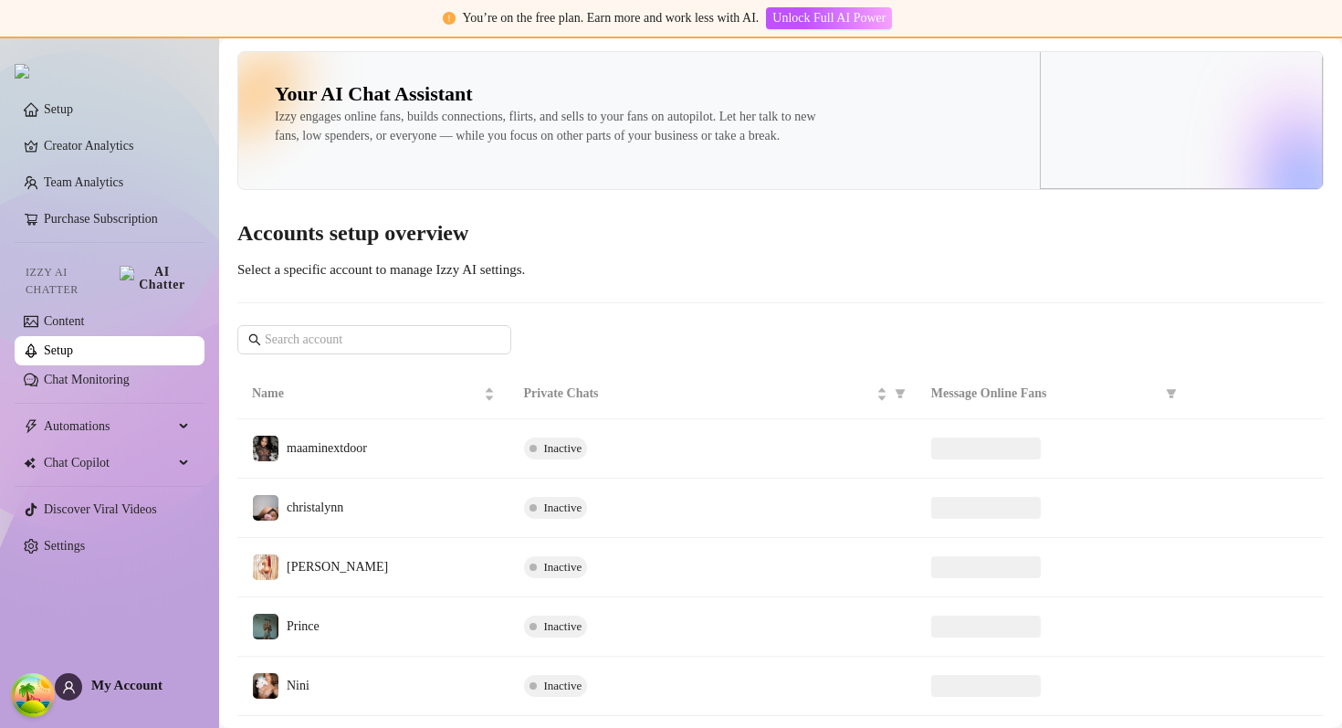
scroll to position [381, 0]
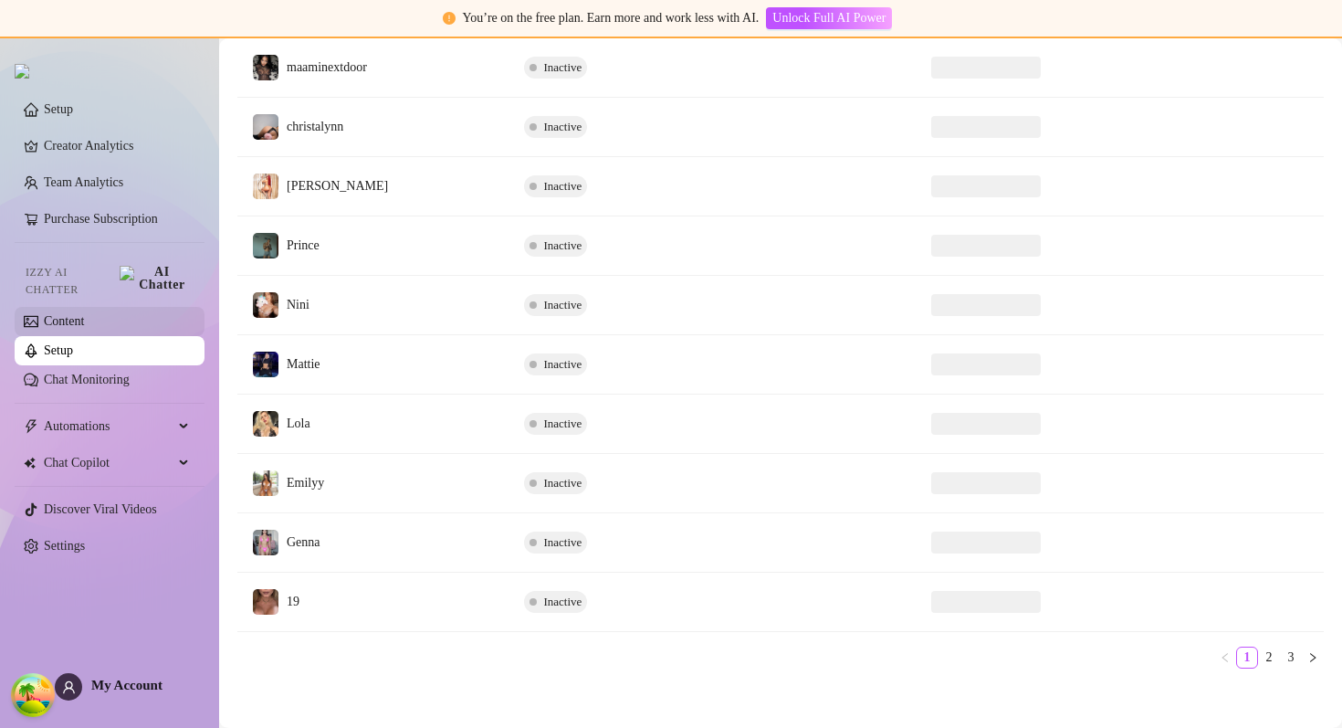
click at [84, 314] on link "Content" at bounding box center [64, 321] width 40 height 14
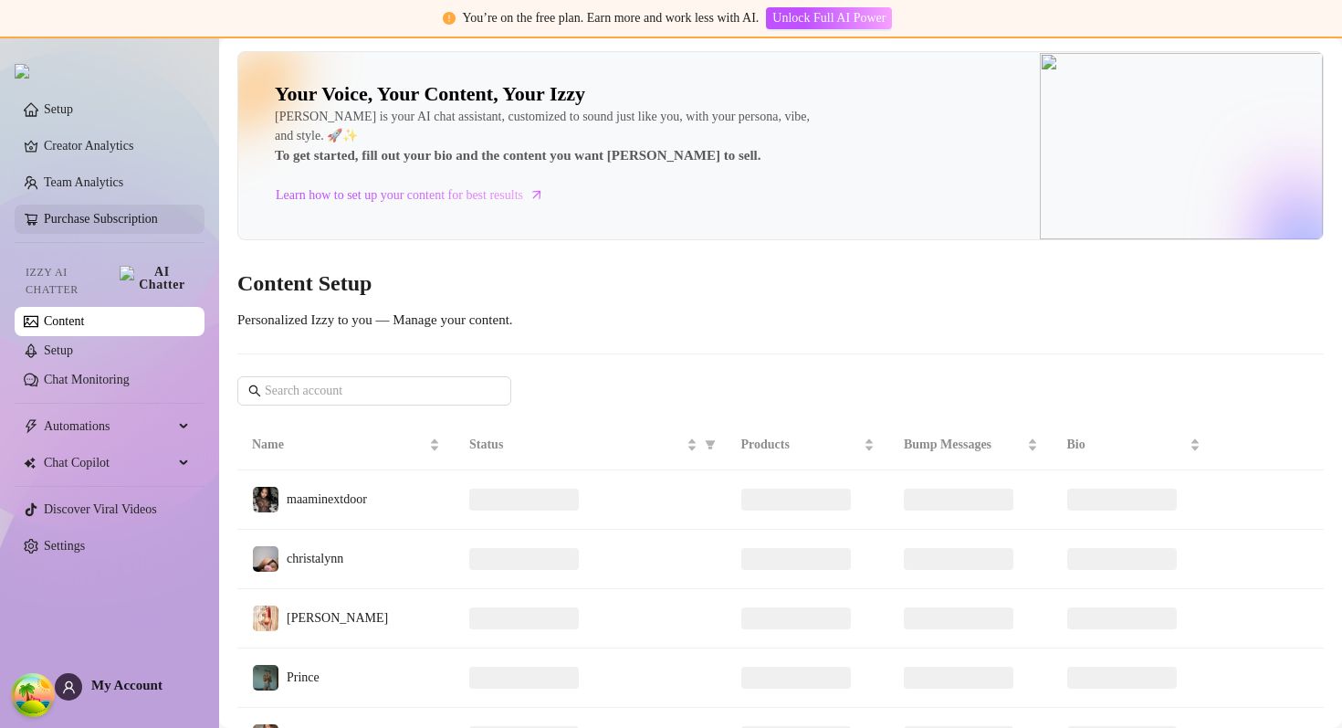
click at [158, 226] on link "Purchase Subscription" at bounding box center [101, 219] width 114 height 14
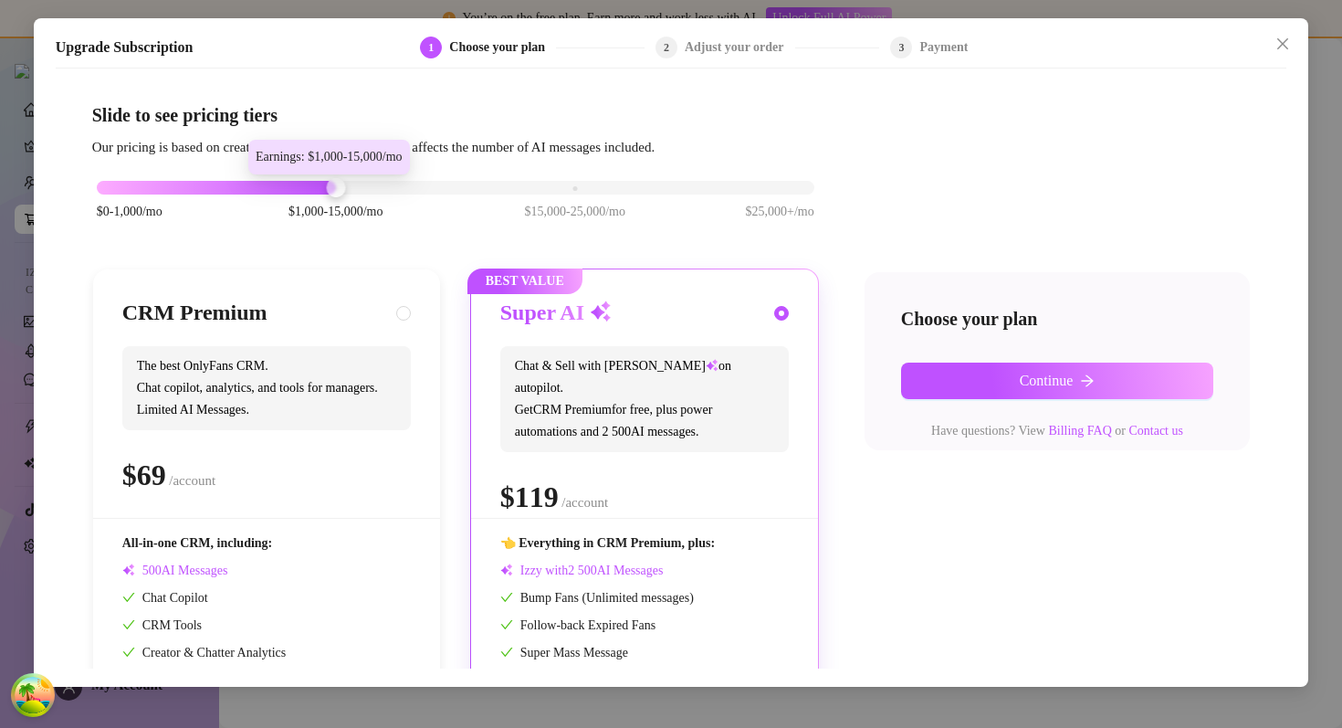
click at [426, 182] on div at bounding box center [456, 188] width 718 height 14
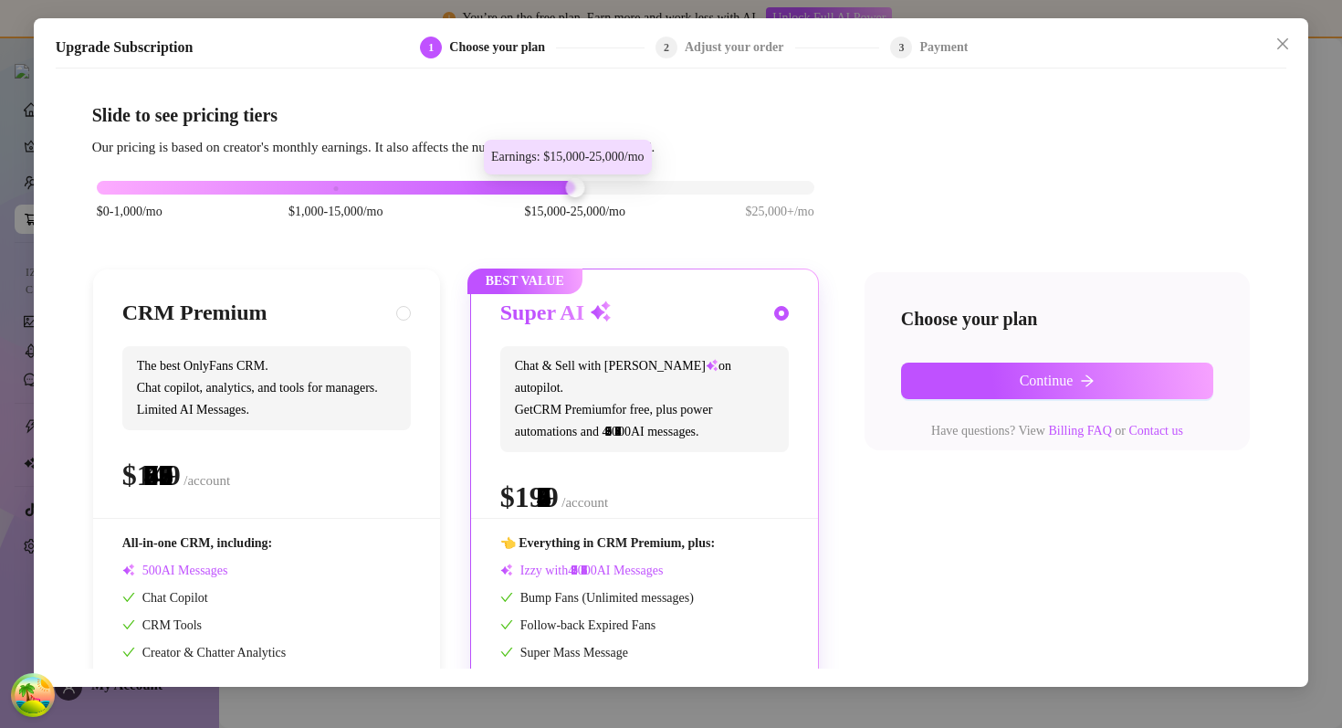
drag, startPoint x: 360, startPoint y: 187, endPoint x: 612, endPoint y: 210, distance: 253.0
click at [612, 188] on div "$0-1,000/mo $1,000-15,000/mo $15,000-25,000/mo $25,000+/mo" at bounding box center [456, 182] width 718 height 11
click at [1283, 49] on icon "close" at bounding box center [1282, 44] width 15 height 15
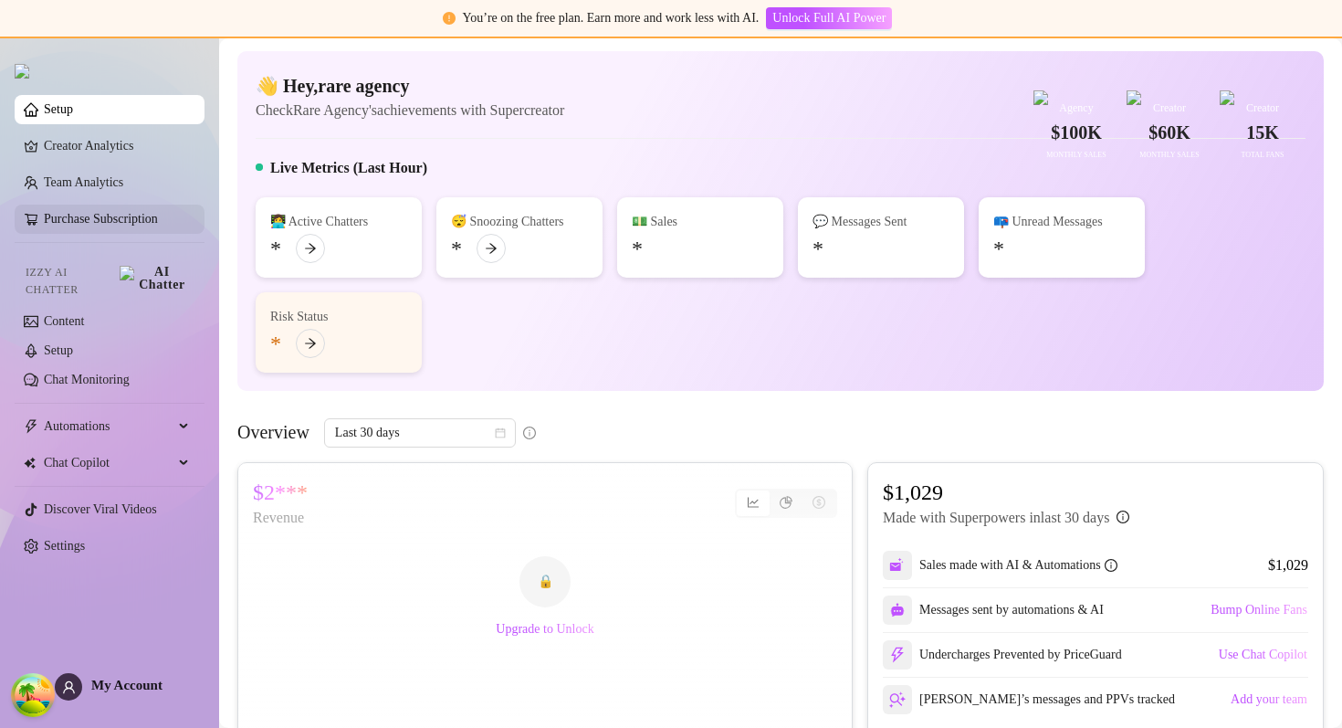
click at [142, 226] on link "Purchase Subscription" at bounding box center [101, 219] width 114 height 14
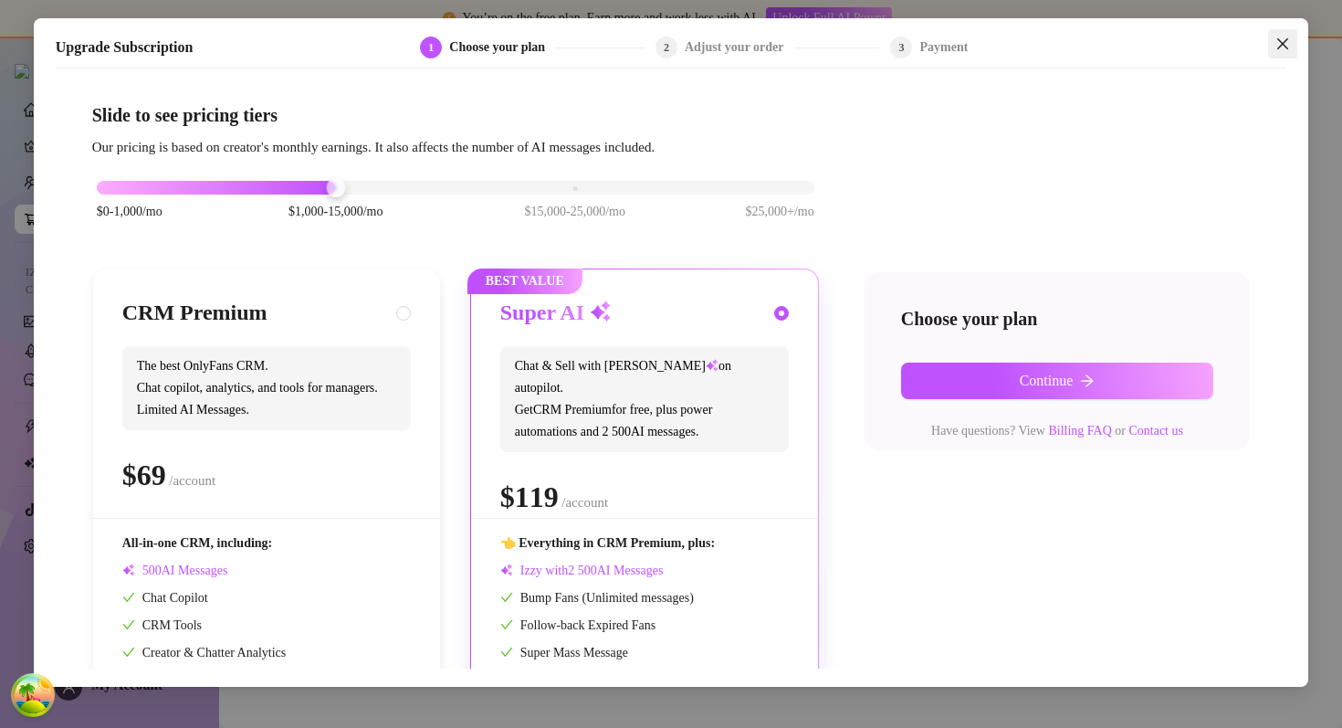
click at [1290, 44] on icon "close" at bounding box center [1282, 44] width 15 height 15
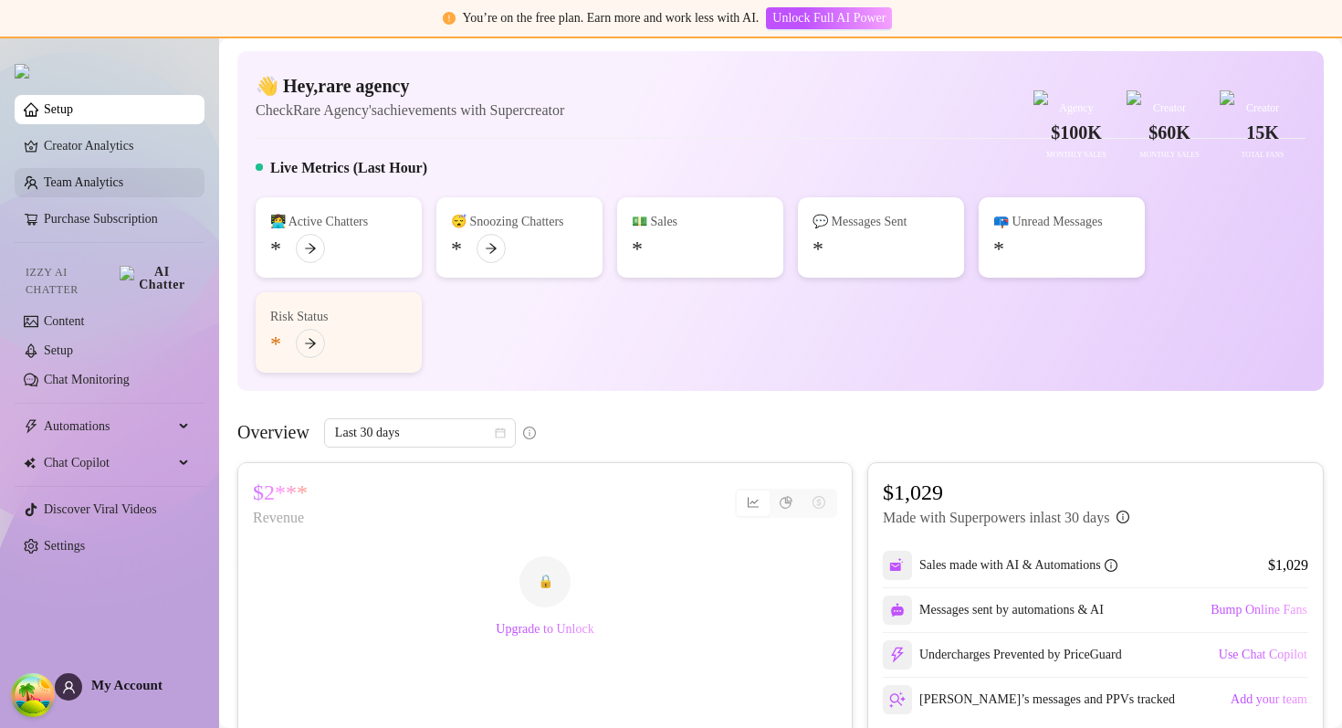
click at [123, 175] on link "Team Analytics" at bounding box center [83, 182] width 79 height 14
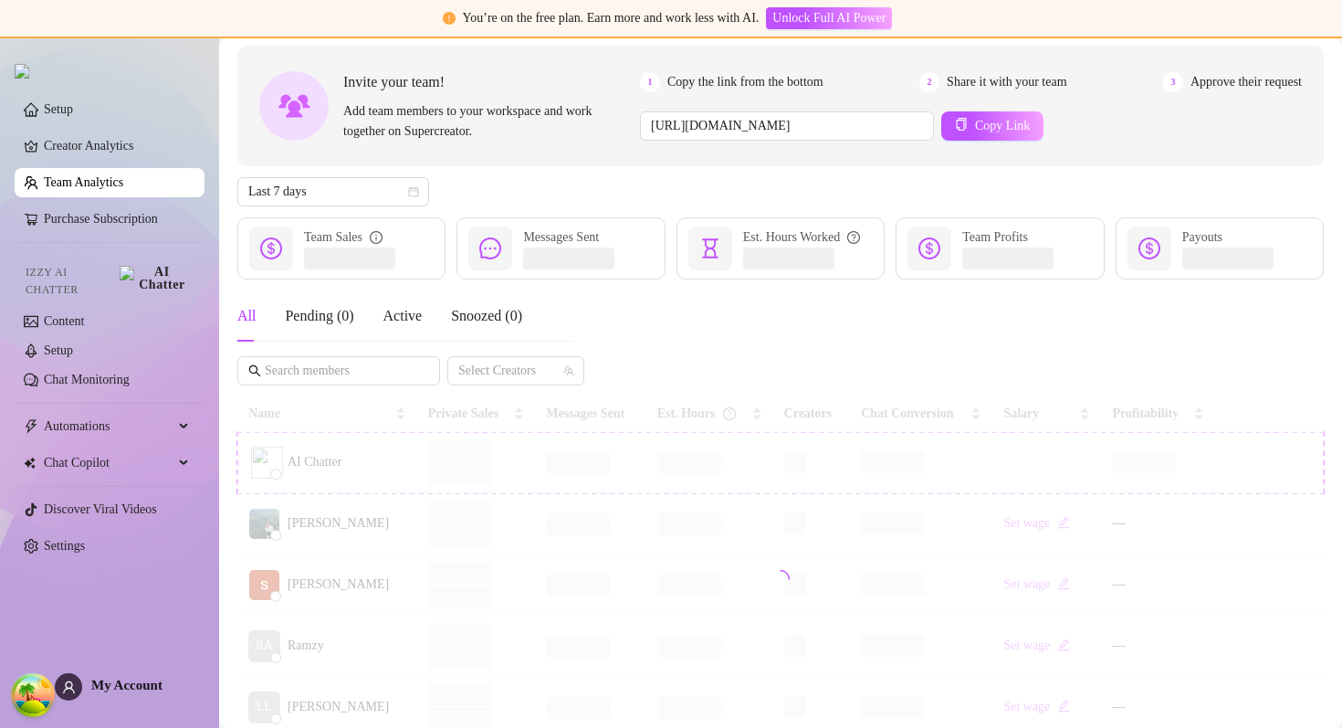
scroll to position [179, 0]
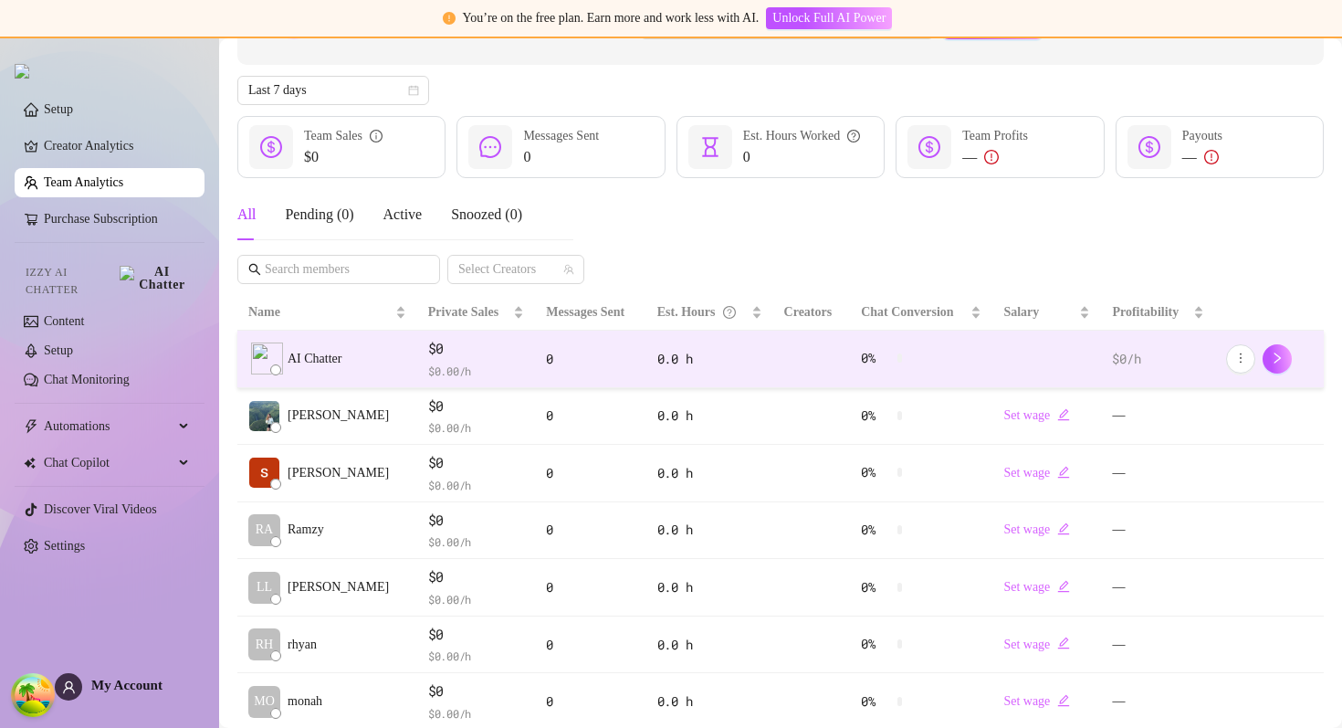
click at [333, 372] on div "AI Chatter" at bounding box center [327, 358] width 158 height 32
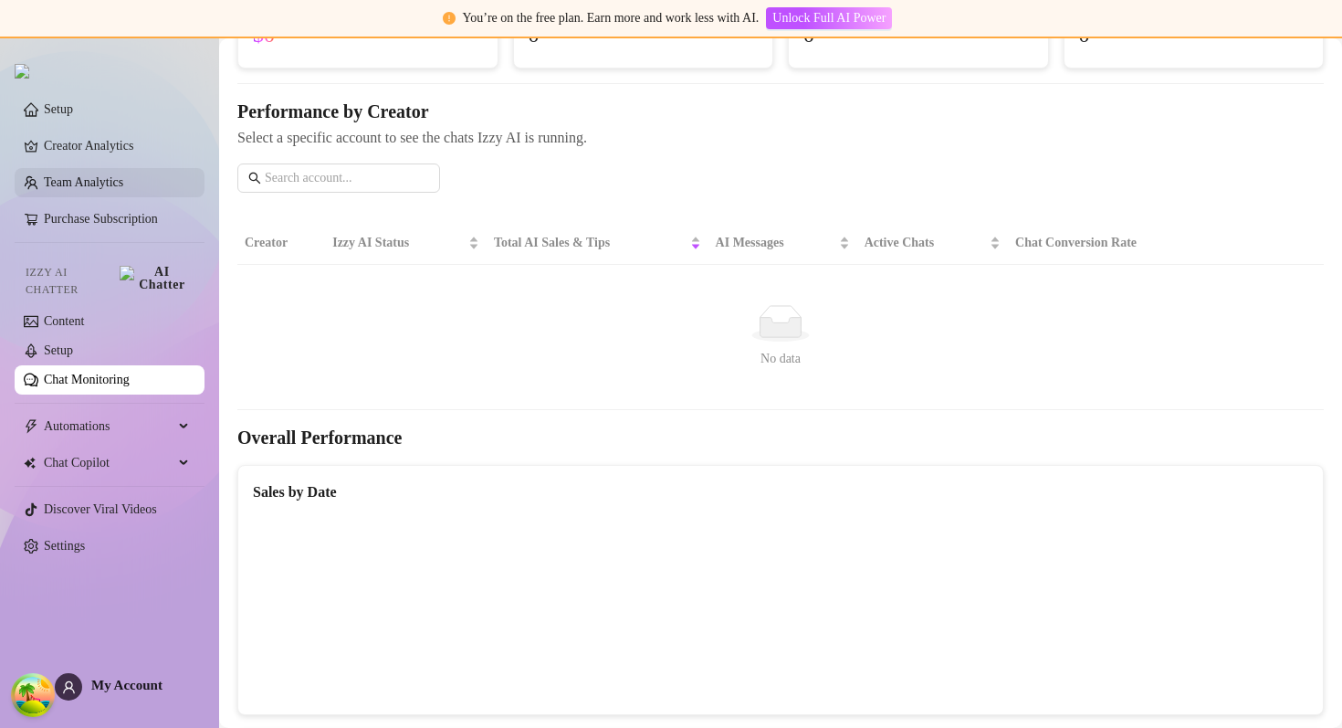
click at [102, 183] on link "Team Analytics" at bounding box center [83, 182] width 79 height 14
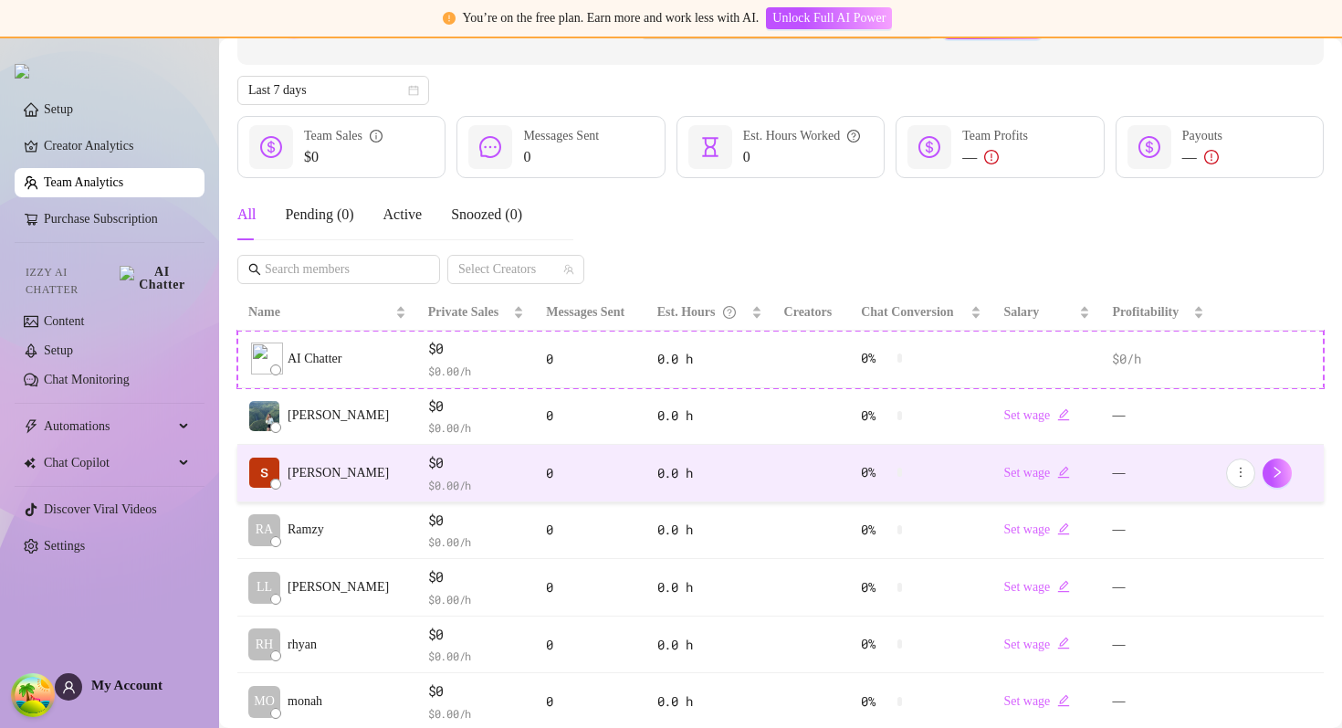
click at [428, 492] on span "$ 0.00 /h" at bounding box center [476, 485] width 97 height 18
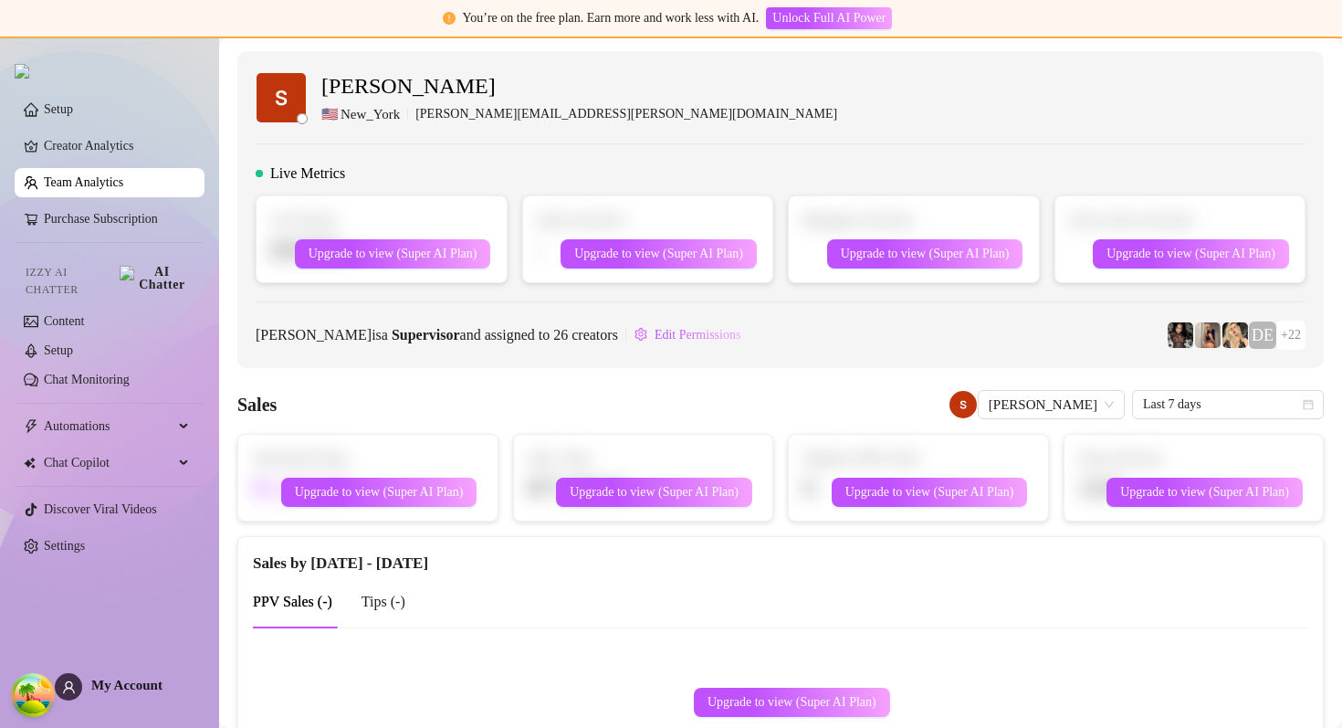
click at [560, 169] on div "Live Metrics" at bounding box center [781, 174] width 1050 height 22
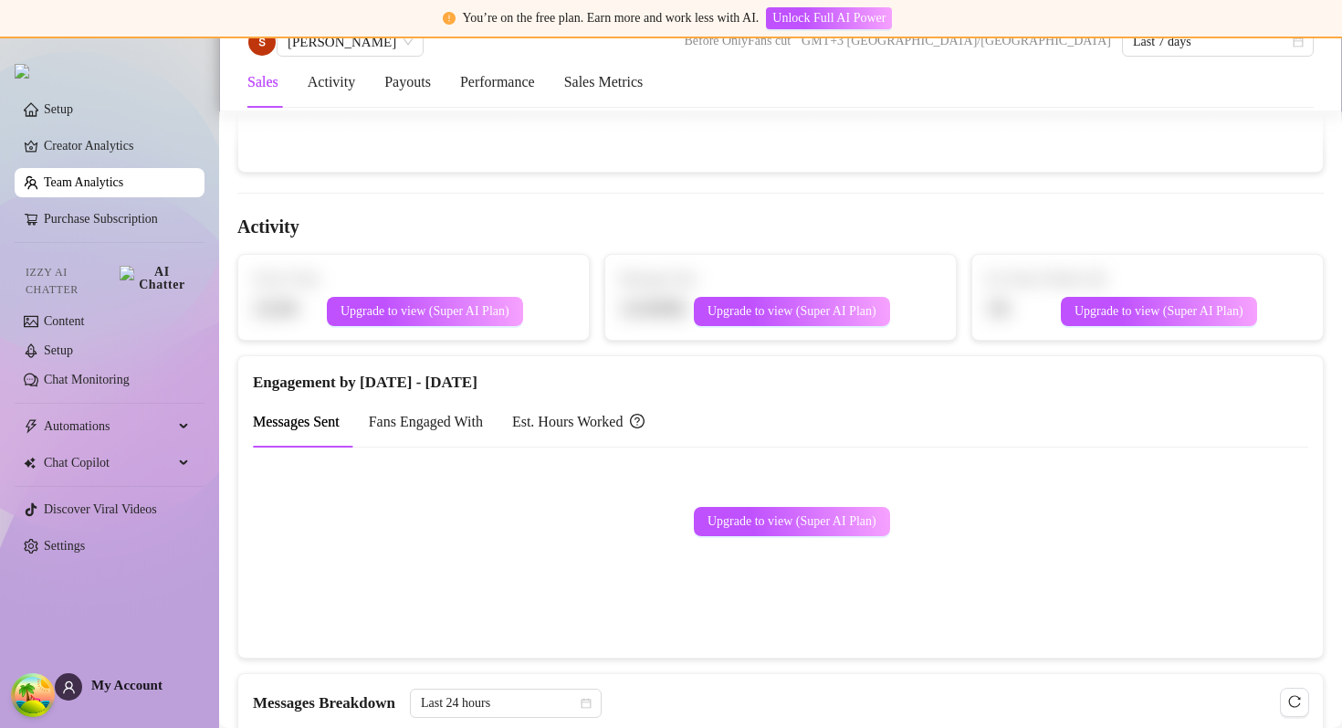
scroll to position [761, 0]
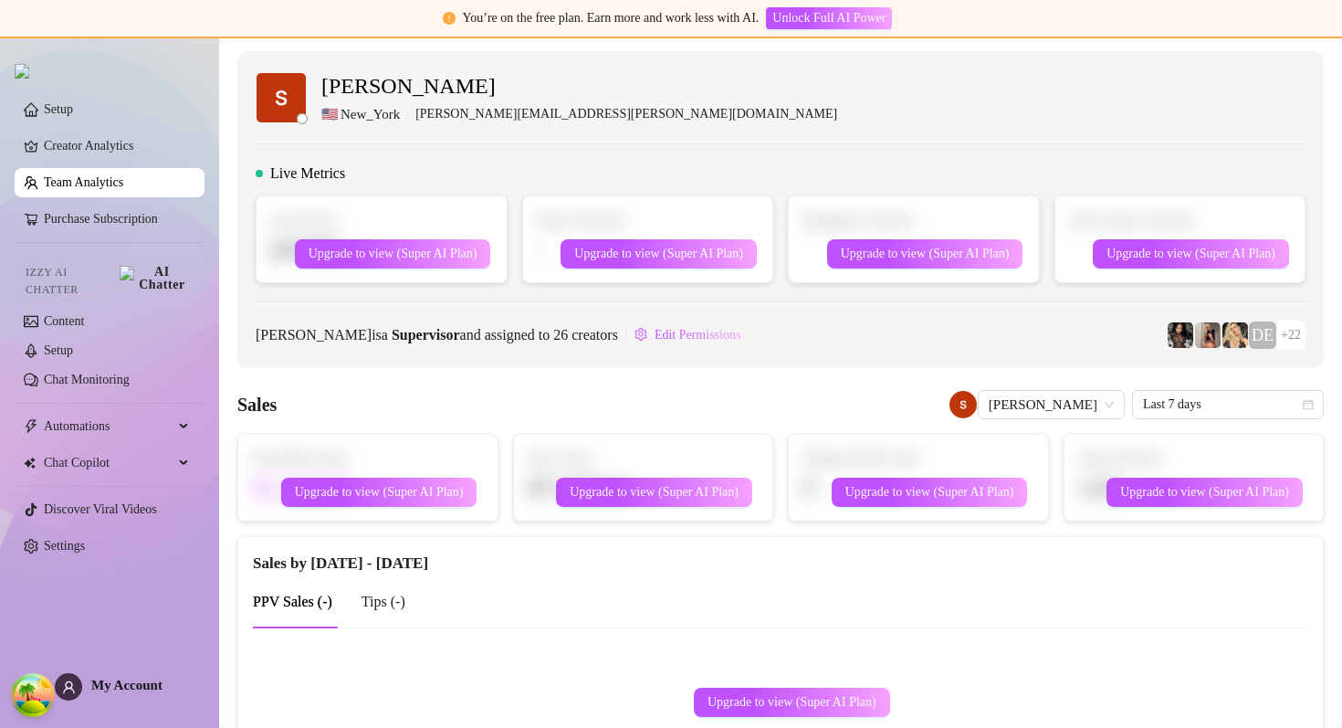
click at [101, 189] on link "Team Analytics" at bounding box center [83, 182] width 79 height 14
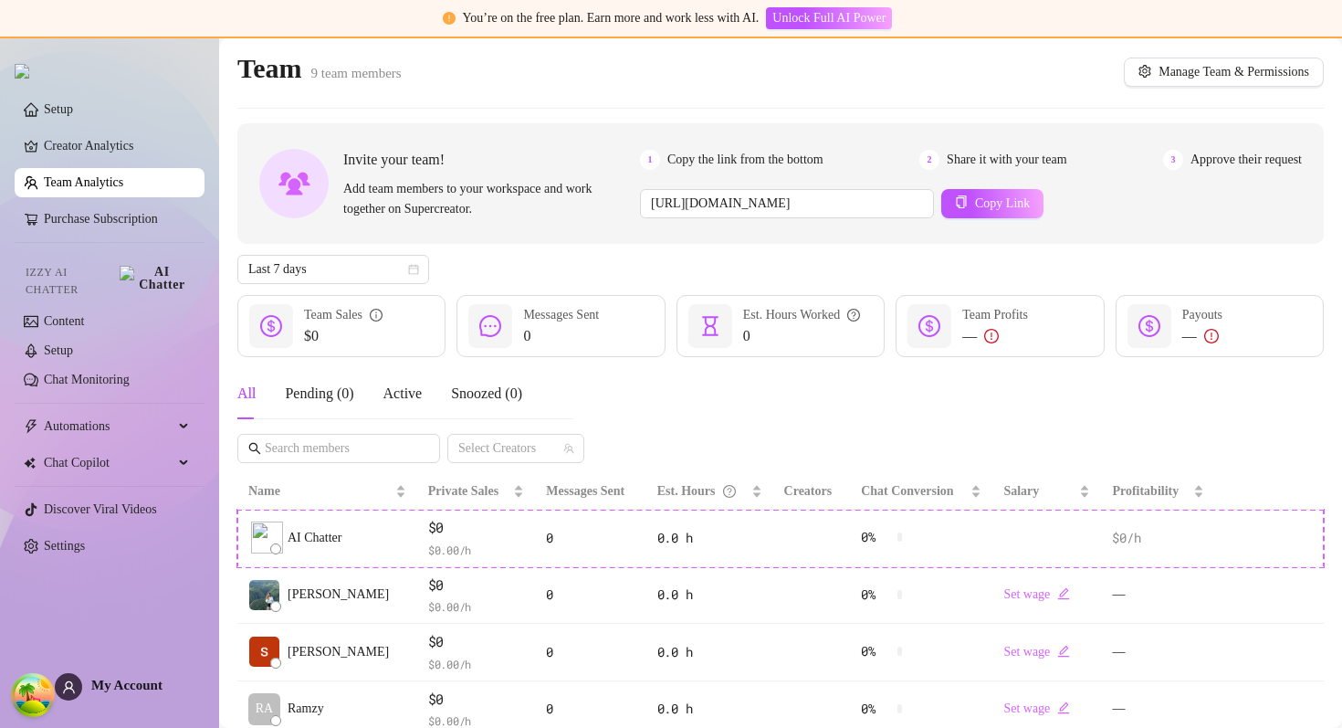
scroll to position [241, 0]
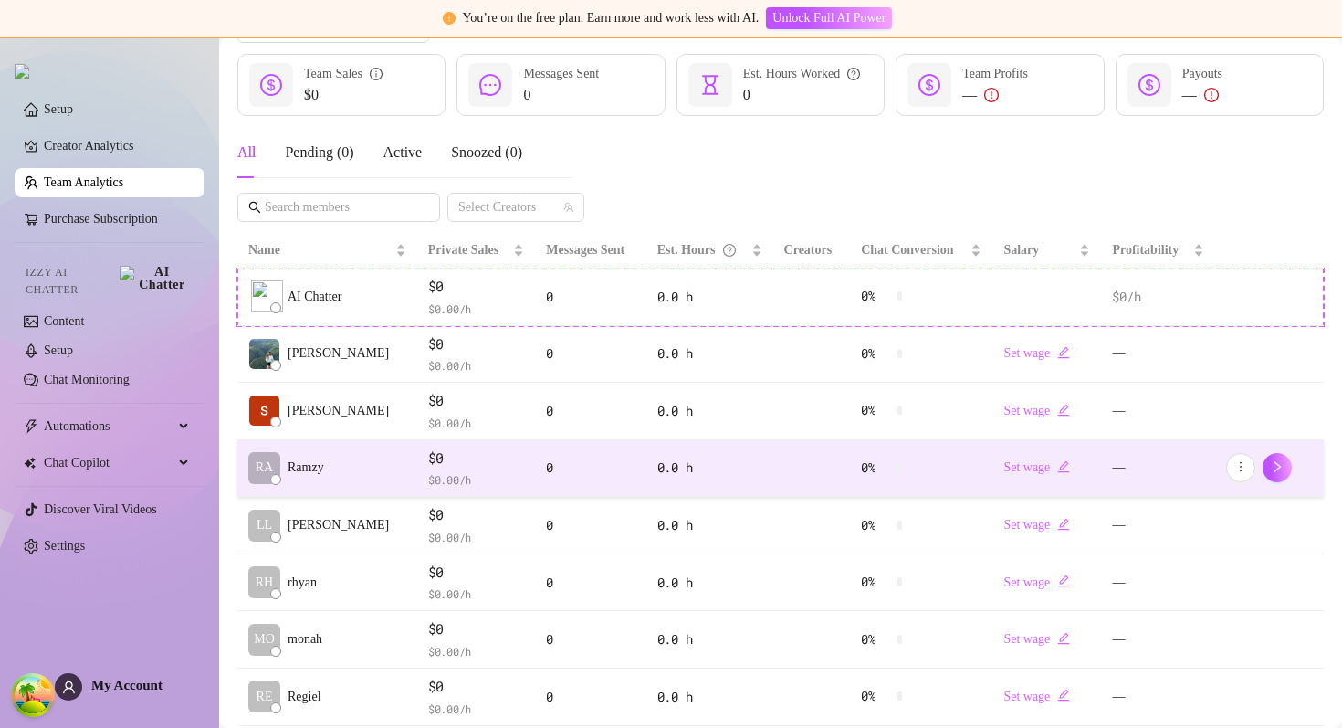
click at [535, 481] on td "0" at bounding box center [590, 469] width 110 height 58
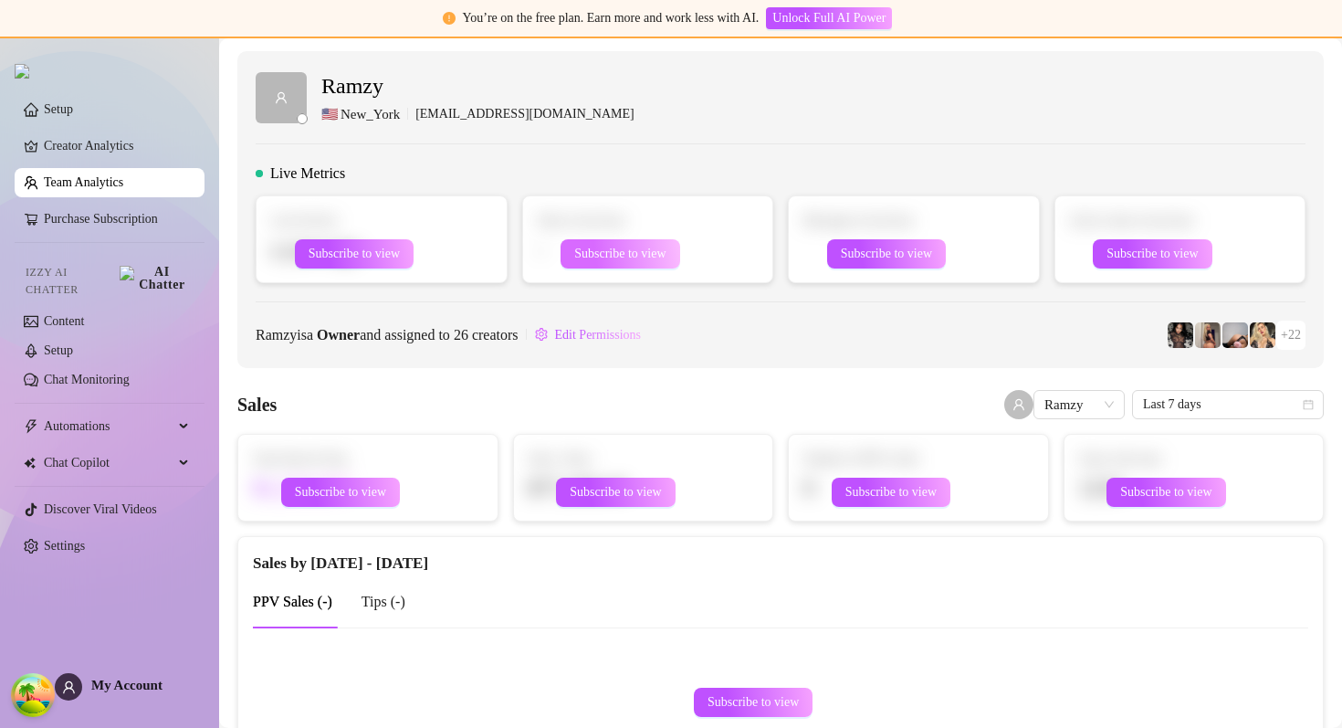
click at [648, 254] on span "Subscribe to view" at bounding box center [619, 254] width 91 height 15
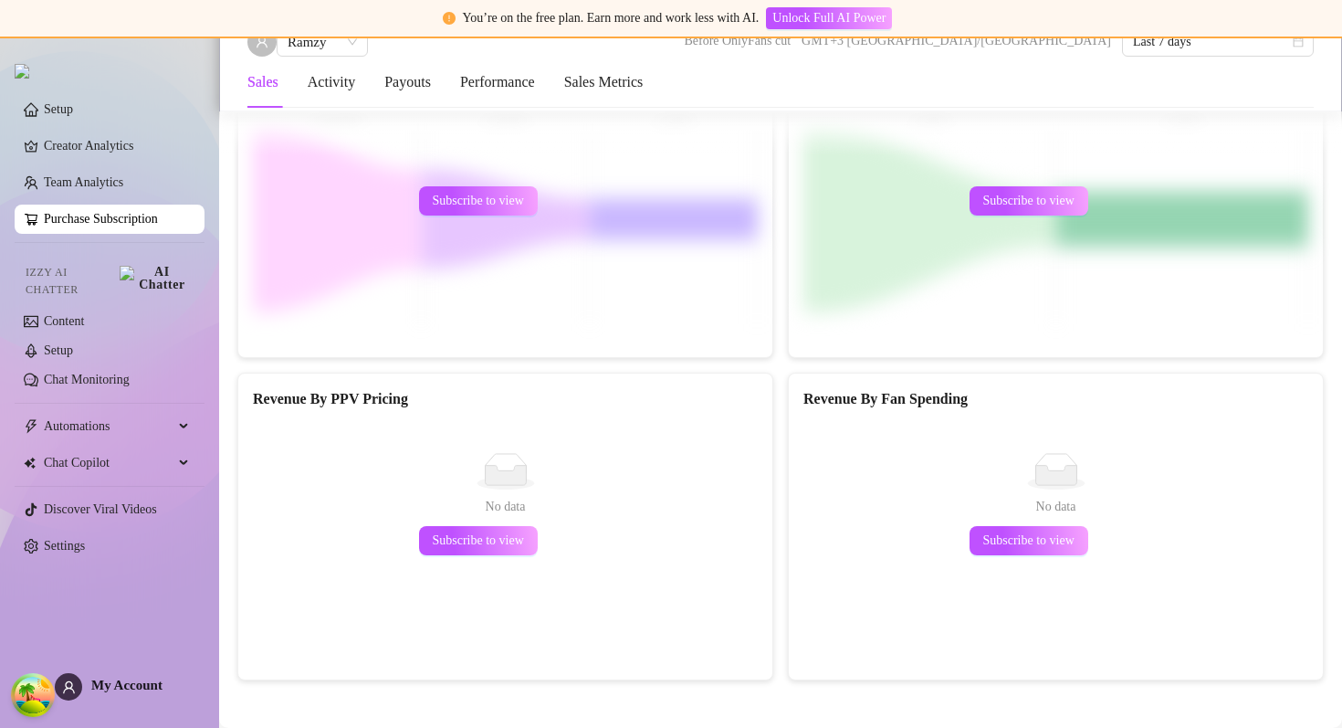
scroll to position [2868, 0]
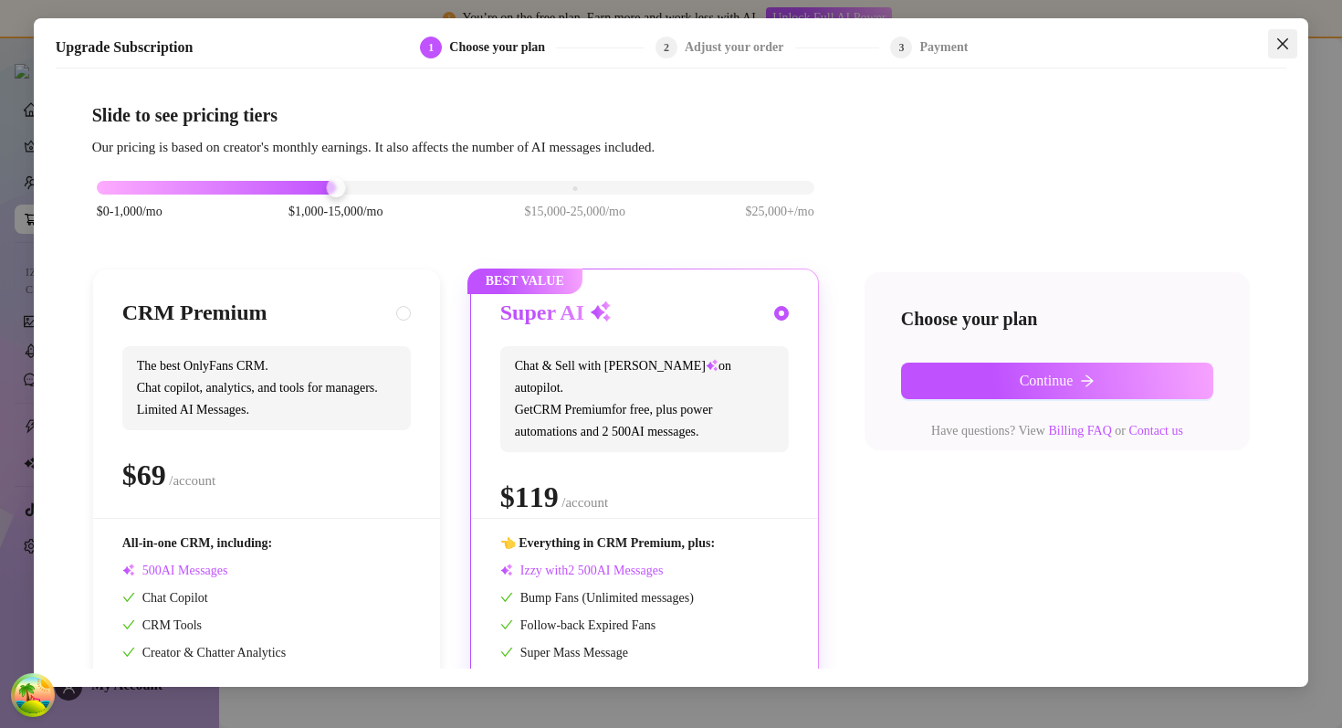
click at [1270, 30] on button "Close" at bounding box center [1282, 43] width 29 height 29
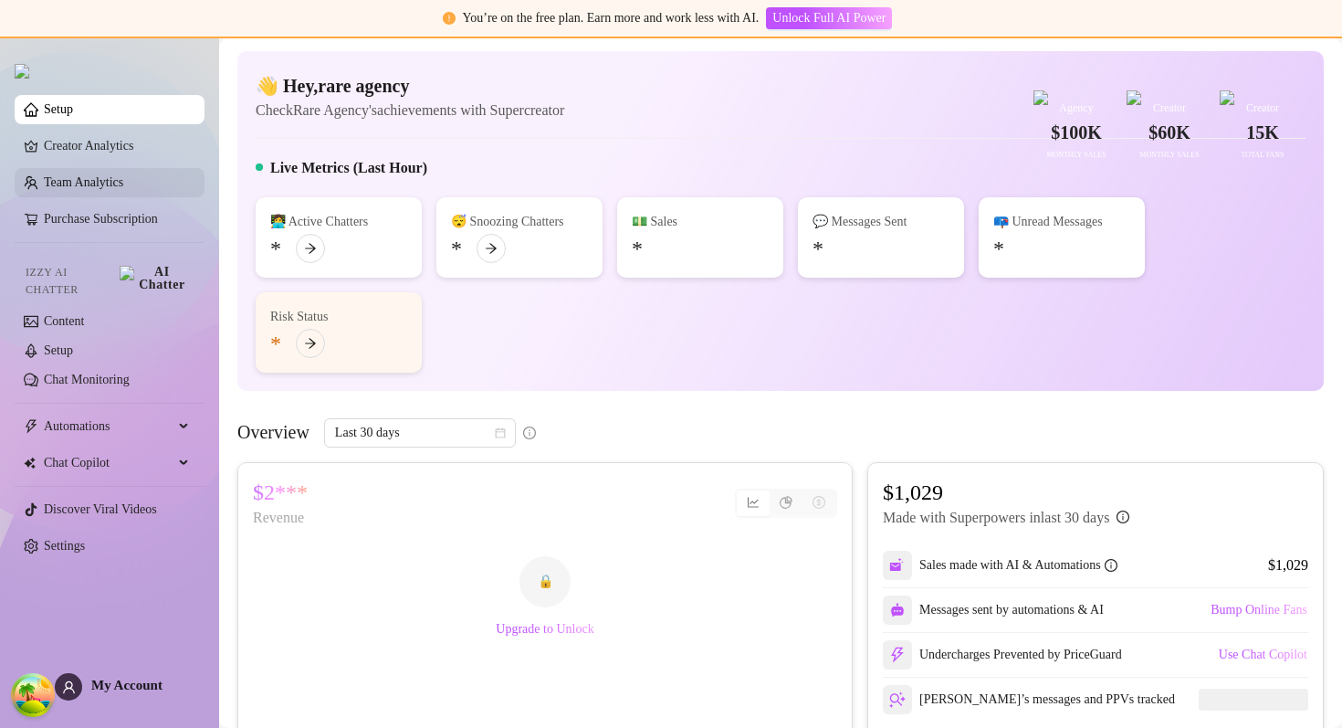
click at [123, 189] on link "Team Analytics" at bounding box center [83, 182] width 79 height 14
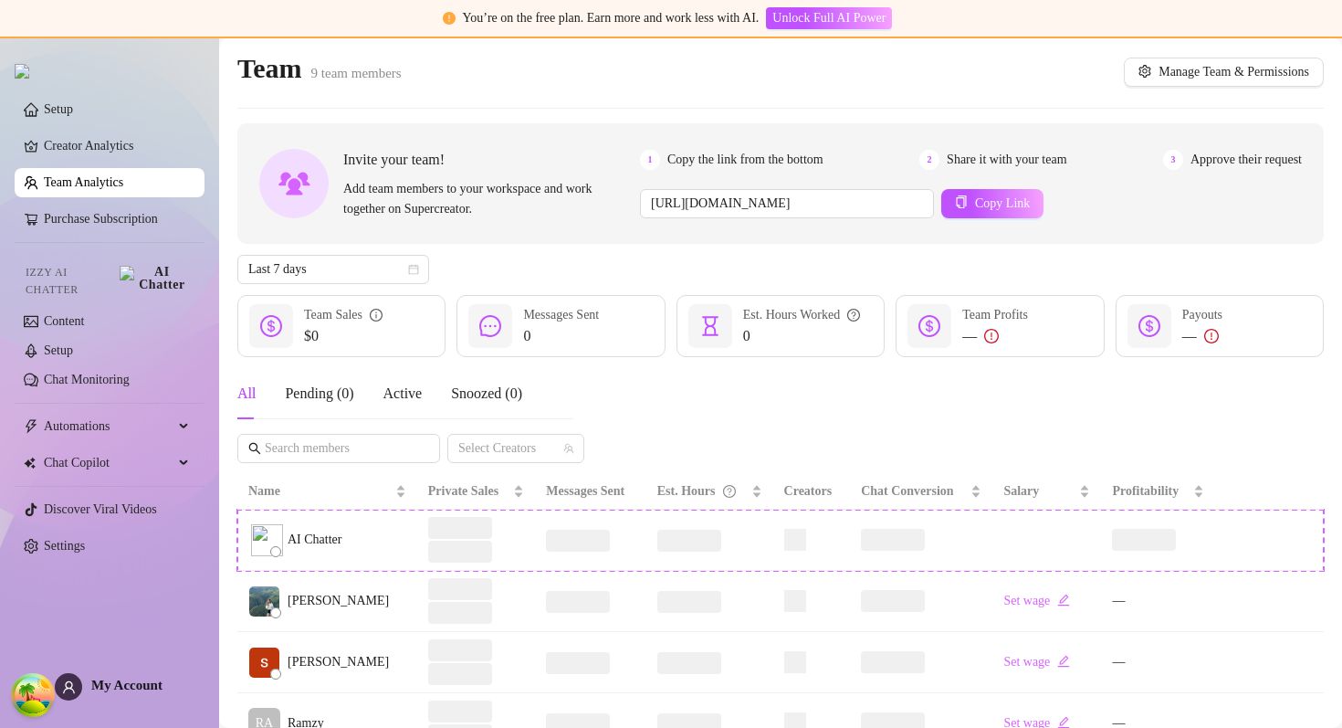
scroll to position [203, 0]
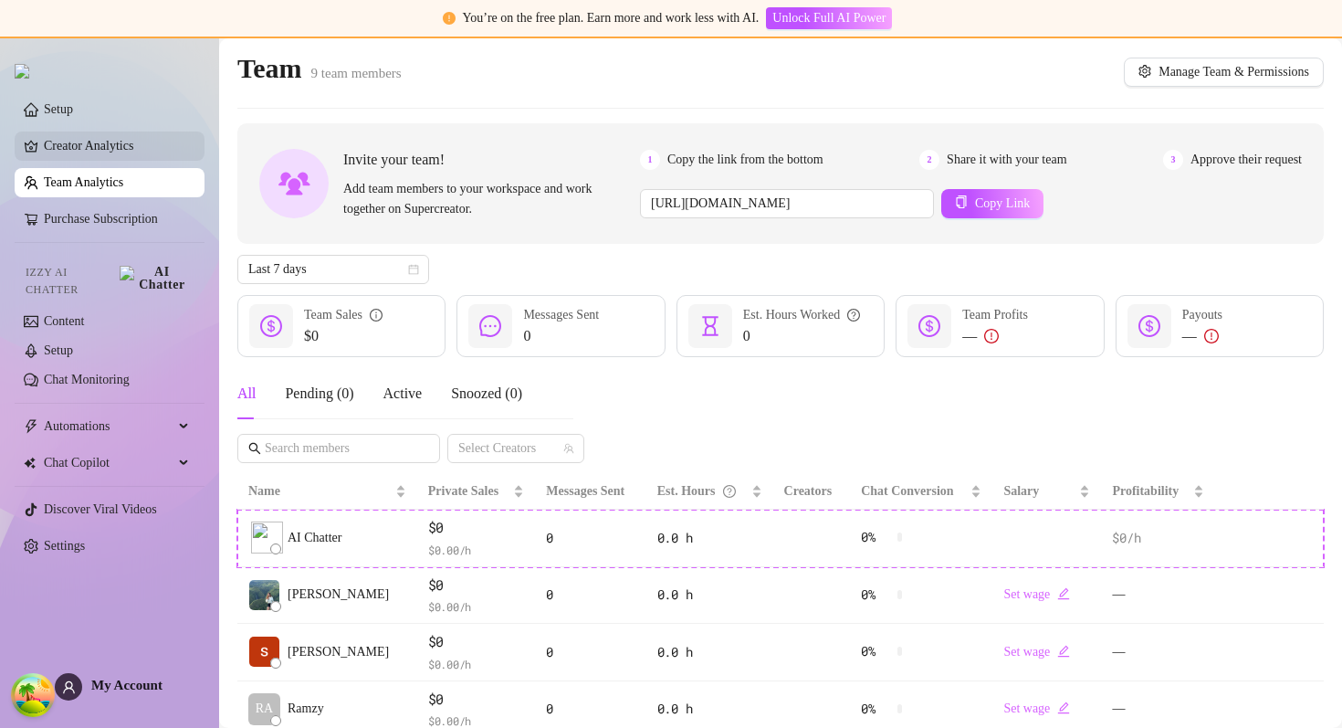
click at [128, 150] on link "Creator Analytics" at bounding box center [117, 145] width 146 height 29
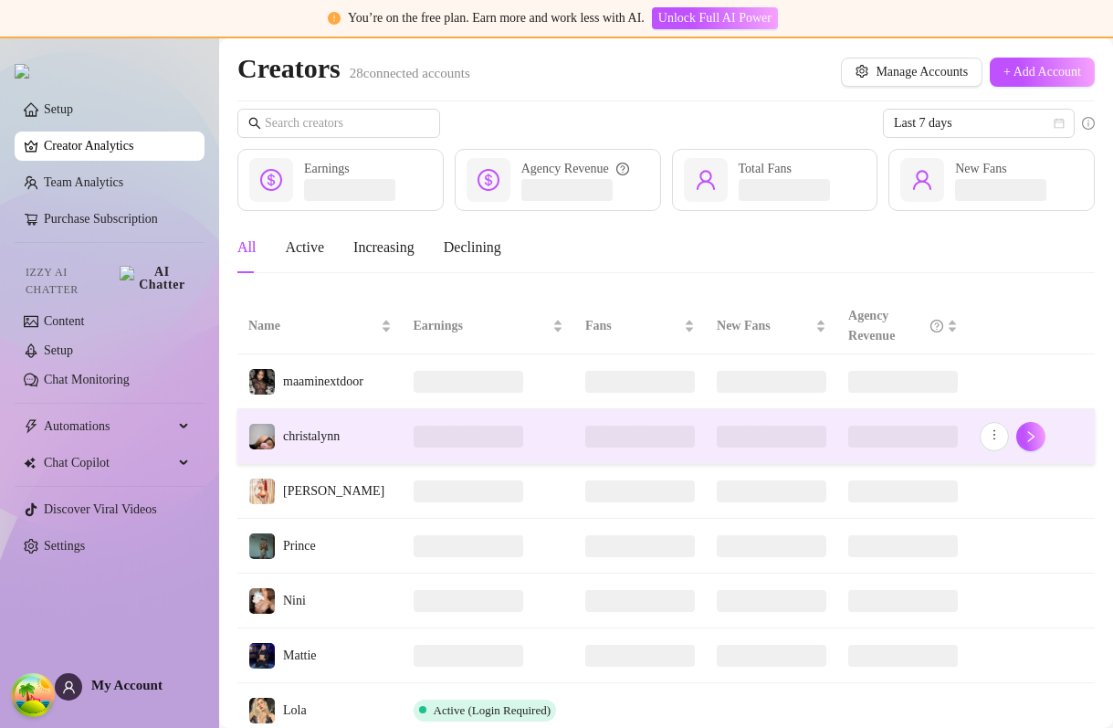
click at [456, 429] on span at bounding box center [469, 436] width 110 height 22
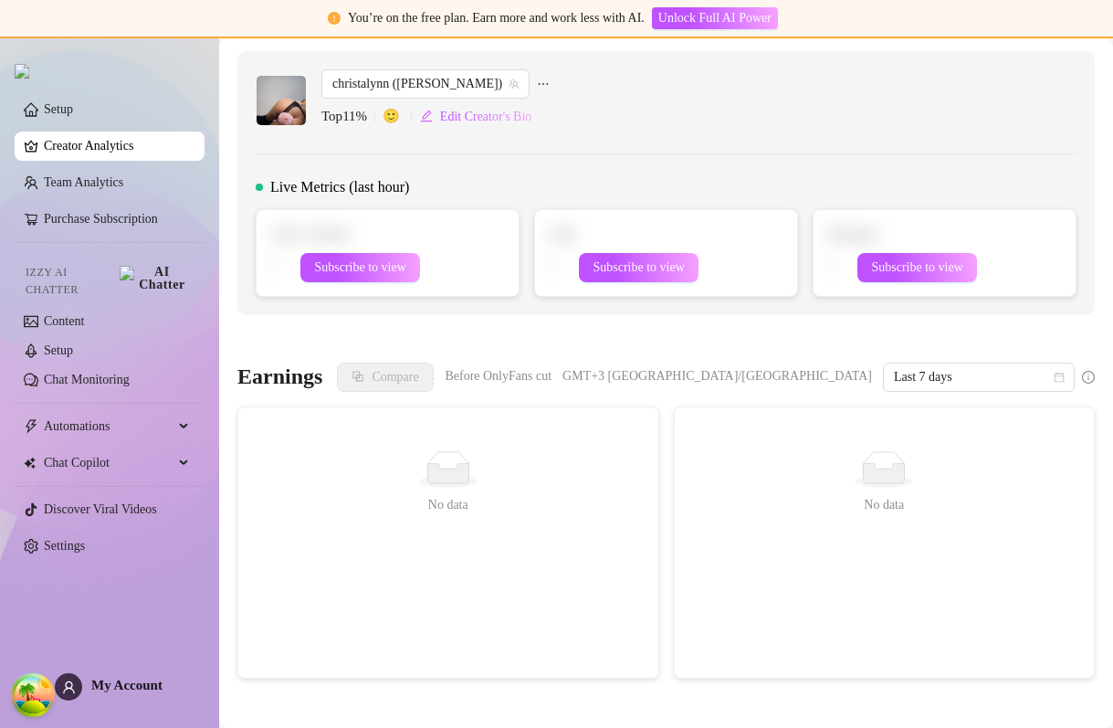
click at [90, 143] on link "Creator Analytics" at bounding box center [117, 145] width 146 height 29
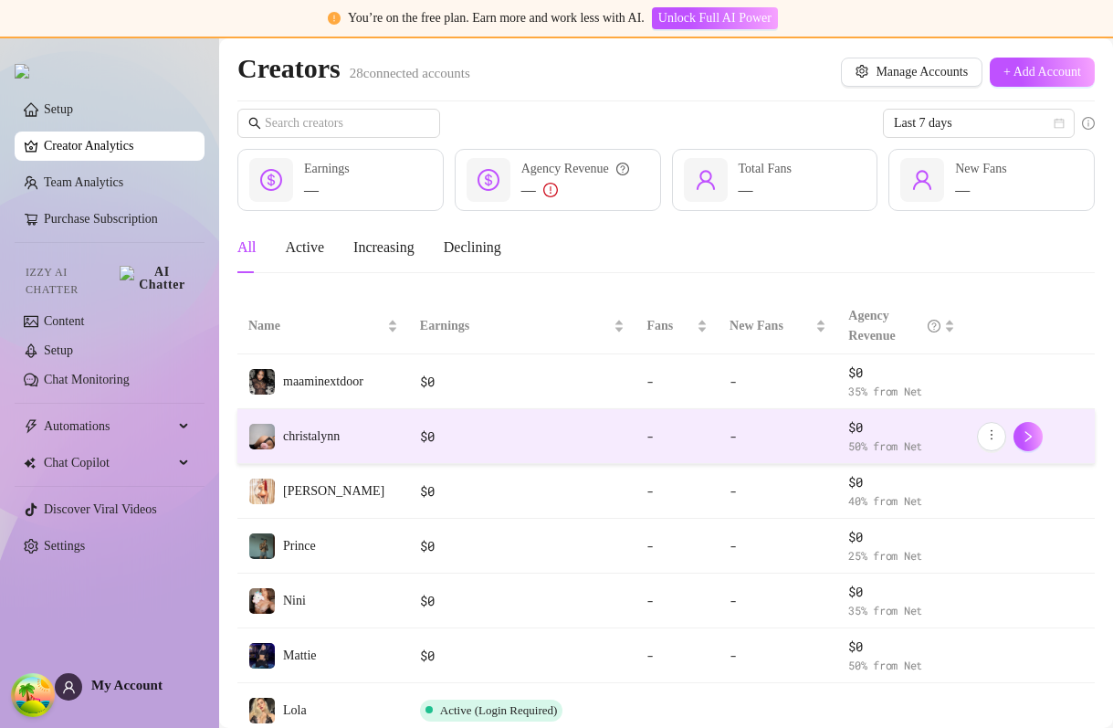
click at [359, 429] on td "christalynn" at bounding box center [323, 436] width 172 height 55
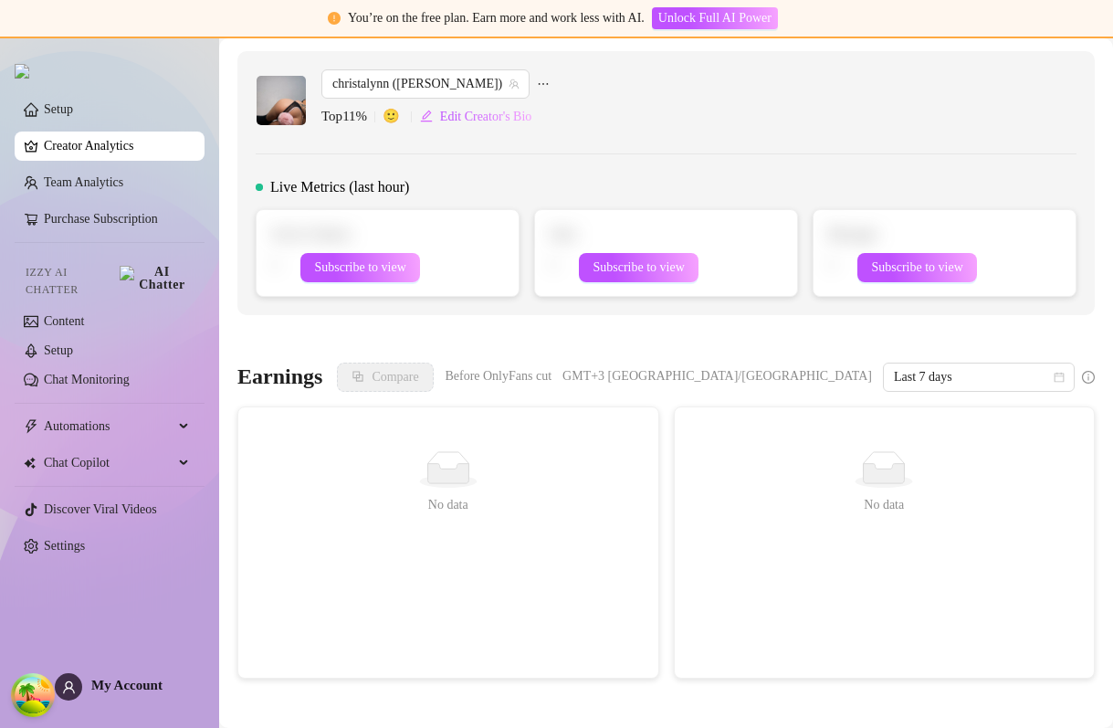
click at [431, 63] on div "christalynn ([PERSON_NAME]) Top 11 % 🙂 Edit Creator's Bio Live Metrics (last ho…" at bounding box center [665, 183] width 857 height 264
click at [413, 87] on span "christalynn ([PERSON_NAME])" at bounding box center [425, 83] width 186 height 27
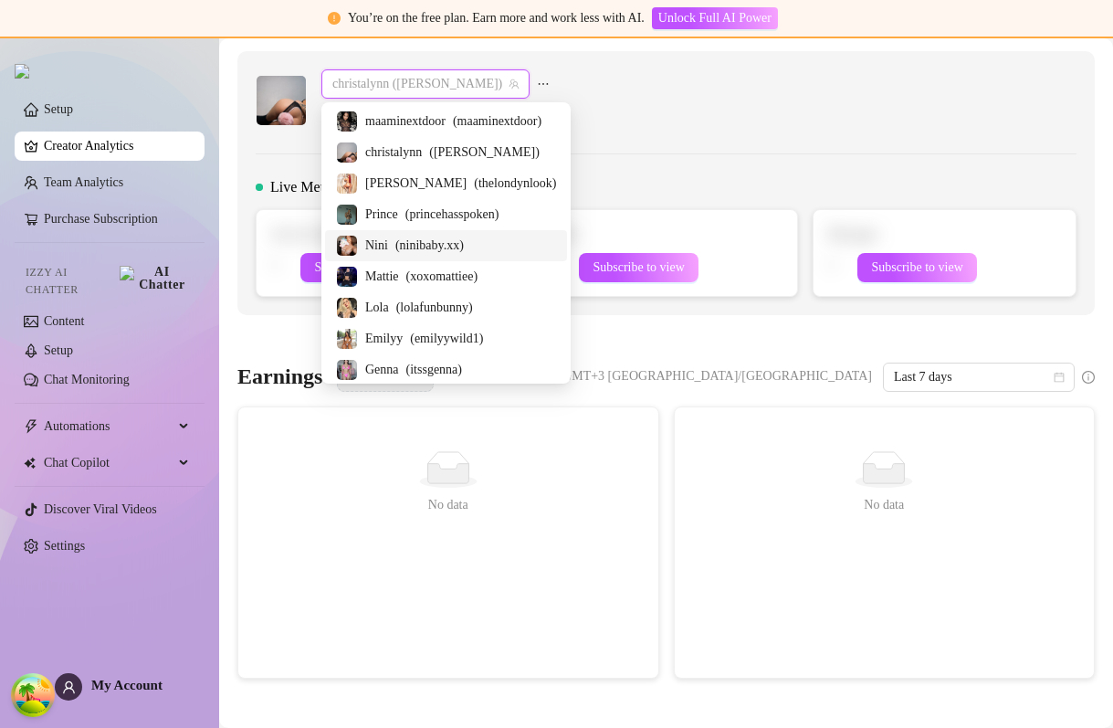
click at [403, 245] on span "( ninibaby.xx )" at bounding box center [429, 246] width 68 height 20
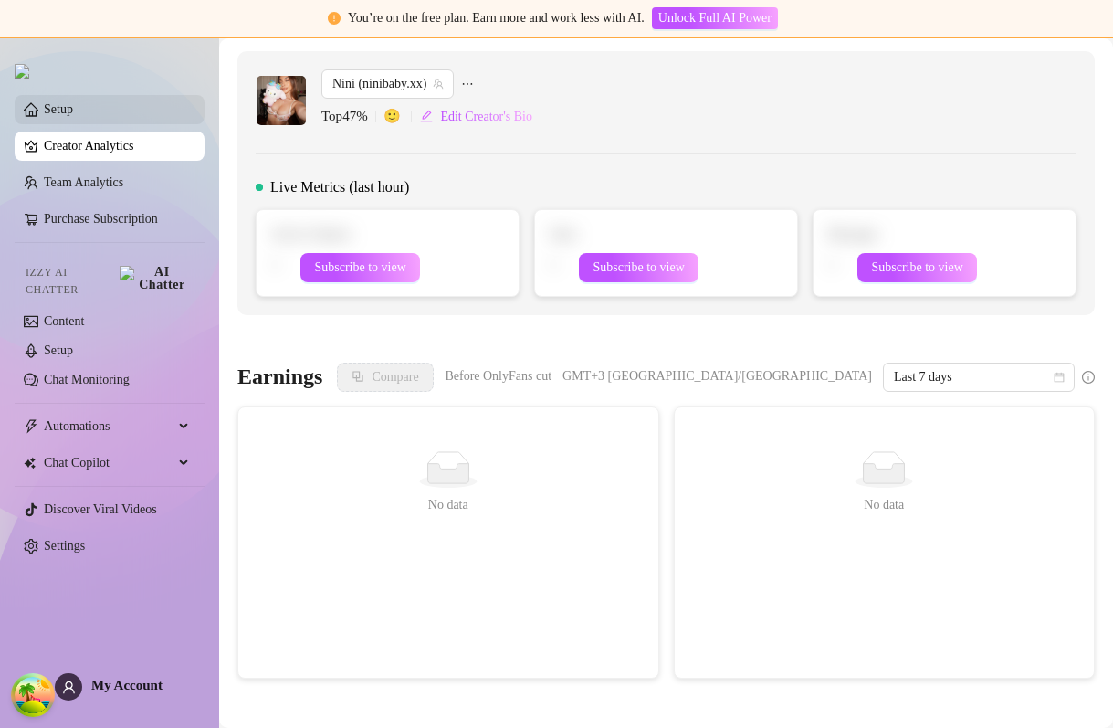
click at [73, 116] on link "Setup" at bounding box center [58, 109] width 29 height 14
